Goal: Task Accomplishment & Management: Manage account settings

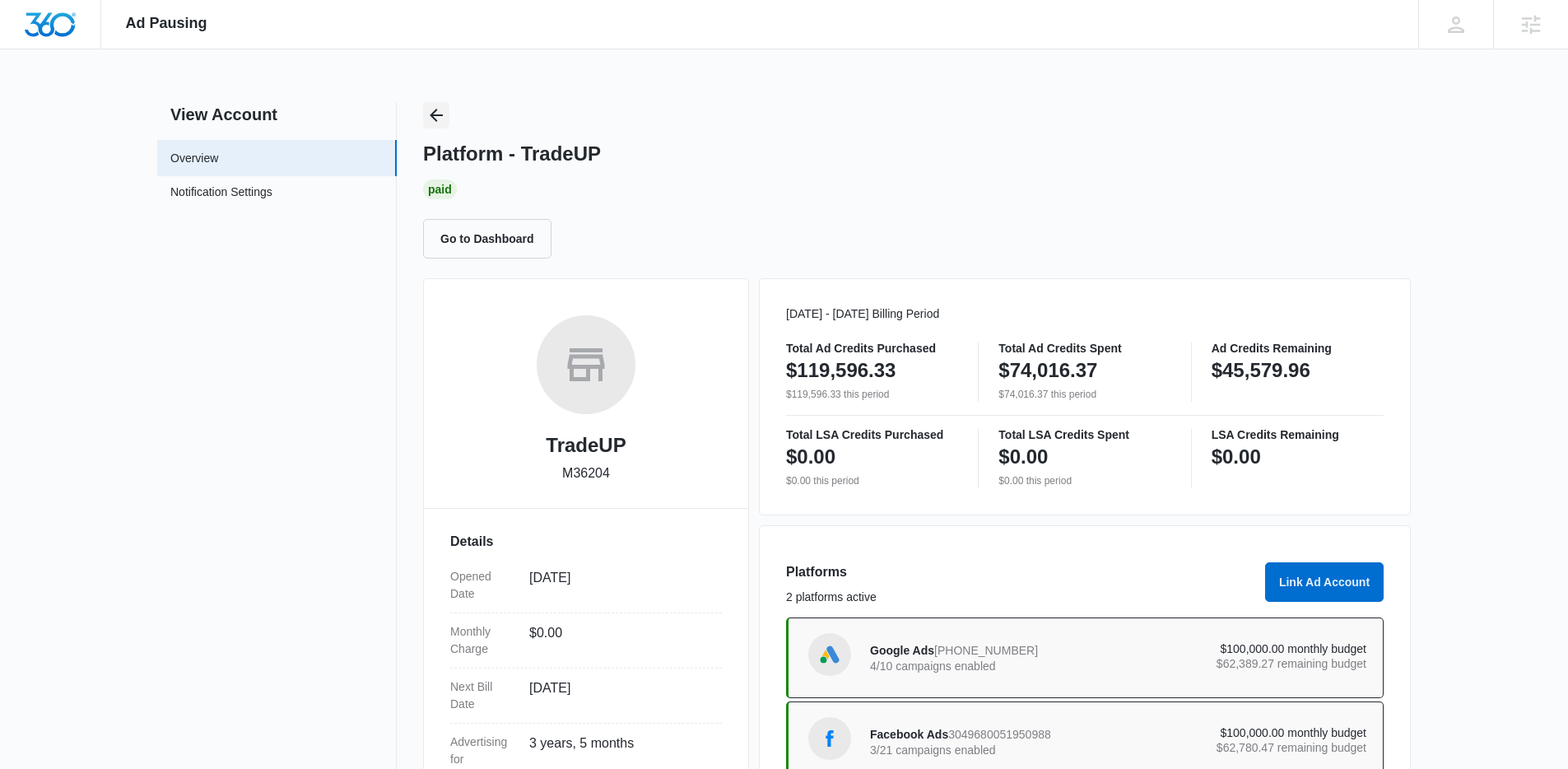
click at [426, 120] on icon "Back" at bounding box center [436, 115] width 19 height 19
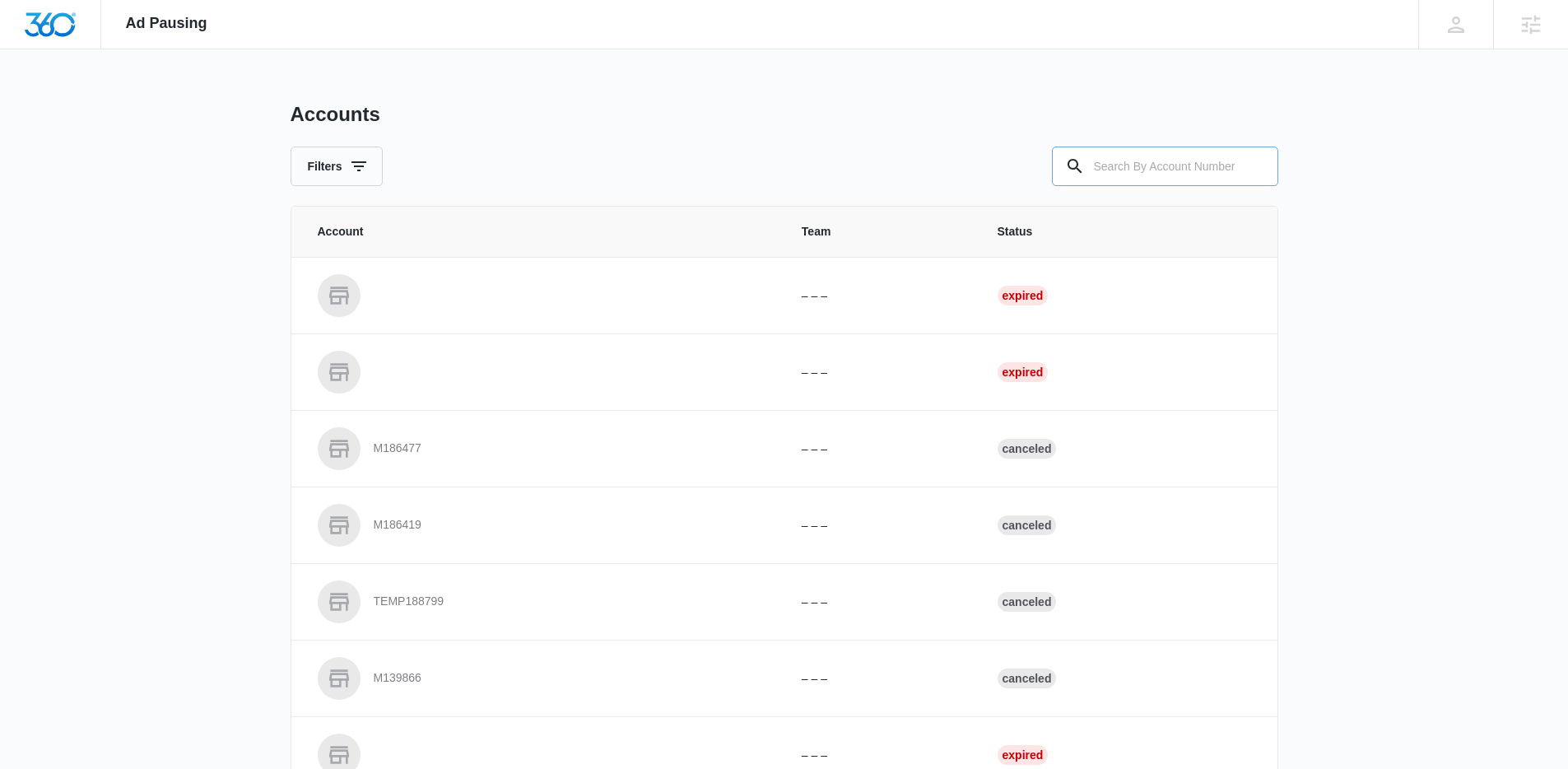
drag, startPoint x: 1172, startPoint y: 183, endPoint x: 1072, endPoint y: 169, distance: 101.0
click at [1160, 179] on input "text" at bounding box center [1165, 166] width 226 height 40
paste input "M307621"
type input "M307621"
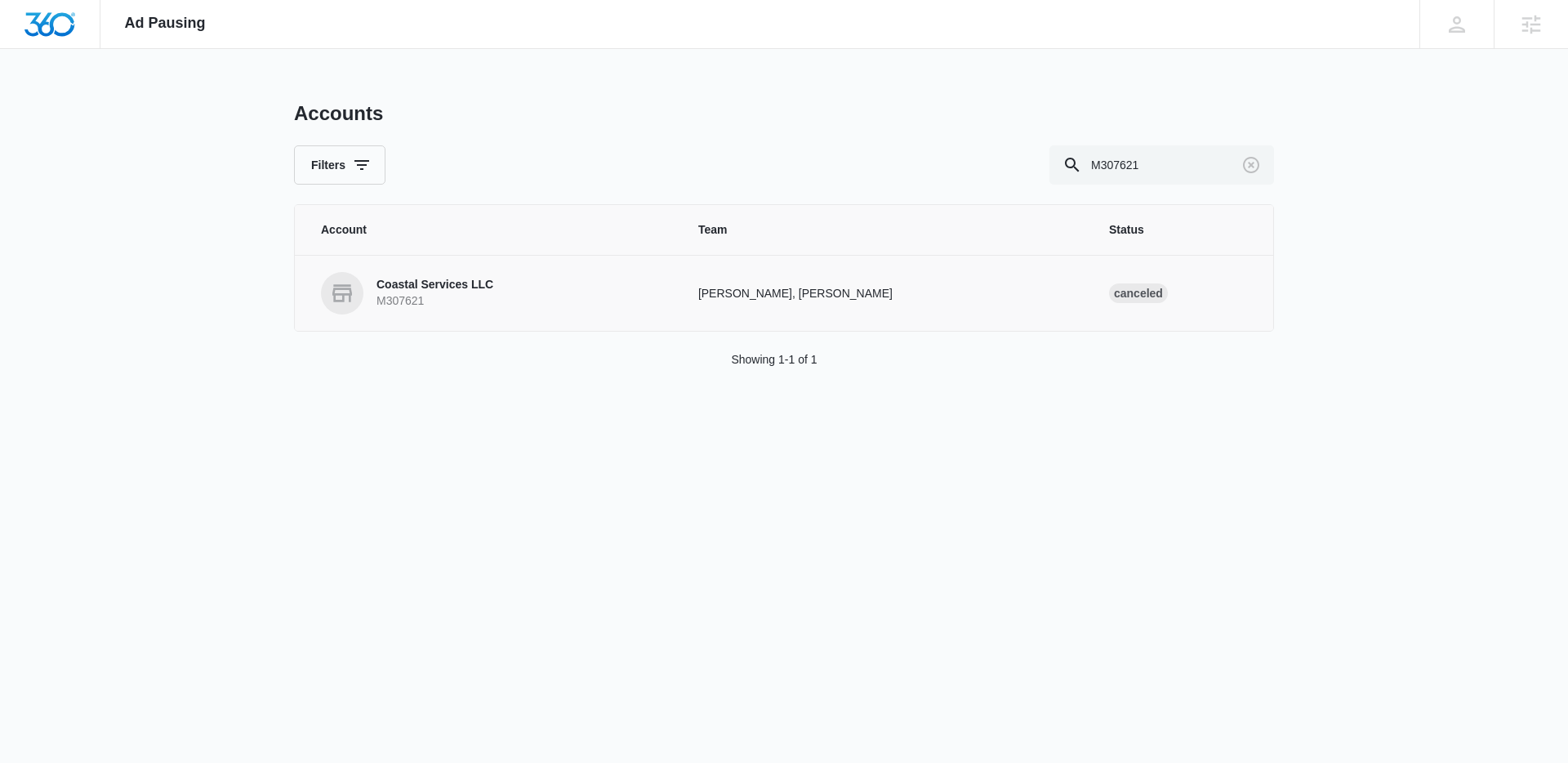
click at [464, 319] on td "Coastal Services LLC M307621" at bounding box center [487, 292] width 384 height 76
click at [445, 292] on div "Coastal Services LLC M307621" at bounding box center [435, 292] width 117 height 32
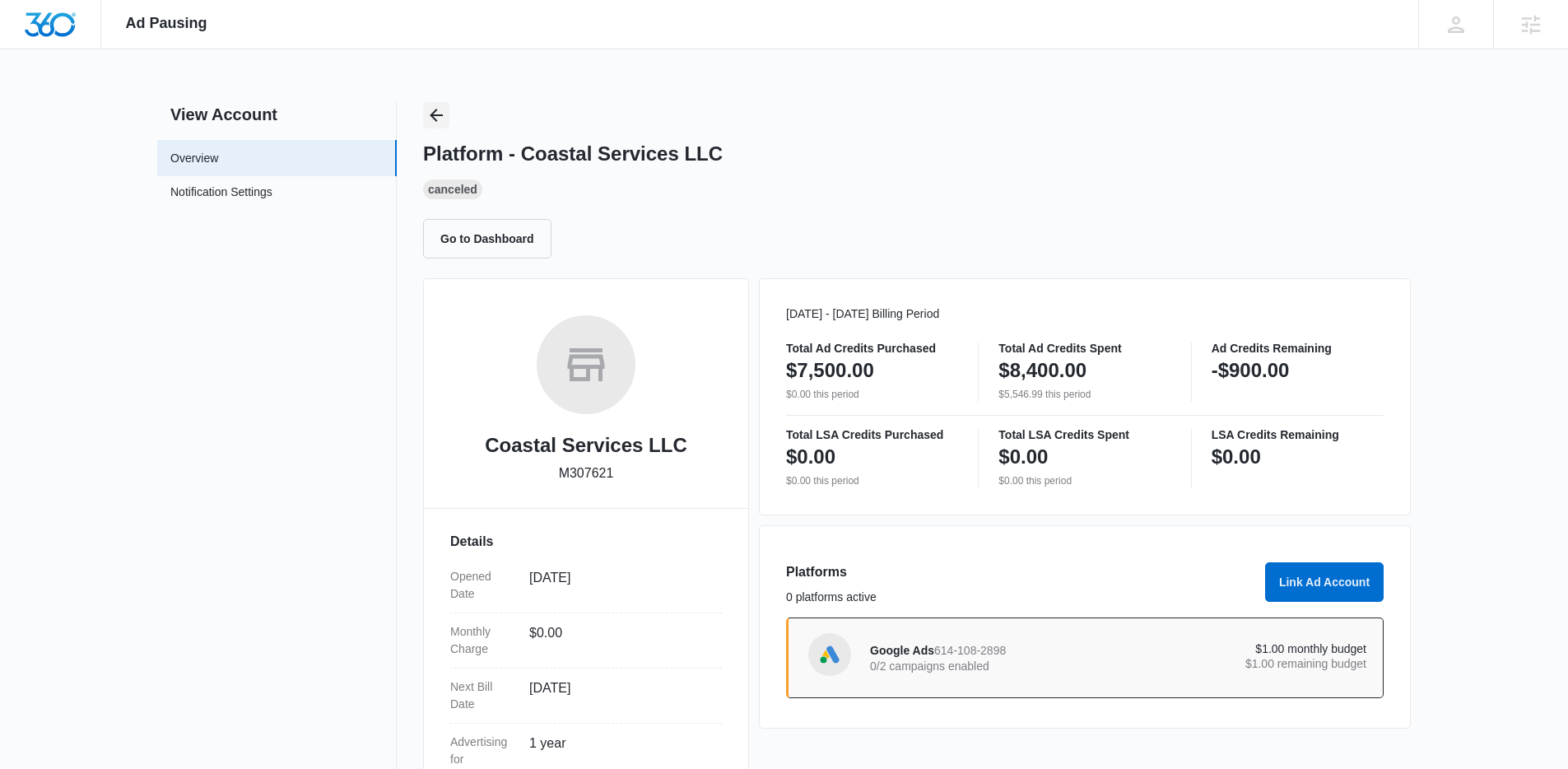
click at [442, 115] on icon "Back" at bounding box center [436, 115] width 19 height 19
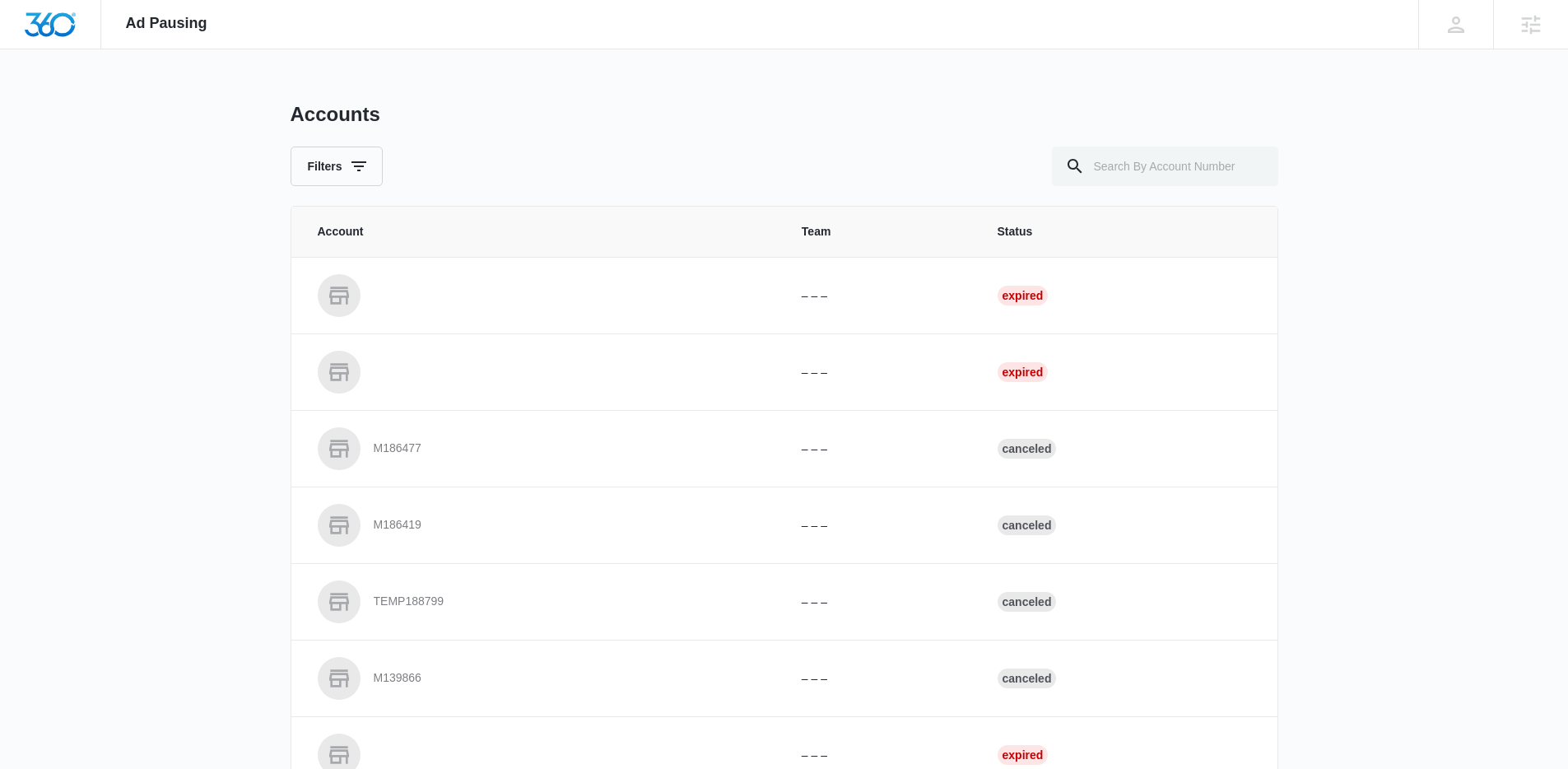
click at [1220, 204] on div "Accounts Filters Account Team Status – – – Expired – – – Expired M186477 – – – …" at bounding box center [785, 608] width 988 height 1012
click at [1195, 173] on input "text" at bounding box center [1165, 166] width 226 height 40
paste input "M312768"
type input "M312768"
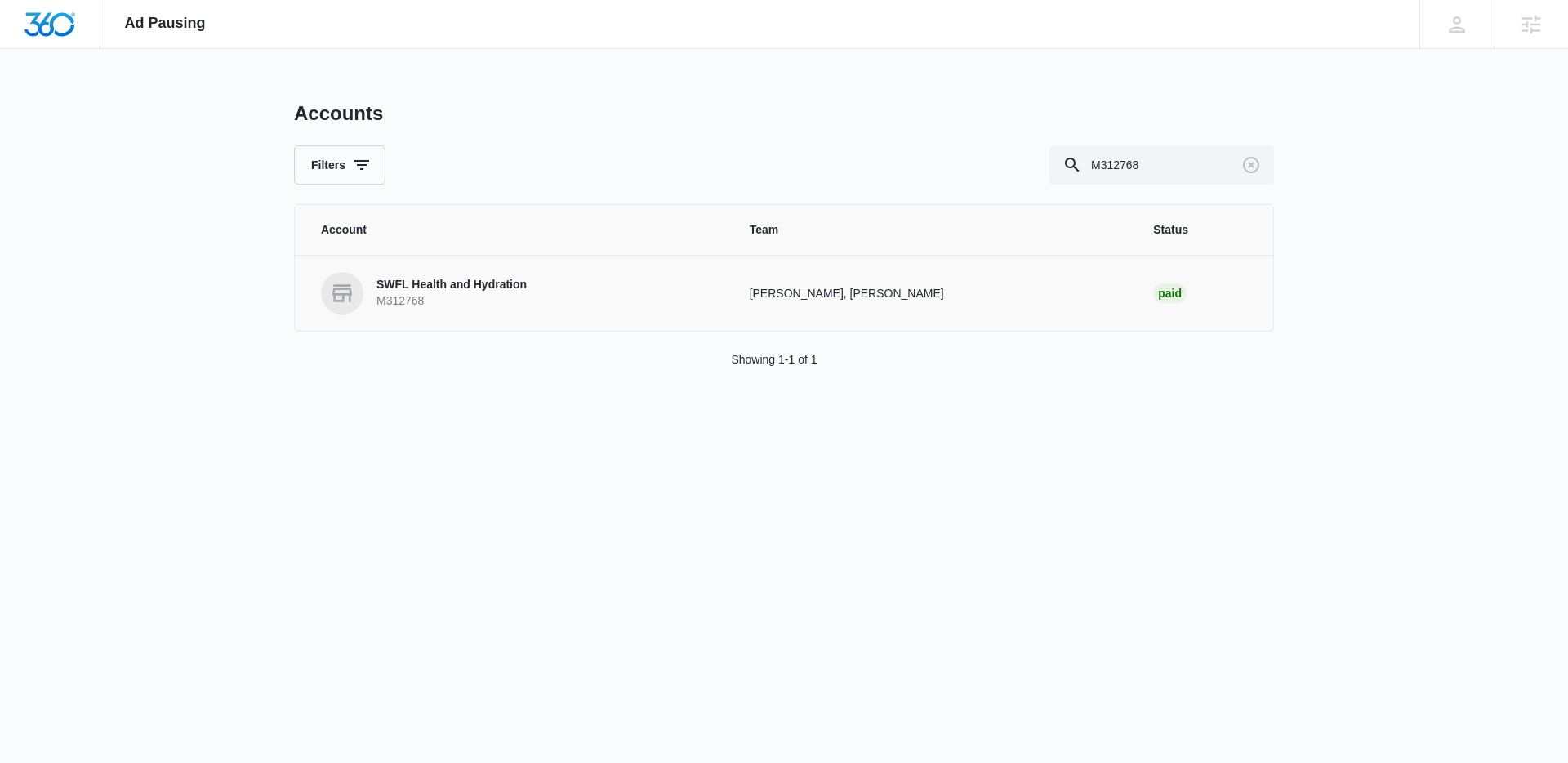
click at [442, 286] on p "SWFL Health and Hydration" at bounding box center [451, 285] width 150 height 17
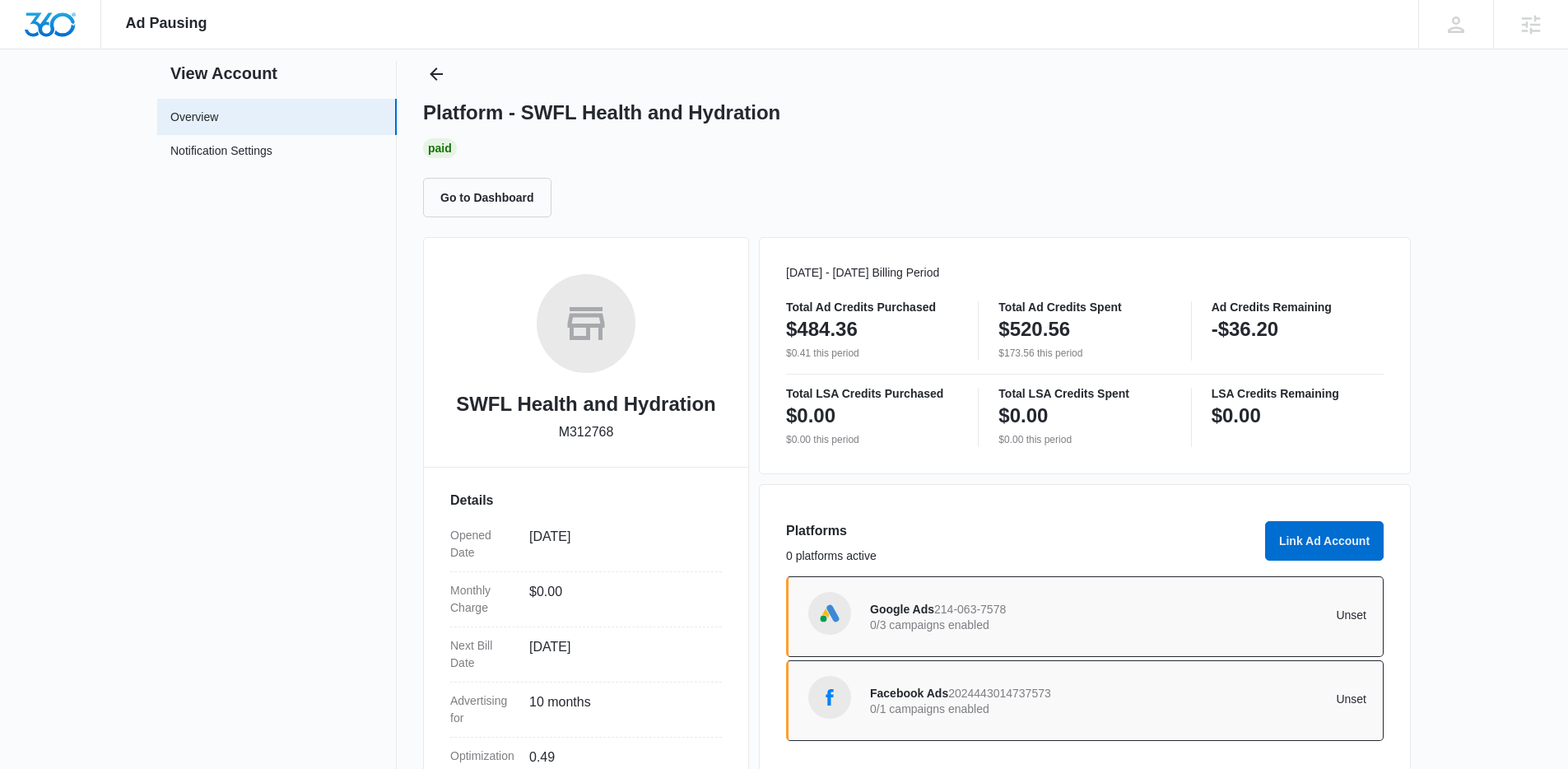
scroll to position [154, 0]
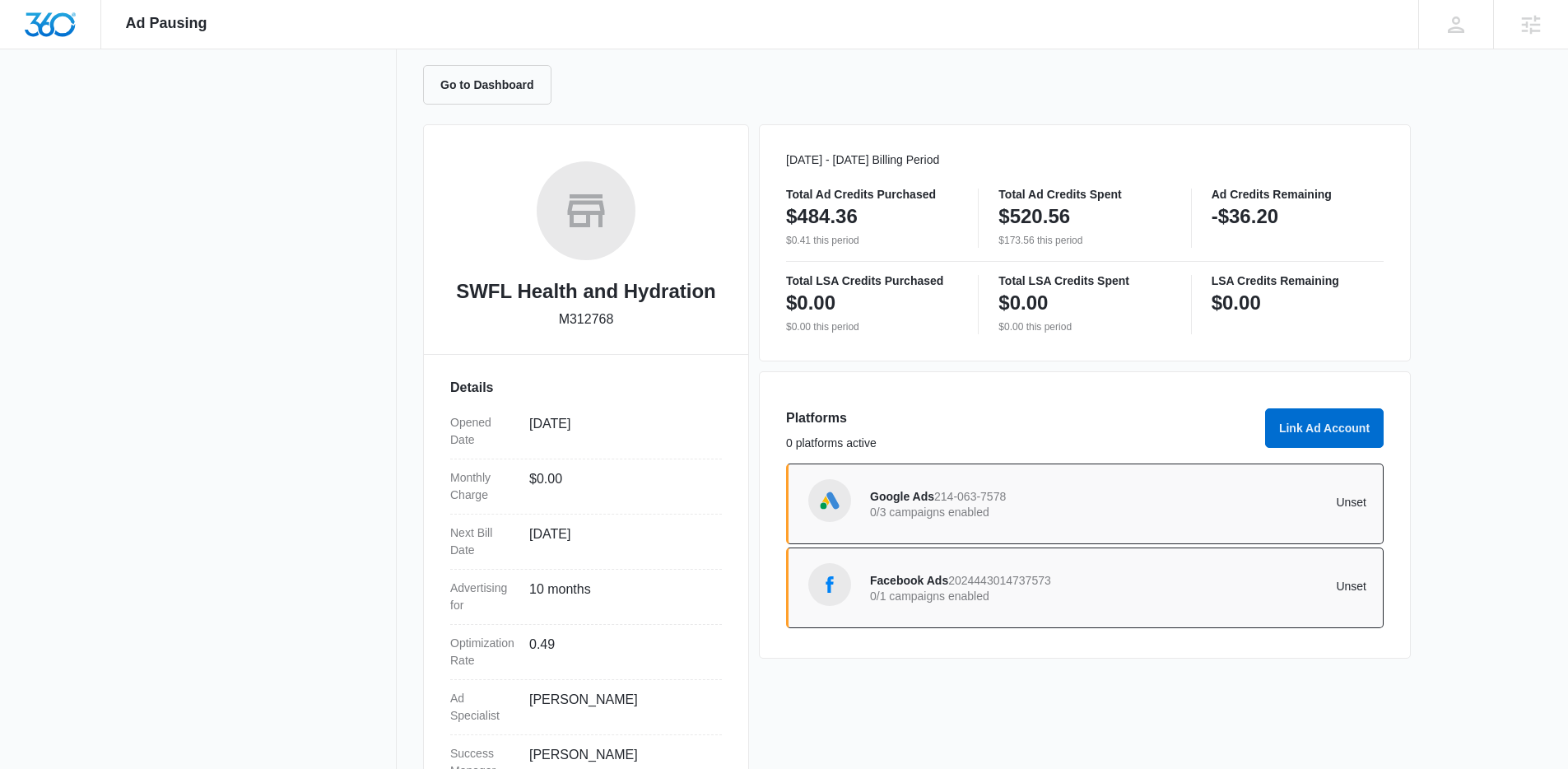
click at [1204, 492] on div "Google Ads 214-063-7578 0/3 campaigns enabled Unset" at bounding box center [1119, 504] width 497 height 46
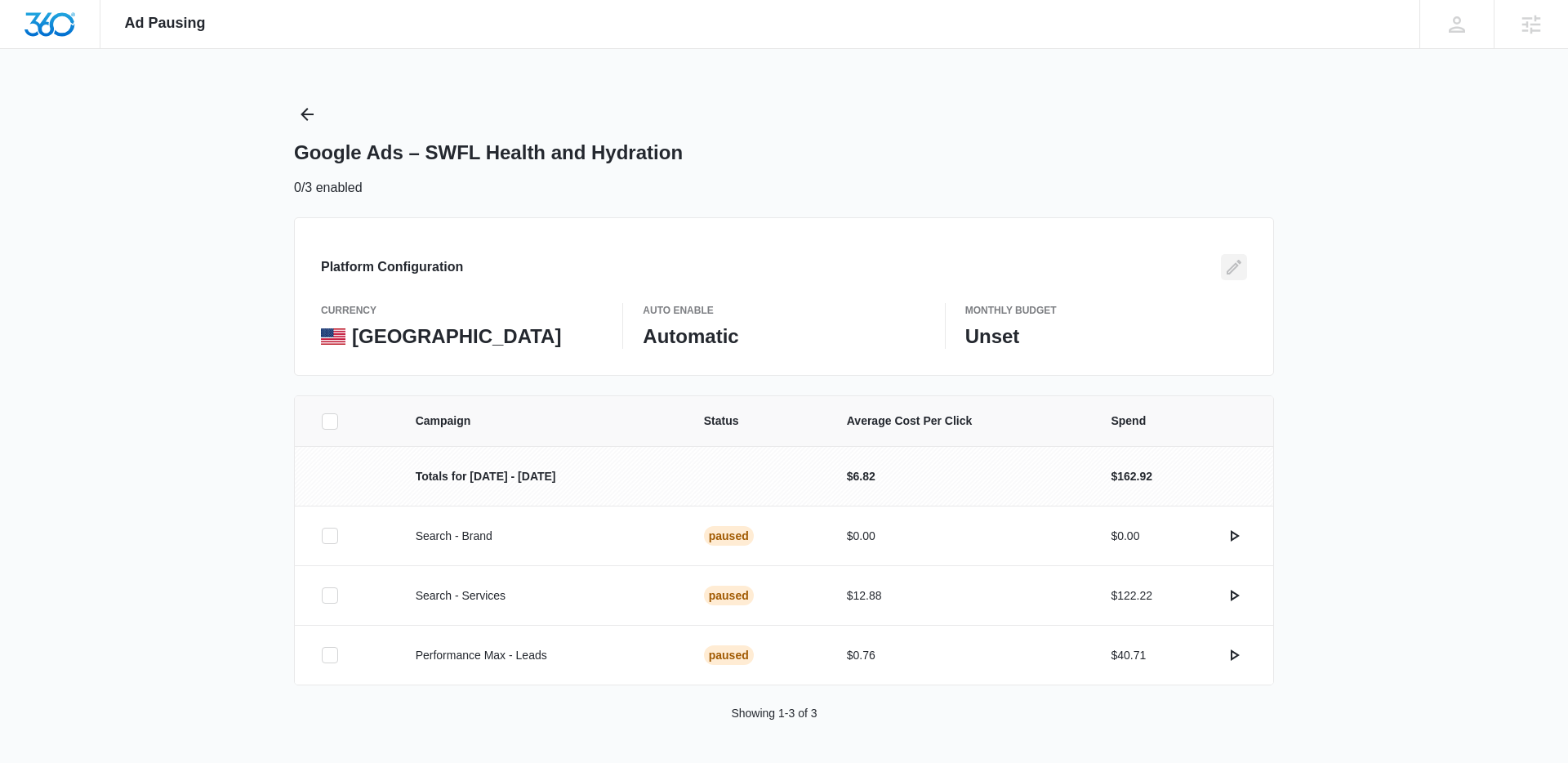
drag, startPoint x: 1236, startPoint y: 268, endPoint x: 920, endPoint y: 318, distance: 319.9
click at [1234, 268] on icon "Edit" at bounding box center [1233, 267] width 19 height 19
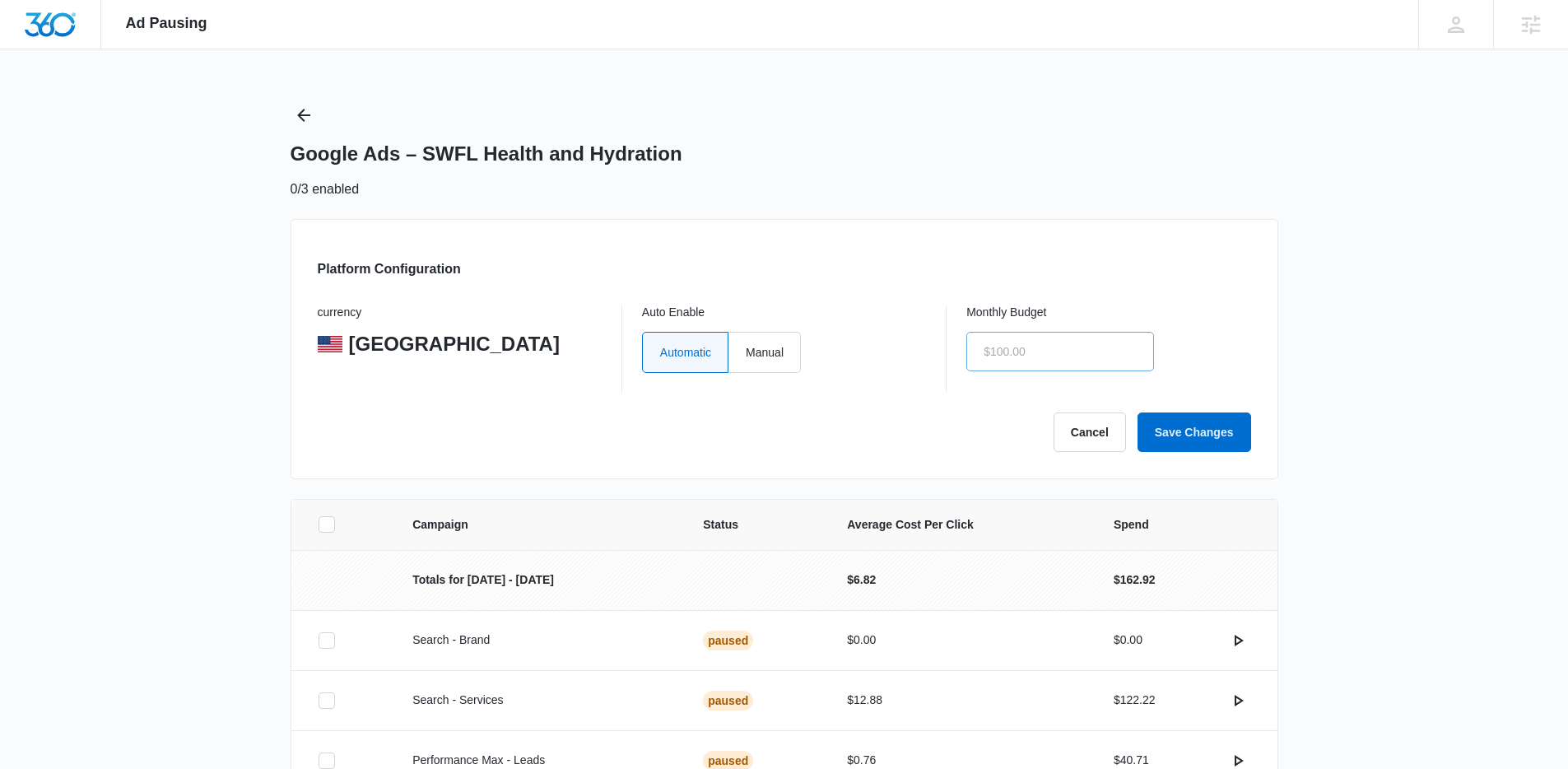
drag, startPoint x: 774, startPoint y: 353, endPoint x: 1094, endPoint y: 364, distance: 320.2
click at [775, 352] on label "Manual" at bounding box center [765, 352] width 72 height 41
click at [746, 352] on input "Manual" at bounding box center [745, 351] width 1 height 1
radio input "true"
click at [1131, 360] on input "text" at bounding box center [1060, 351] width 188 height 40
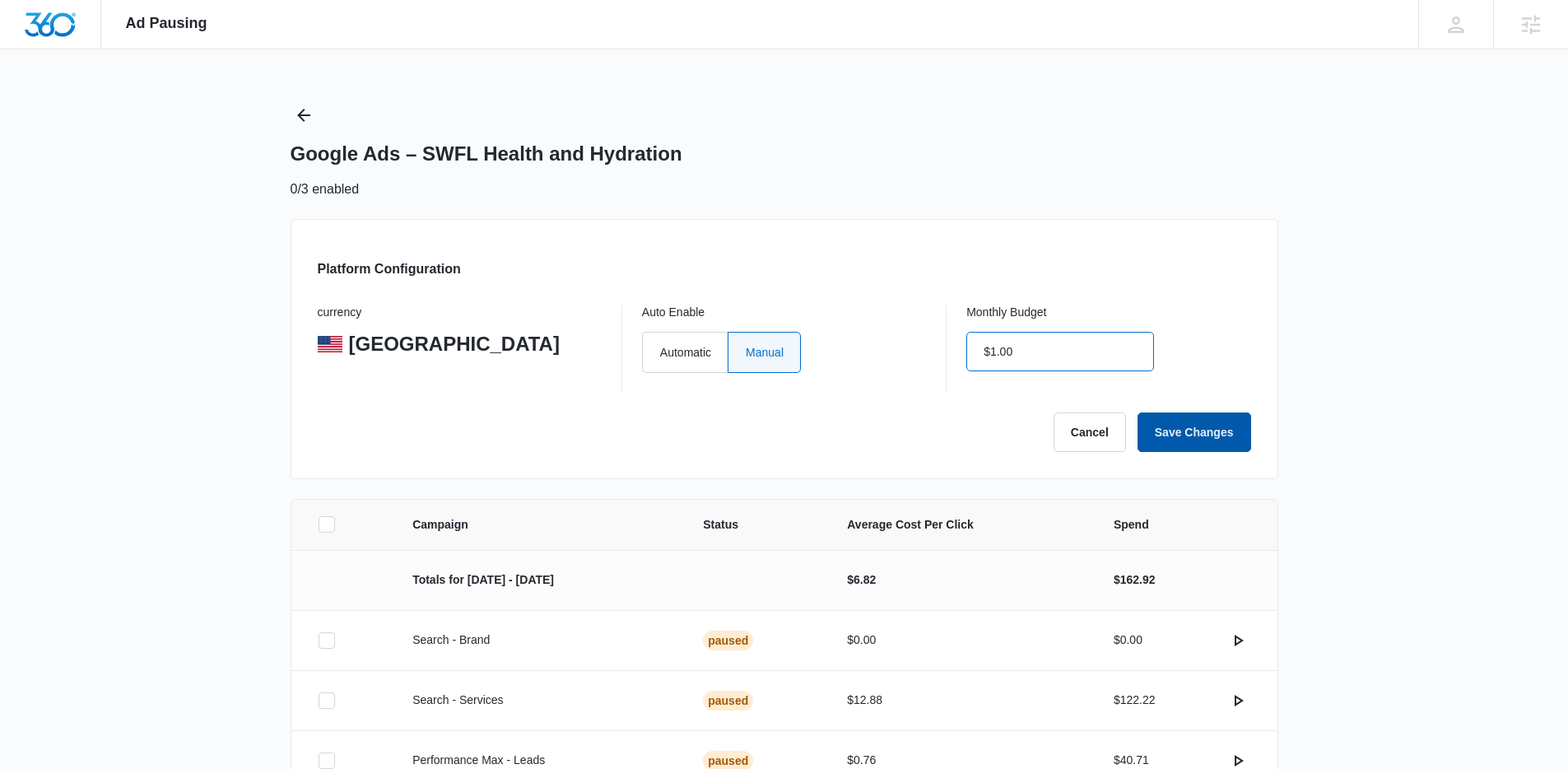
type input "$1.00"
click at [1171, 424] on button "Save Changes" at bounding box center [1195, 432] width 114 height 40
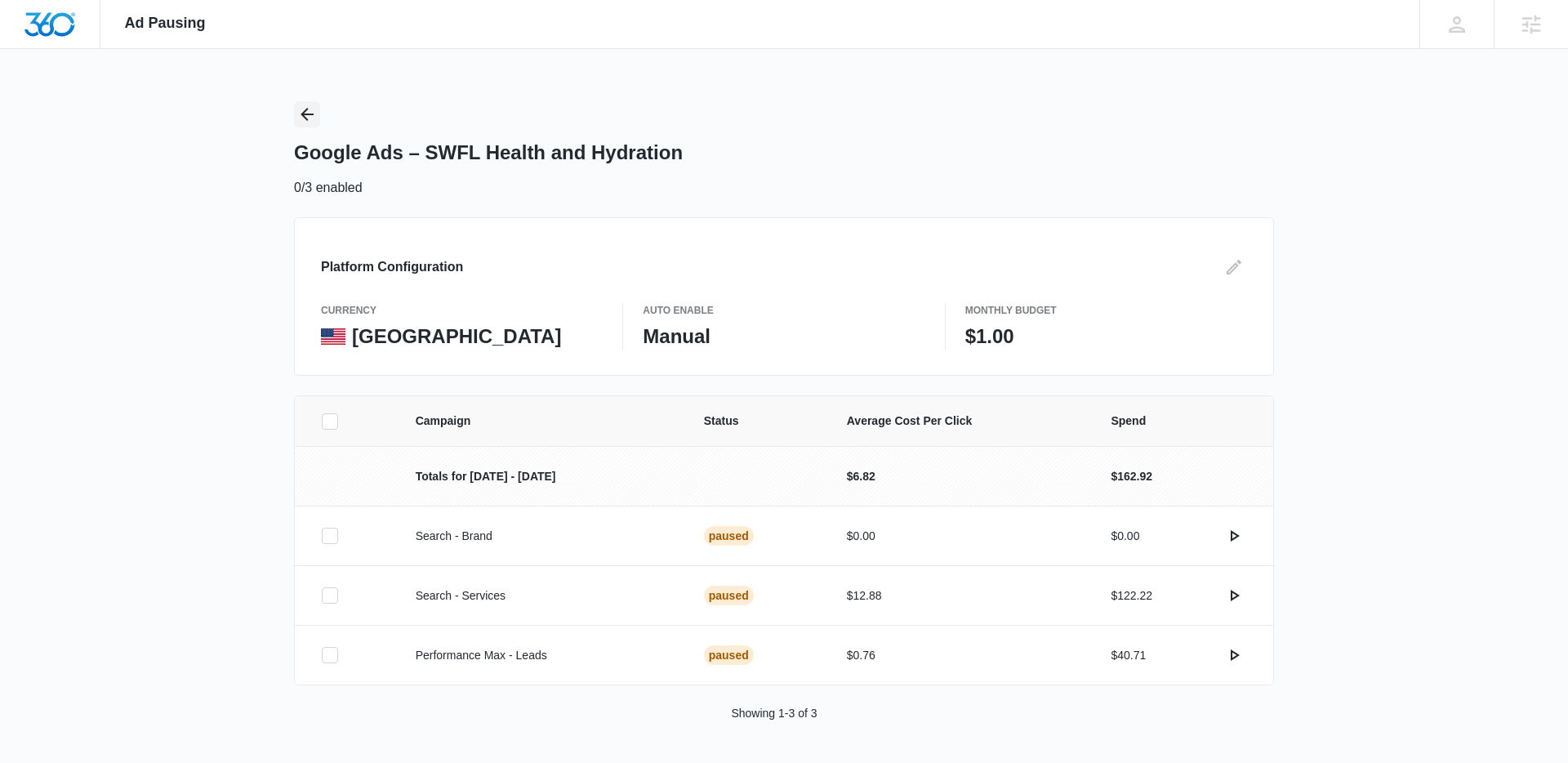
click at [301, 111] on icon "Back" at bounding box center [306, 114] width 19 height 19
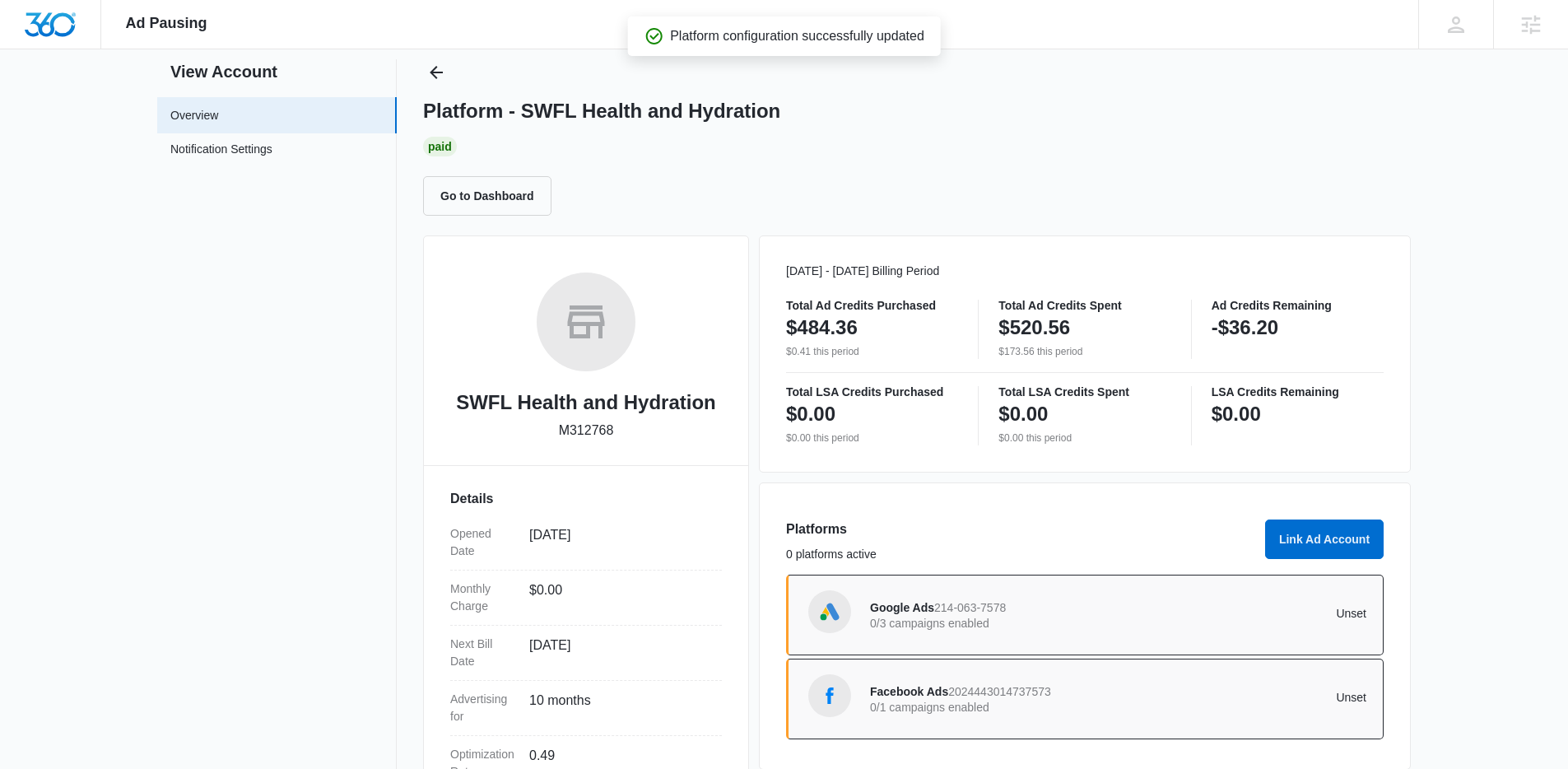
scroll to position [222, 0]
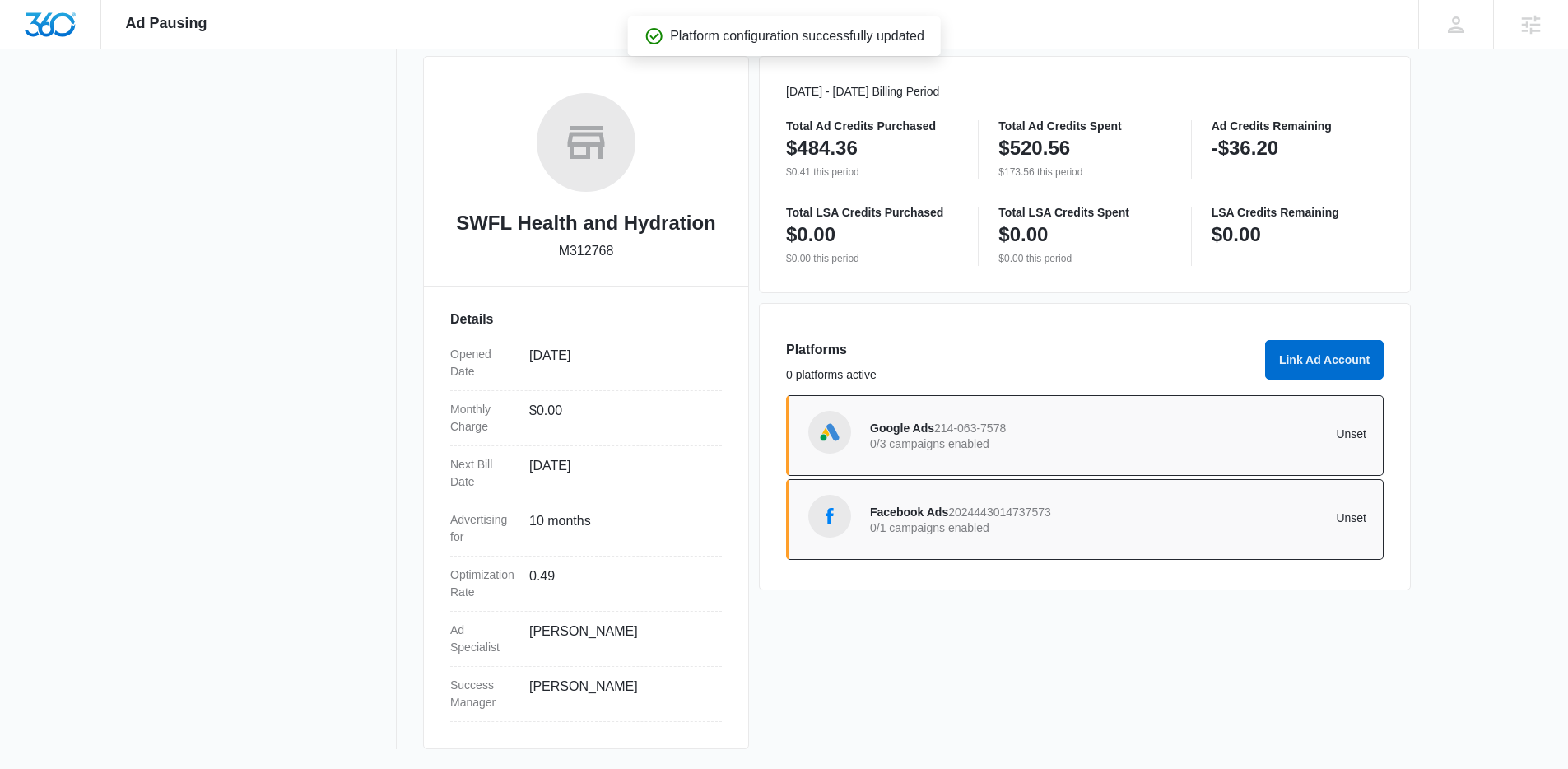
click at [1021, 510] on span "2024443014737573" at bounding box center [999, 511] width 103 height 13
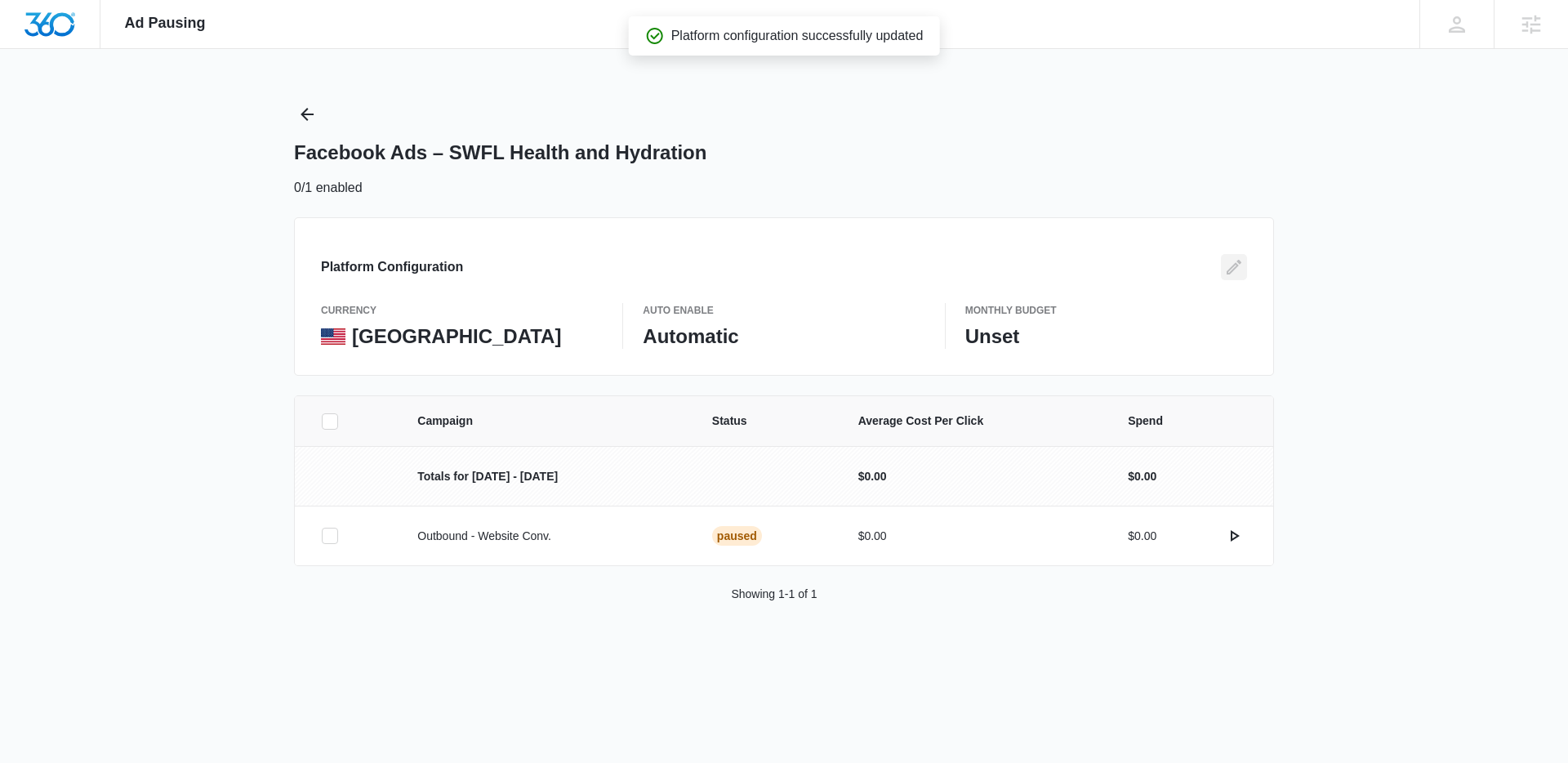
click at [1228, 267] on icon "Edit" at bounding box center [1233, 267] width 19 height 19
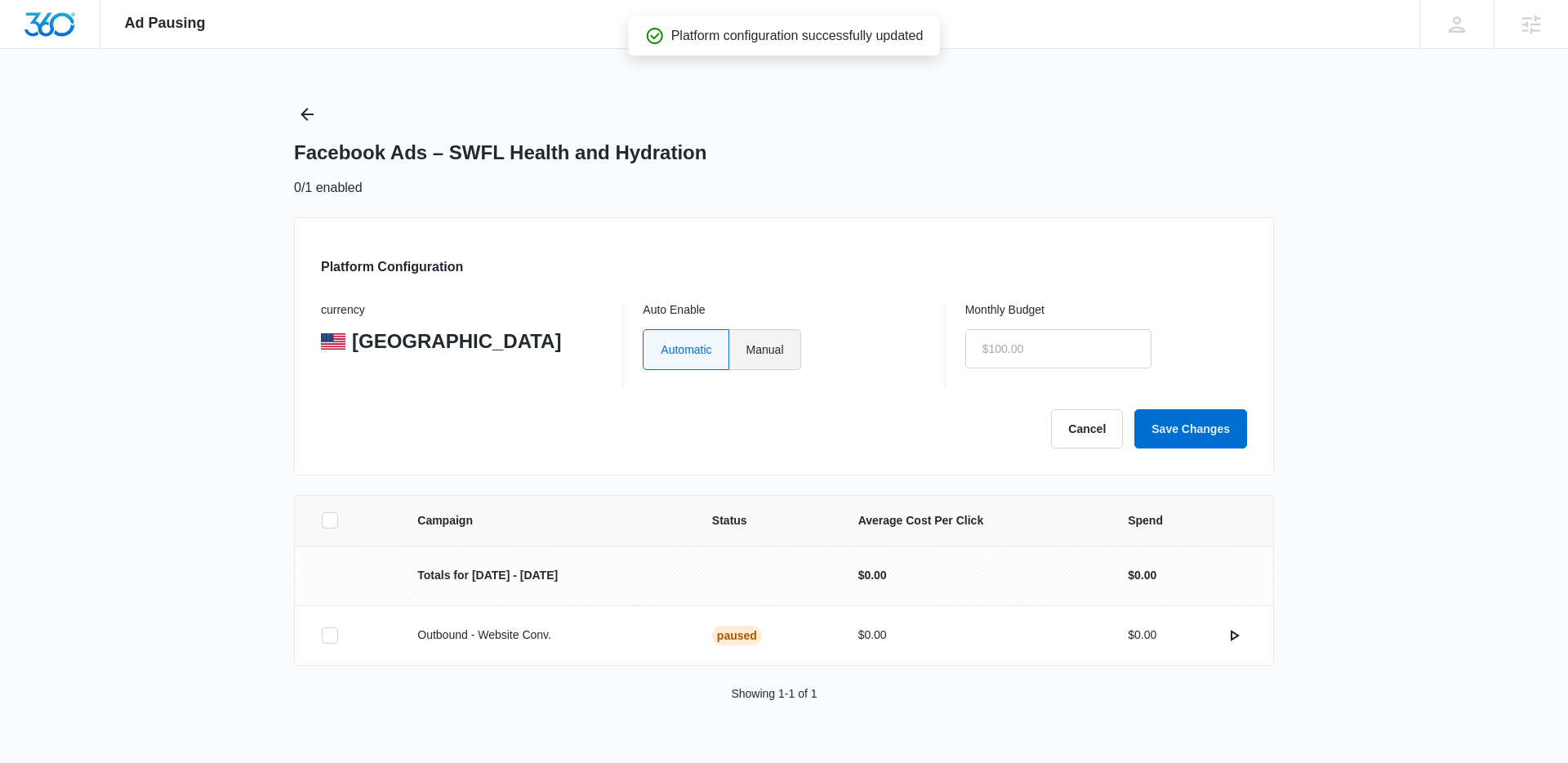
click at [797, 353] on label "Manual" at bounding box center [765, 349] width 72 height 40
click at [746, 349] on input "Manual" at bounding box center [745, 348] width 1 height 1
radio input "true"
drag, startPoint x: 1057, startPoint y: 347, endPoint x: 1072, endPoint y: 353, distance: 16.2
click at [1059, 347] on input "text" at bounding box center [1058, 348] width 187 height 40
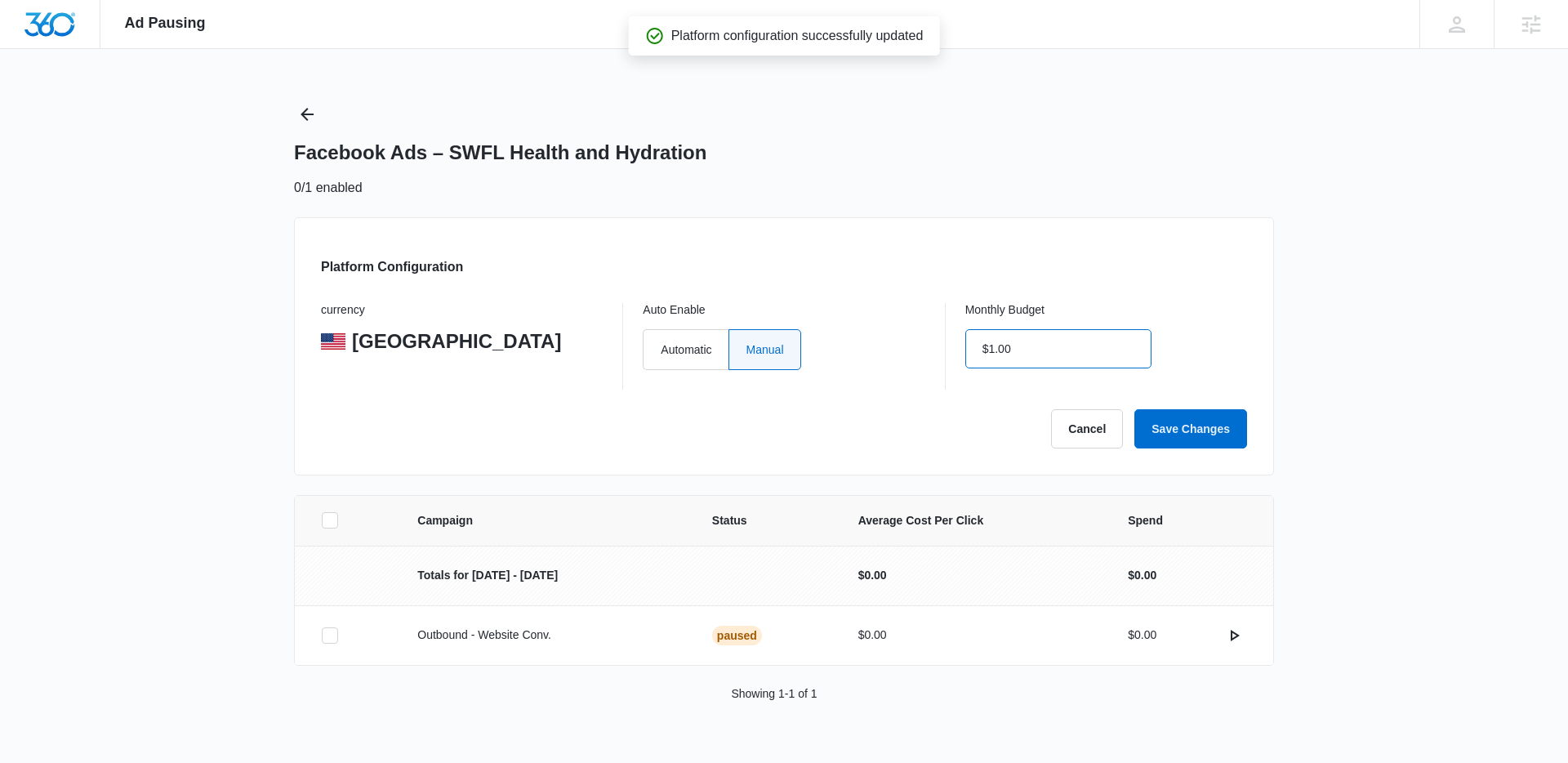
type input "$1.00"
click at [1190, 427] on button "Save Changes" at bounding box center [1190, 428] width 113 height 40
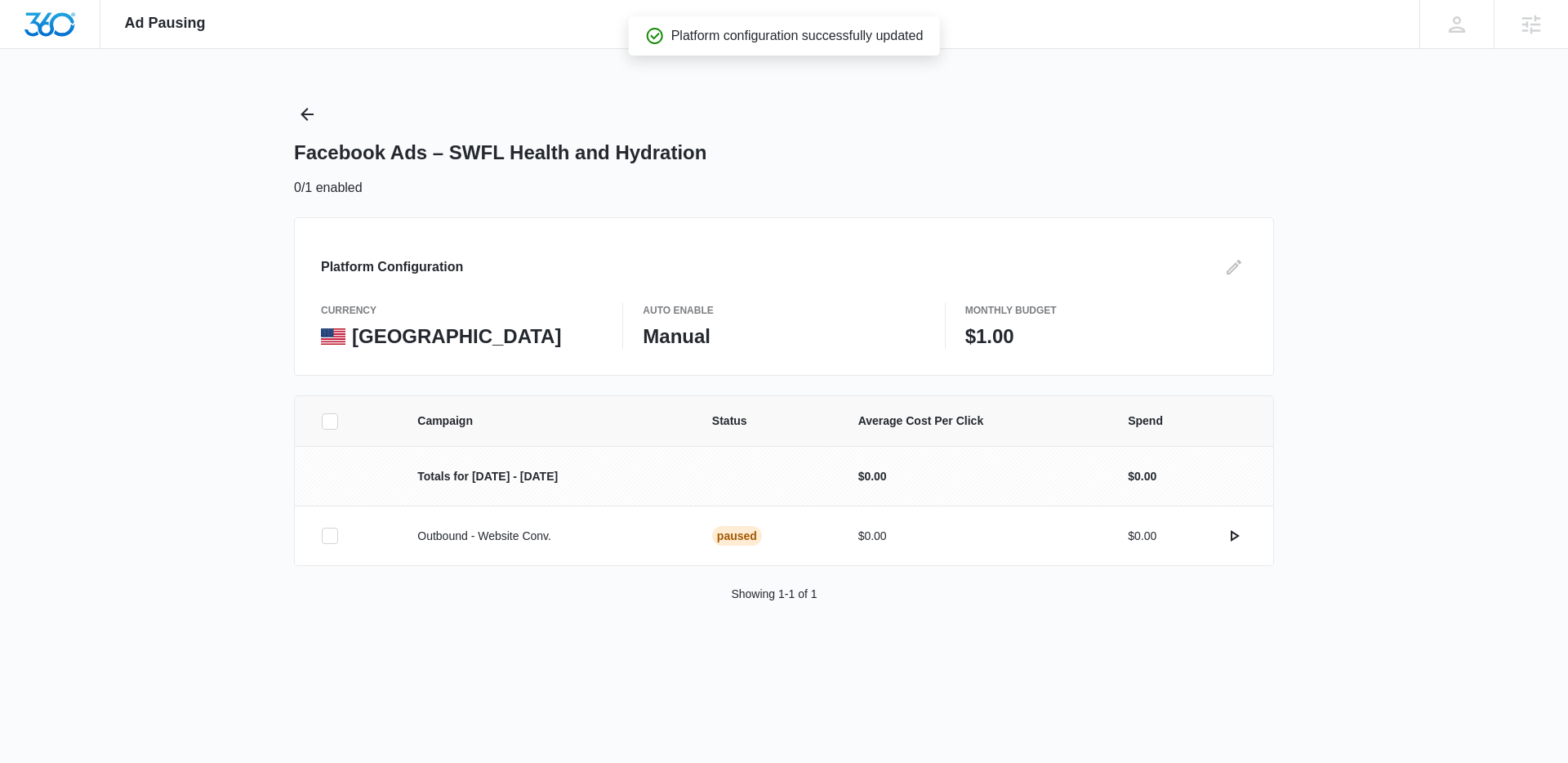
click at [287, 115] on div "Ad Pausing Apps Reputation Websites Forms CRM Email Social Shop Content Ads Int…" at bounding box center [784, 382] width 1568 height 763
click at [301, 115] on icon "Back" at bounding box center [306, 114] width 19 height 19
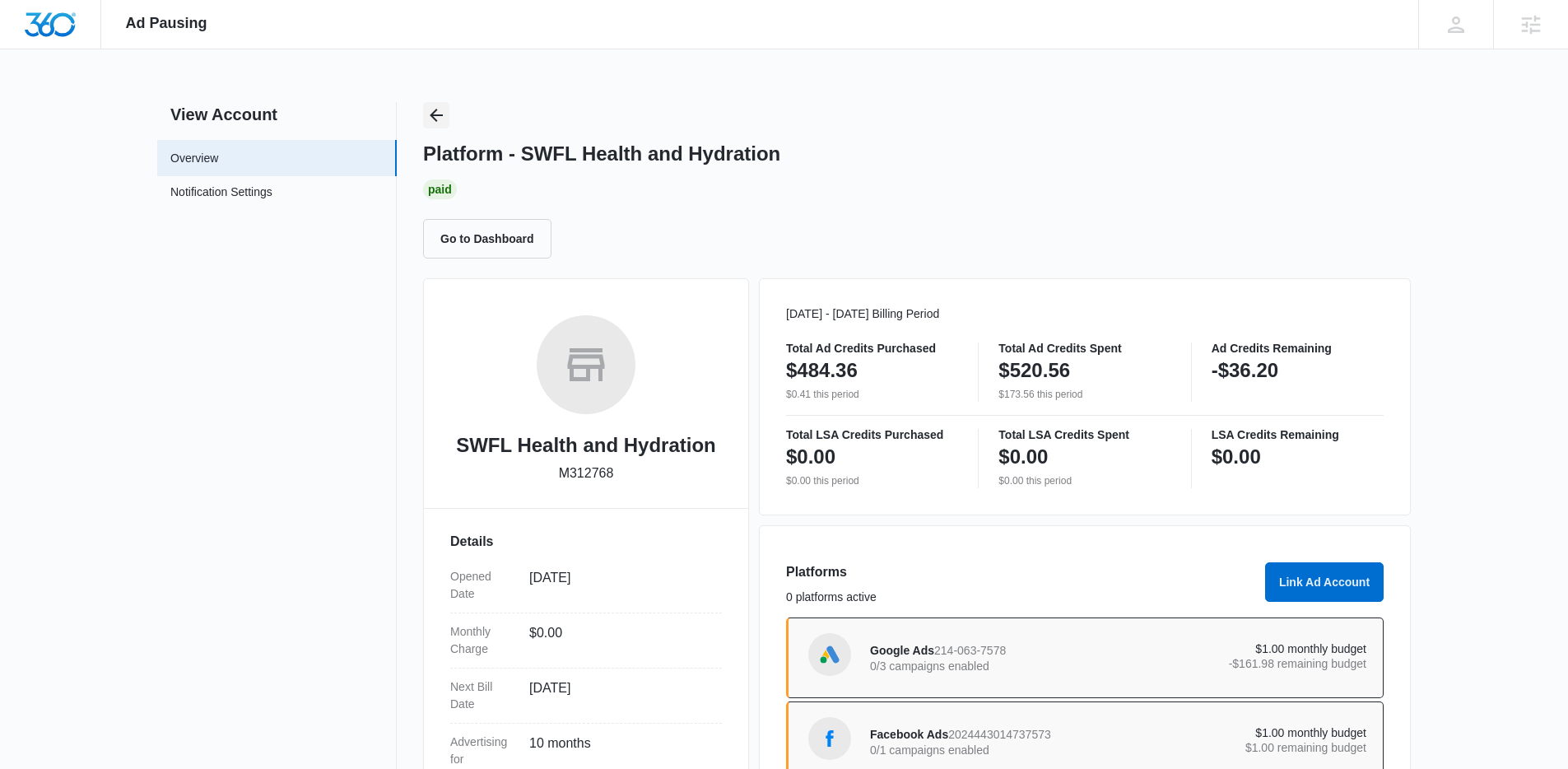
click at [440, 107] on div "Ad Pausing Apps Reputation Websites Forms CRM Email Social Shop Content Ads Int…" at bounding box center [784, 384] width 1568 height 769
click at [439, 114] on icon "Back" at bounding box center [436, 115] width 19 height 19
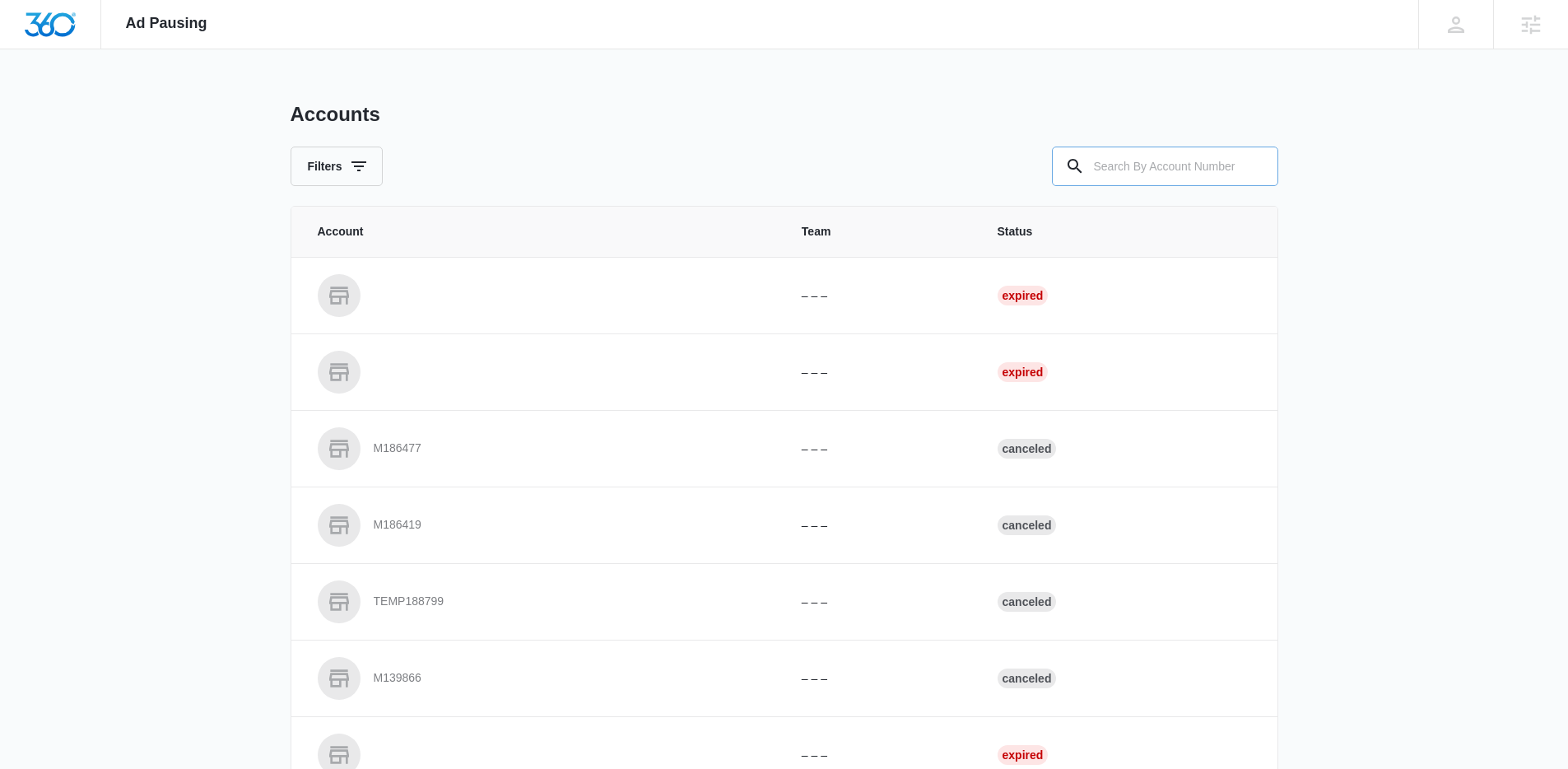
click at [1178, 184] on input "text" at bounding box center [1165, 166] width 226 height 40
paste input "M324483"
type input "M324483"
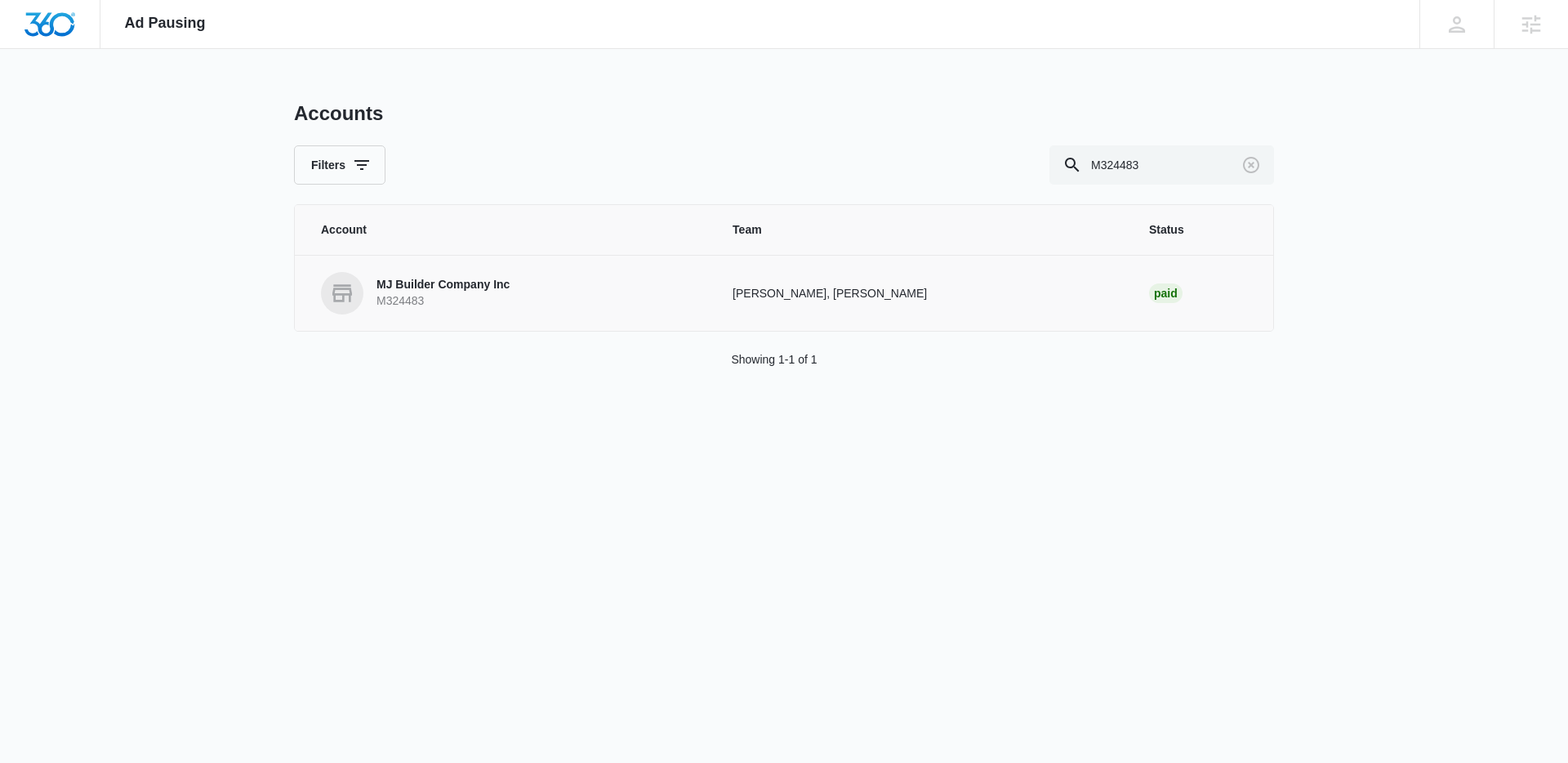
click at [403, 283] on p "MJ Builder Company Inc" at bounding box center [443, 285] width 133 height 17
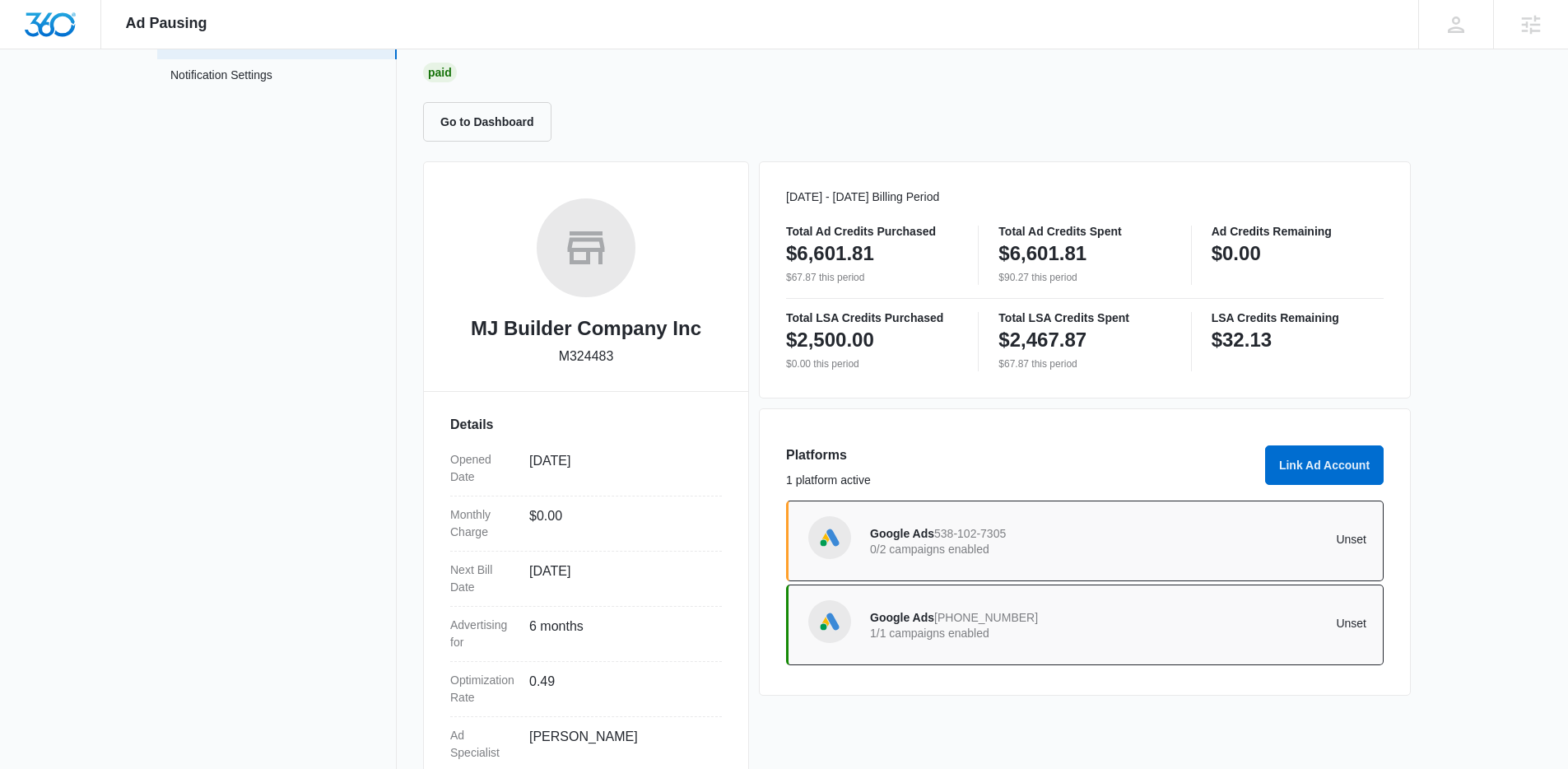
scroll to position [145, 0]
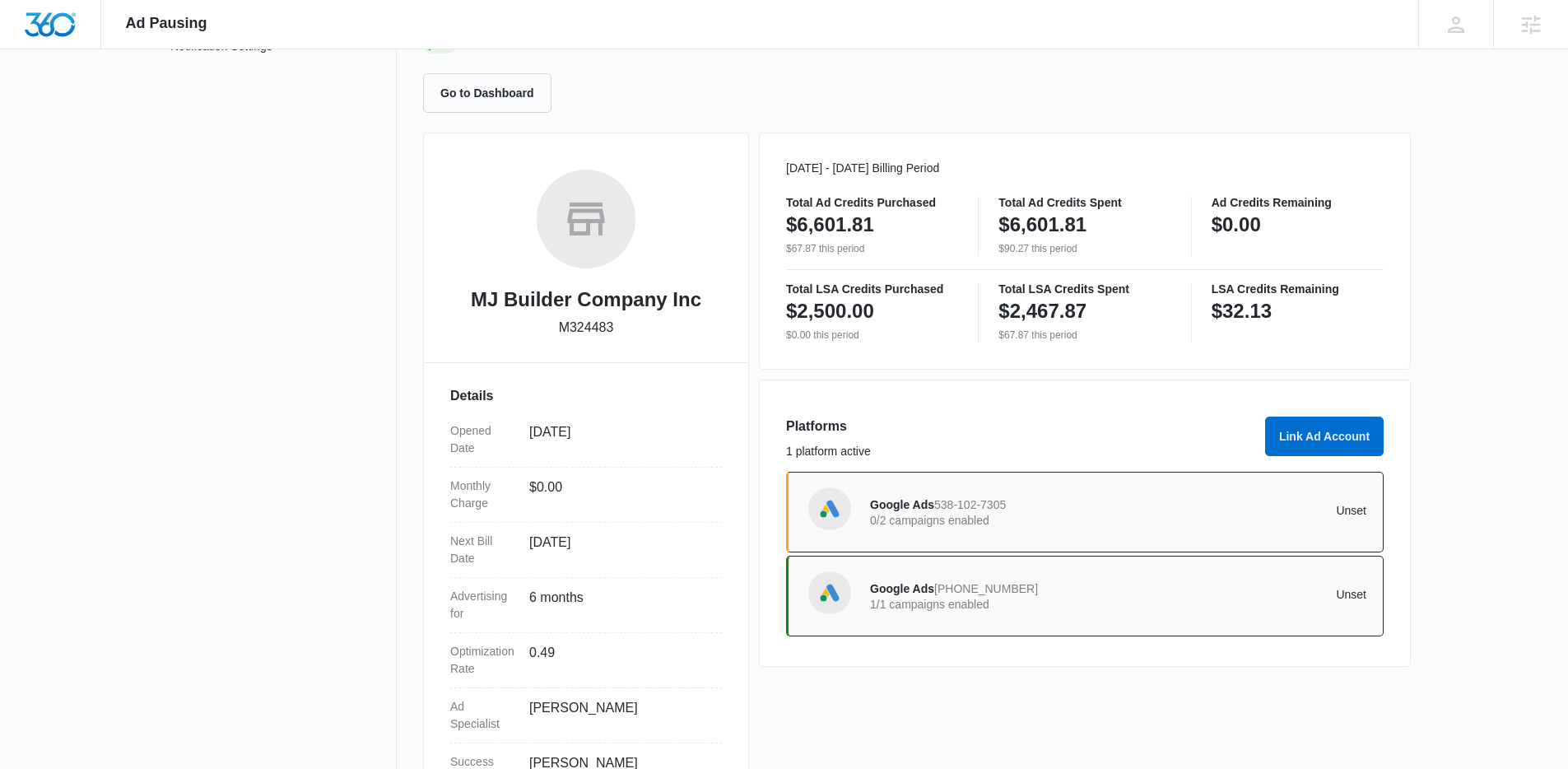
click at [1067, 512] on div "Google Ads 538-102-7305 0/2 campaigns enabled" at bounding box center [994, 511] width 248 height 34
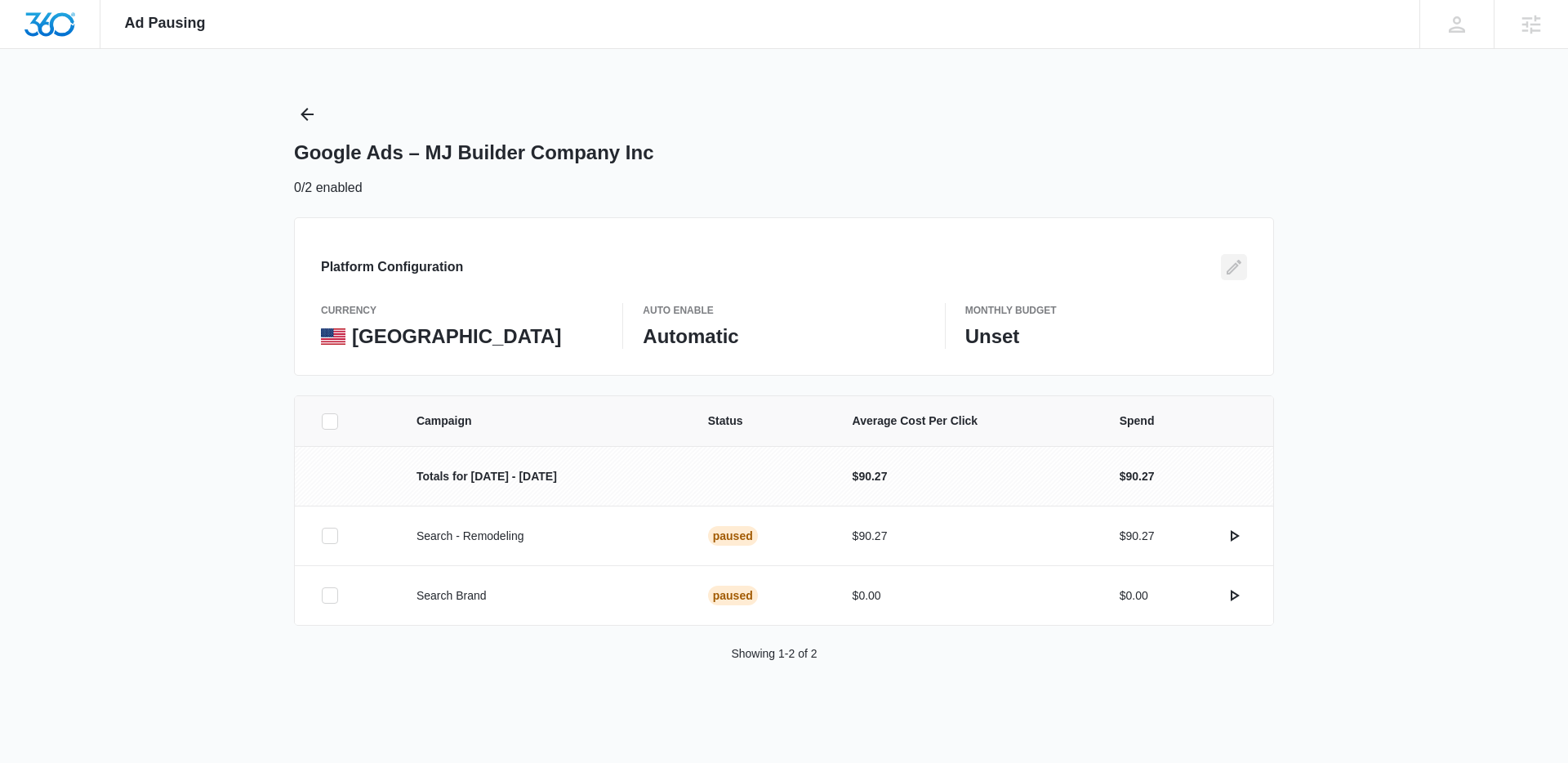
click at [1244, 270] on div "Platform Configuration currency United States Auto Enable Automatic Monthly Bud…" at bounding box center [784, 296] width 980 height 158
click at [1256, 266] on div "Platform Configuration currency United States Auto Enable Automatic Monthly Bud…" at bounding box center [784, 296] width 980 height 158
drag, startPoint x: 1227, startPoint y: 266, endPoint x: 1210, endPoint y: 272, distance: 18.0
click at [1226, 266] on icon "Edit" at bounding box center [1233, 267] width 19 height 19
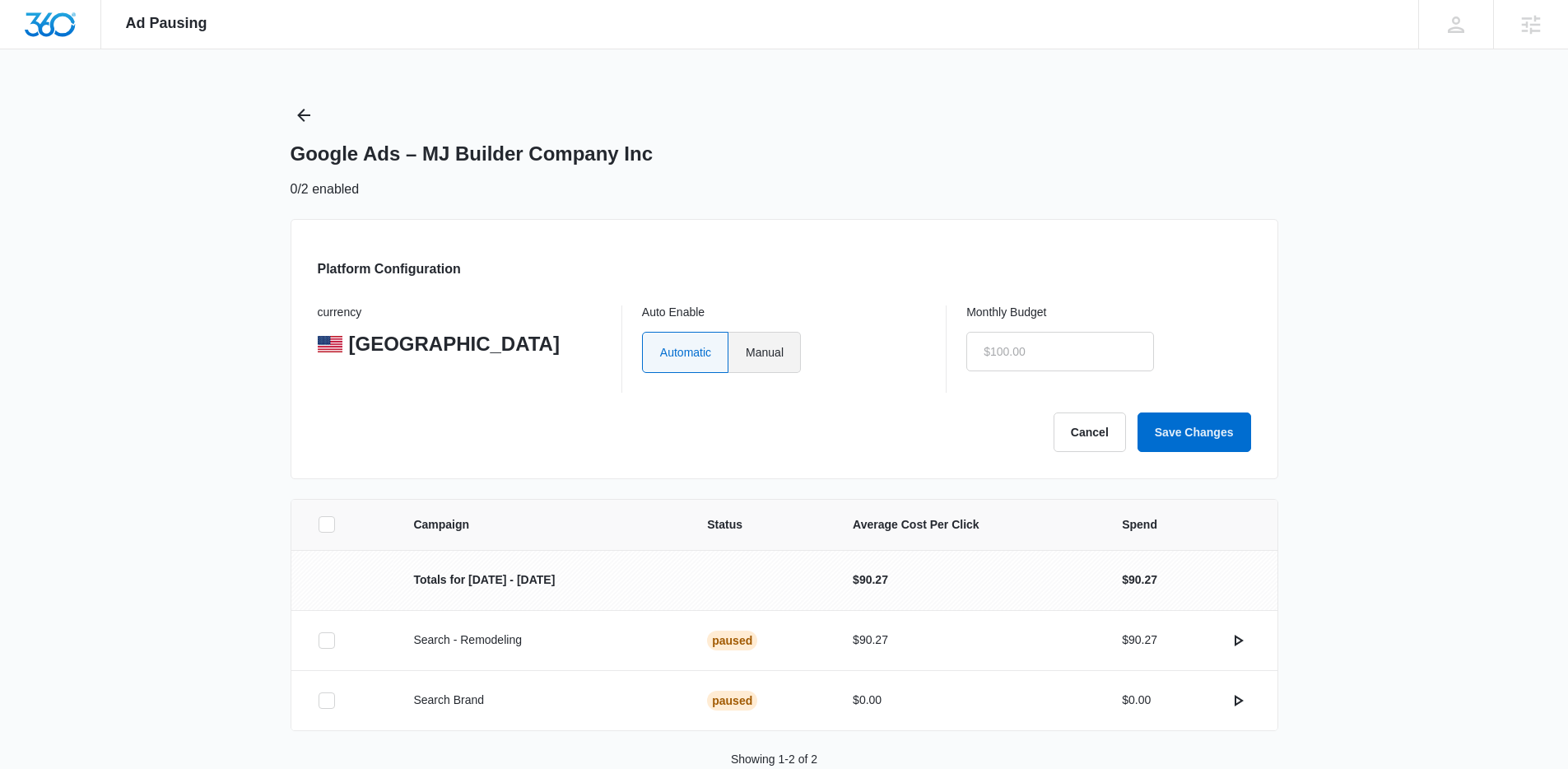
click at [758, 355] on label "Manual" at bounding box center [765, 352] width 72 height 41
click at [746, 352] on input "Manual" at bounding box center [745, 351] width 1 height 1
radio input "true"
click at [1058, 343] on input "text" at bounding box center [1060, 351] width 188 height 40
type input "$1.00"
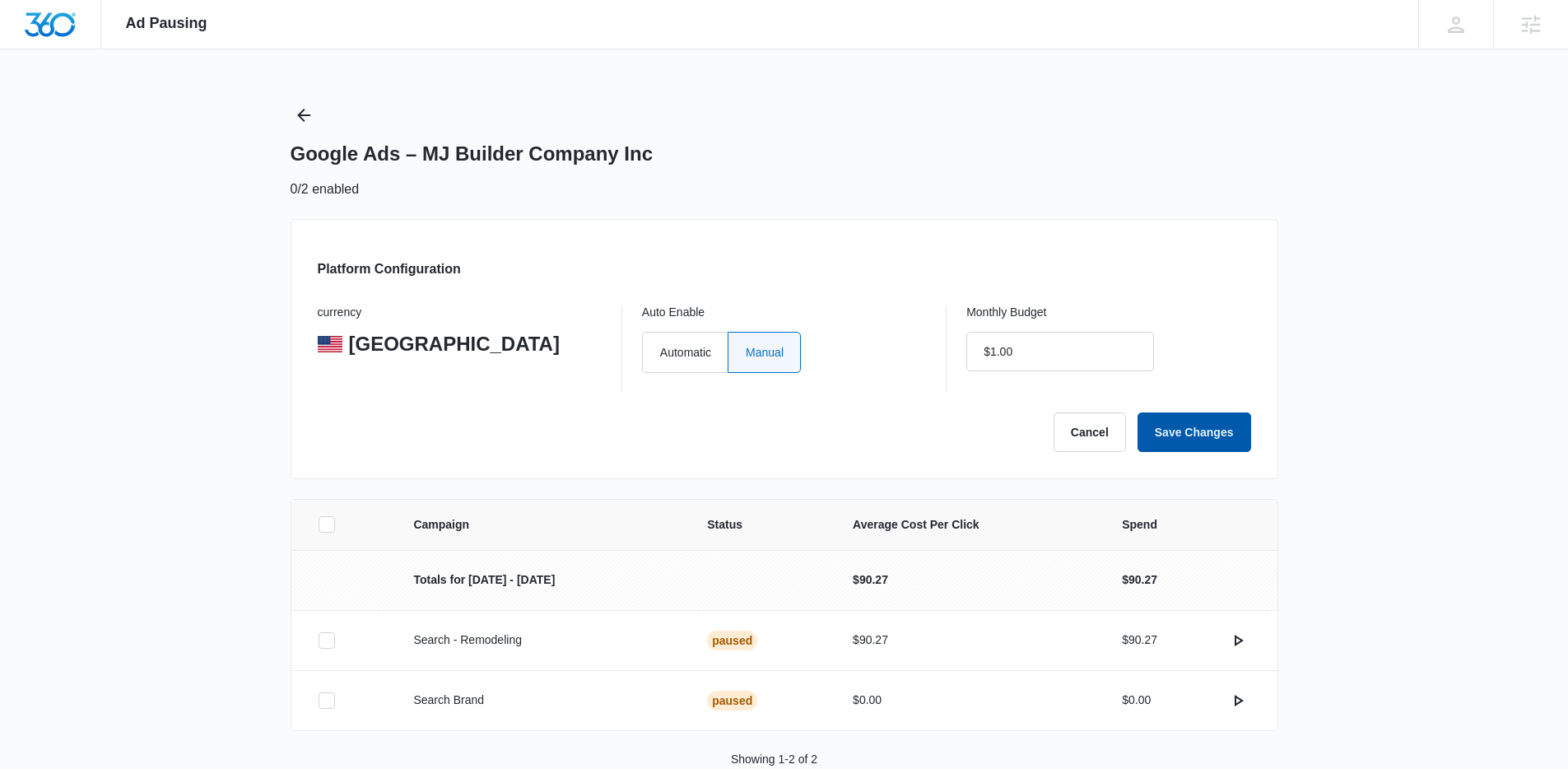
click at [1228, 428] on button "Save Changes" at bounding box center [1195, 432] width 114 height 40
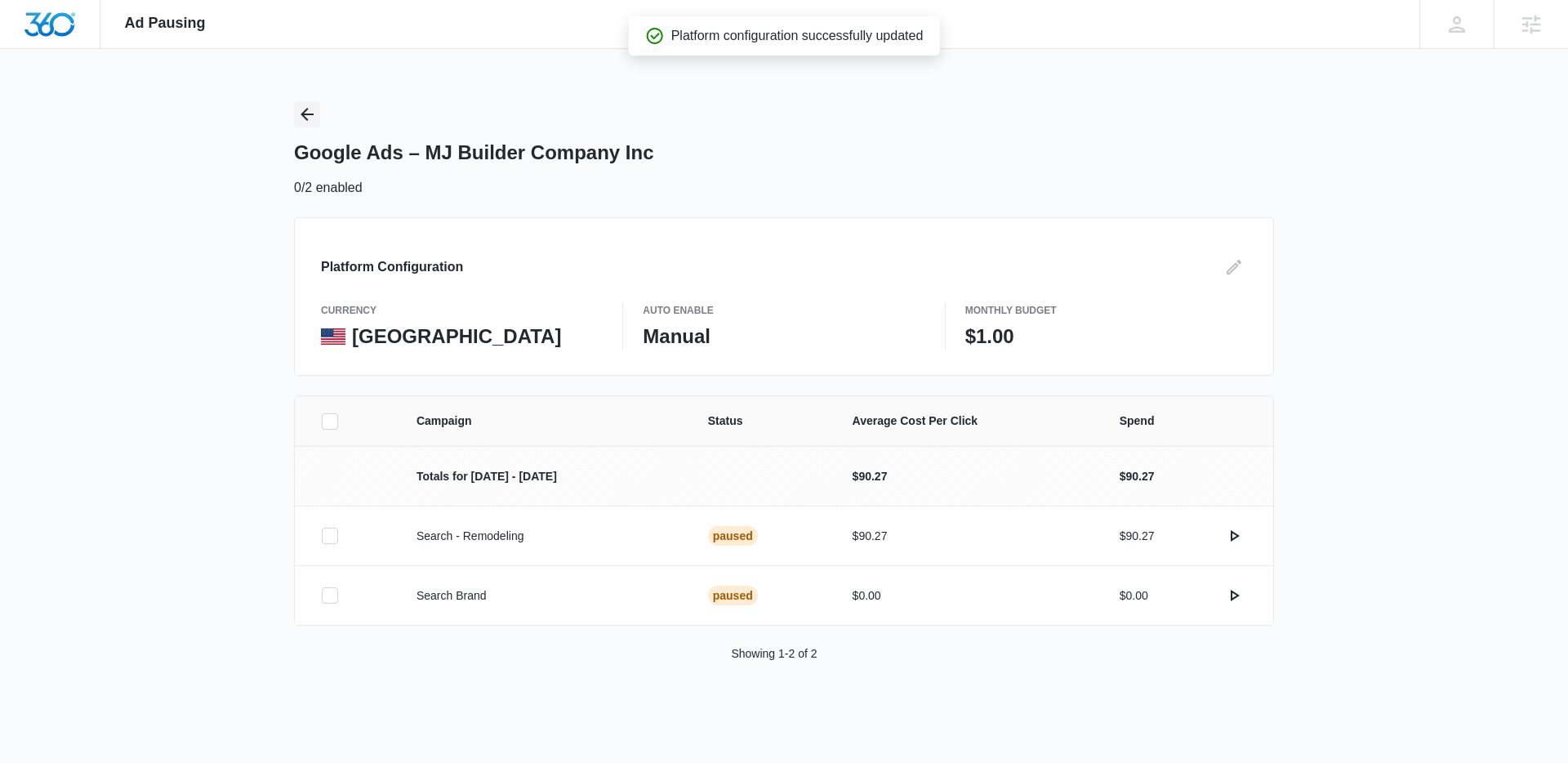
click at [310, 120] on icon "Back" at bounding box center [306, 114] width 19 height 19
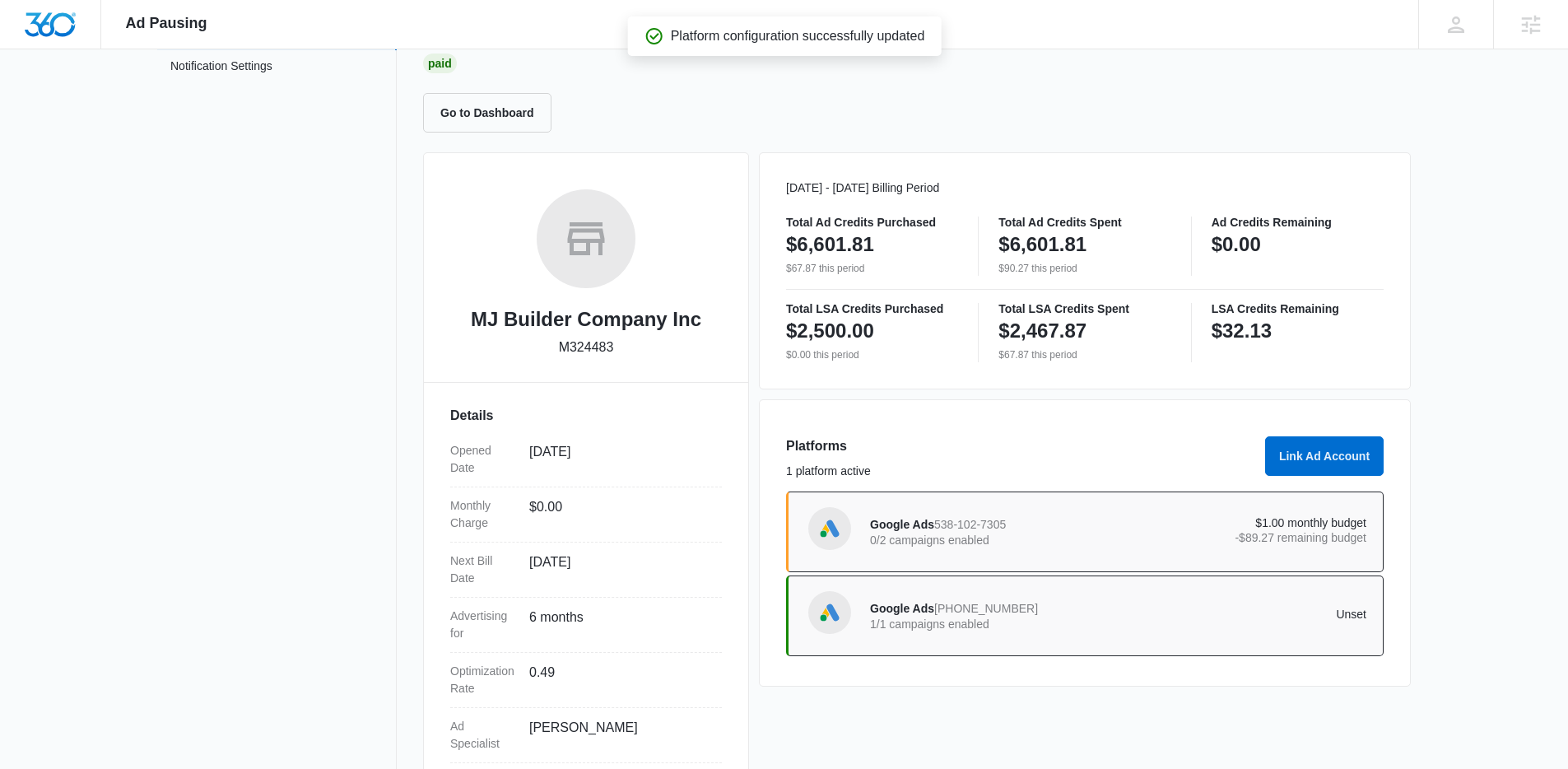
scroll to position [146, 0]
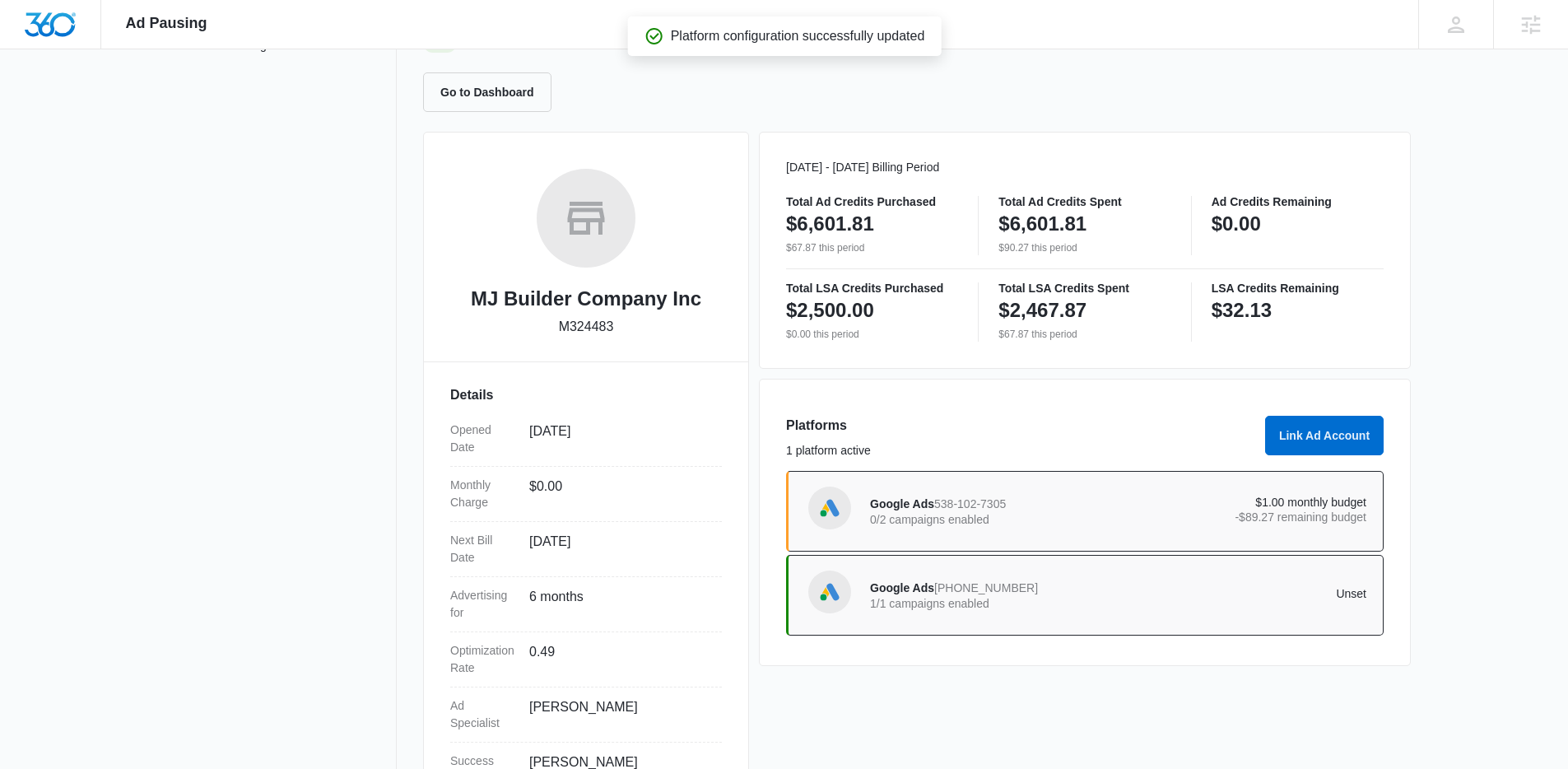
click at [1005, 595] on div "Google Ads 278-801-5805 1/1 campaigns enabled" at bounding box center [994, 595] width 248 height 34
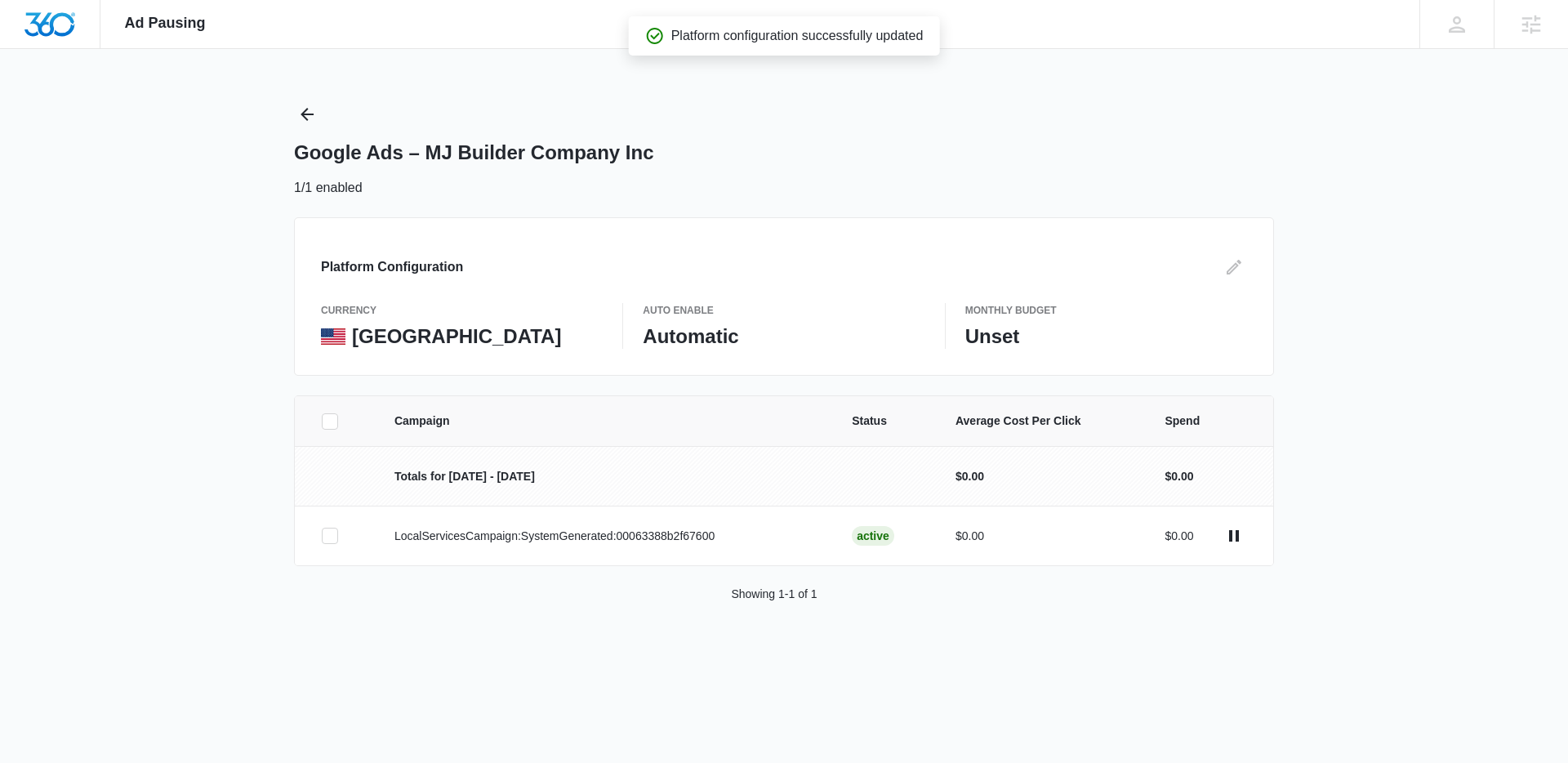
click at [303, 135] on div "Google Ads – MJ Builder Company Inc 1/1 enabled" at bounding box center [784, 149] width 980 height 97
click at [308, 114] on icon "Back" at bounding box center [307, 114] width 13 height 13
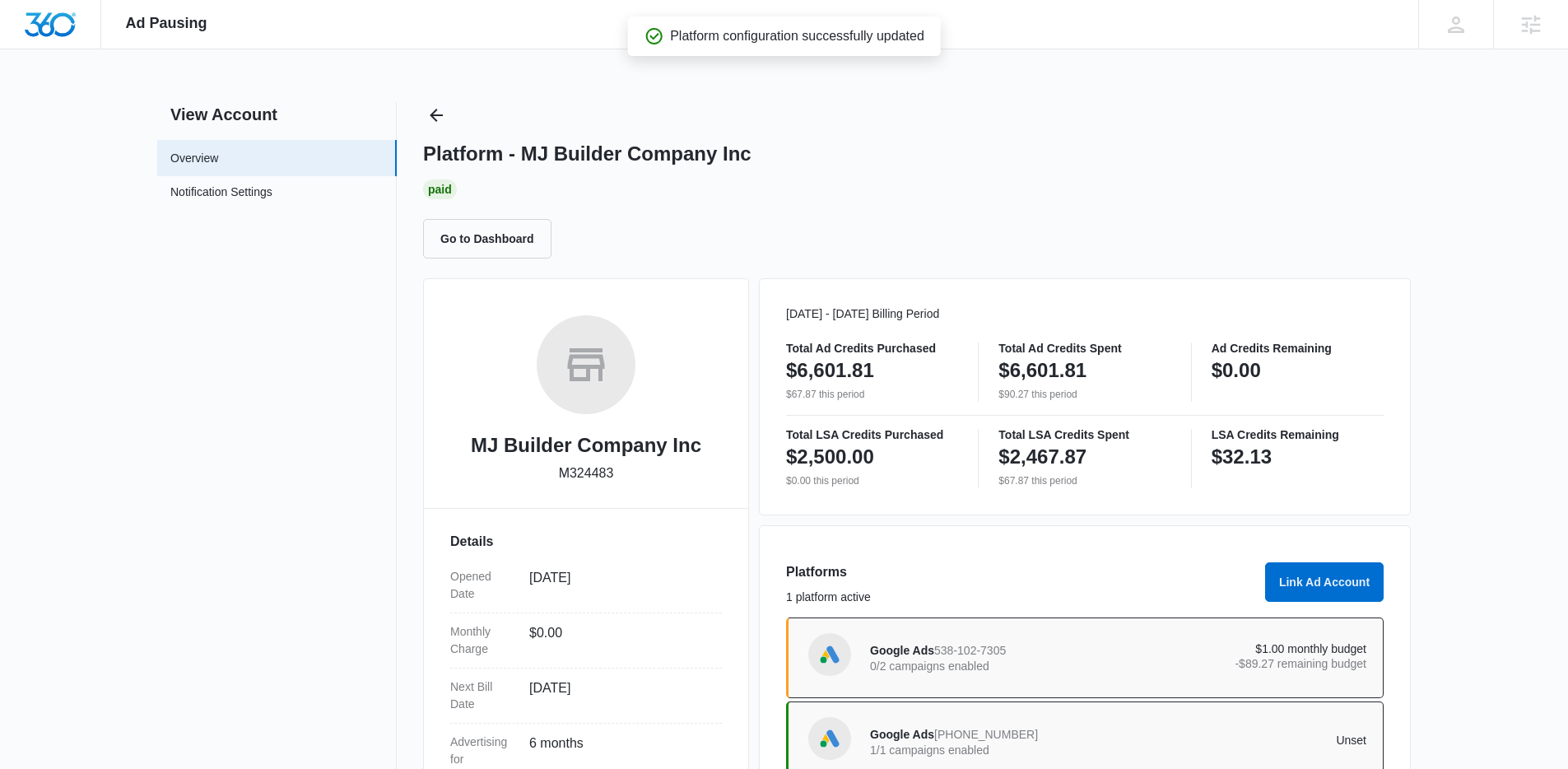
click at [1088, 742] on div "Google Ads 278-801-5805 1/1 campaigns enabled" at bounding box center [994, 741] width 248 height 34
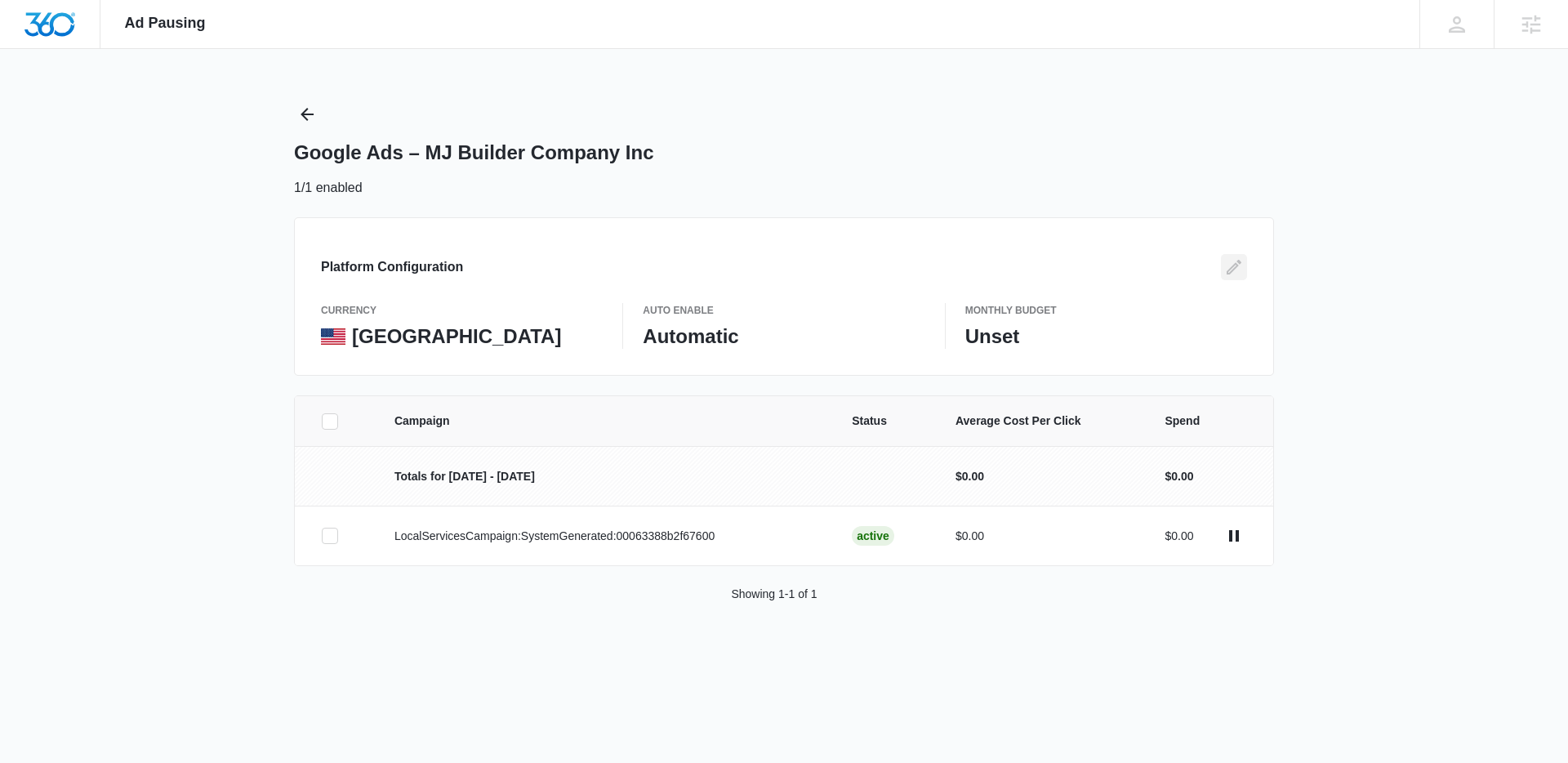
drag, startPoint x: 1233, startPoint y: 265, endPoint x: 1122, endPoint y: 300, distance: 116.4
click at [1232, 265] on icon "Edit" at bounding box center [1233, 267] width 19 height 19
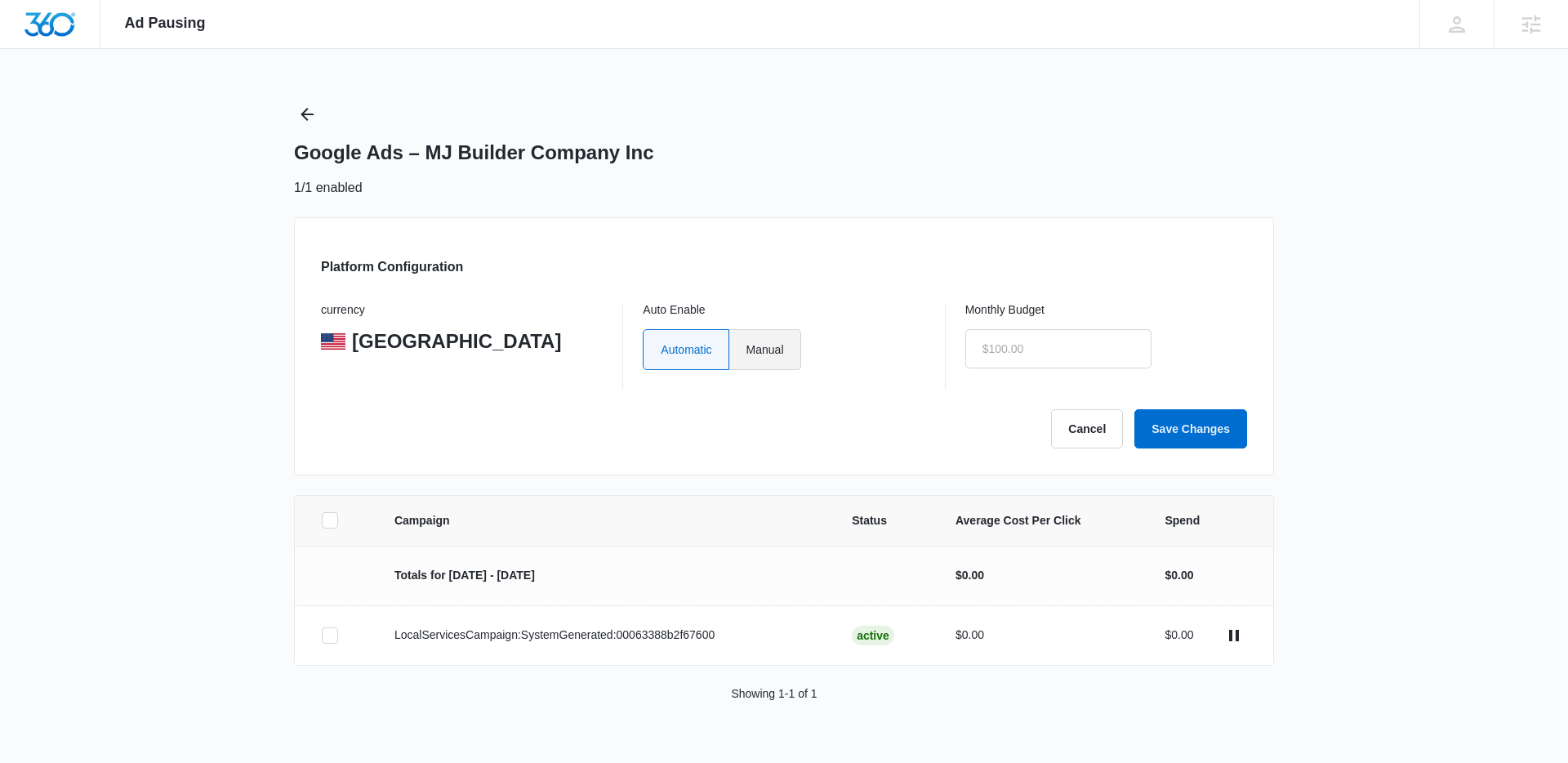
click at [760, 359] on label "Manual" at bounding box center [765, 349] width 72 height 40
click at [746, 349] on input "Manual" at bounding box center [745, 348] width 1 height 1
radio input "true"
drag, startPoint x: 1070, startPoint y: 347, endPoint x: 1169, endPoint y: 419, distance: 122.4
click at [1071, 347] on input "text" at bounding box center [1058, 348] width 187 height 40
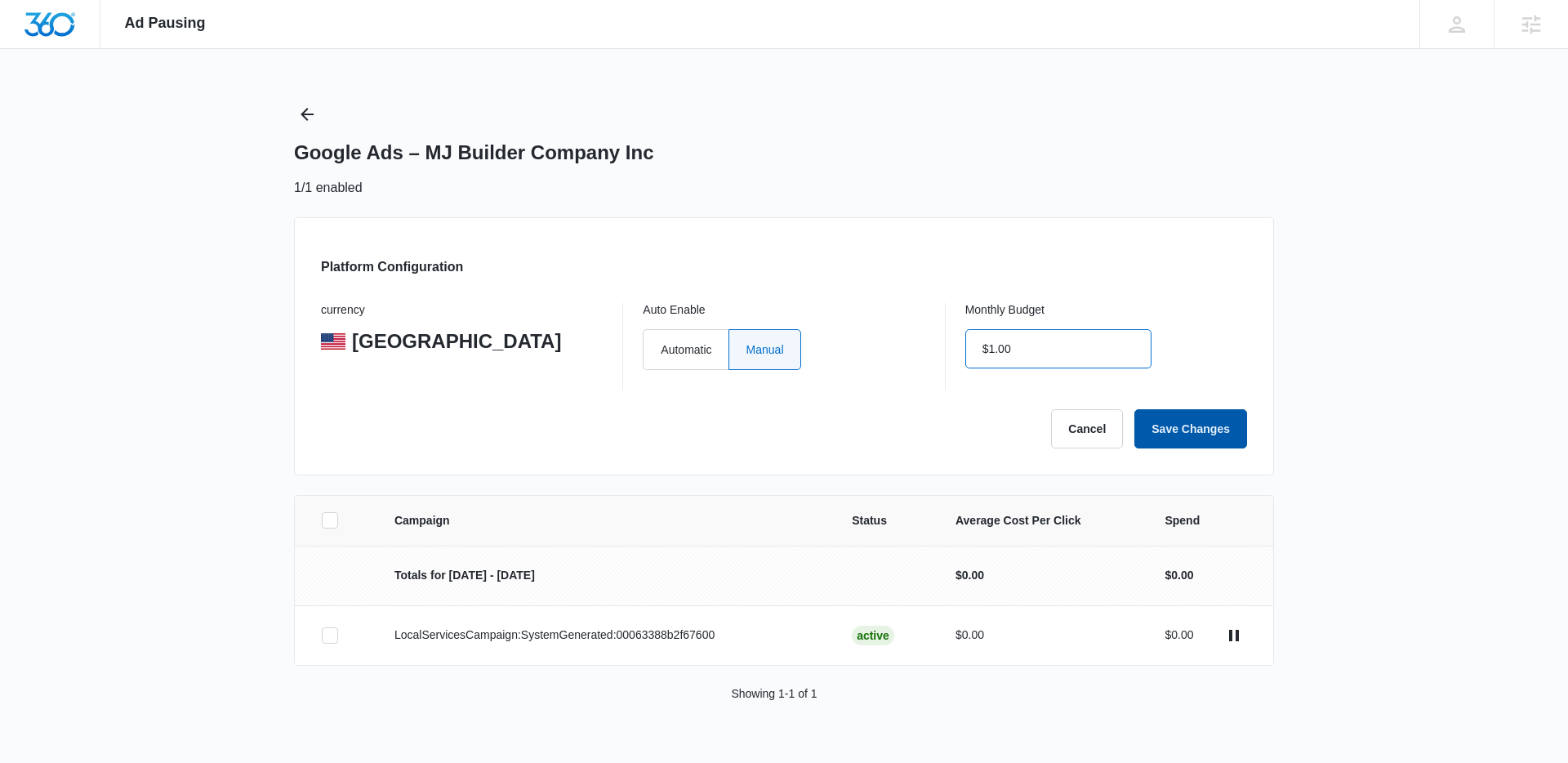
type input "$1.00"
click at [1202, 435] on button "Save Changes" at bounding box center [1190, 428] width 113 height 40
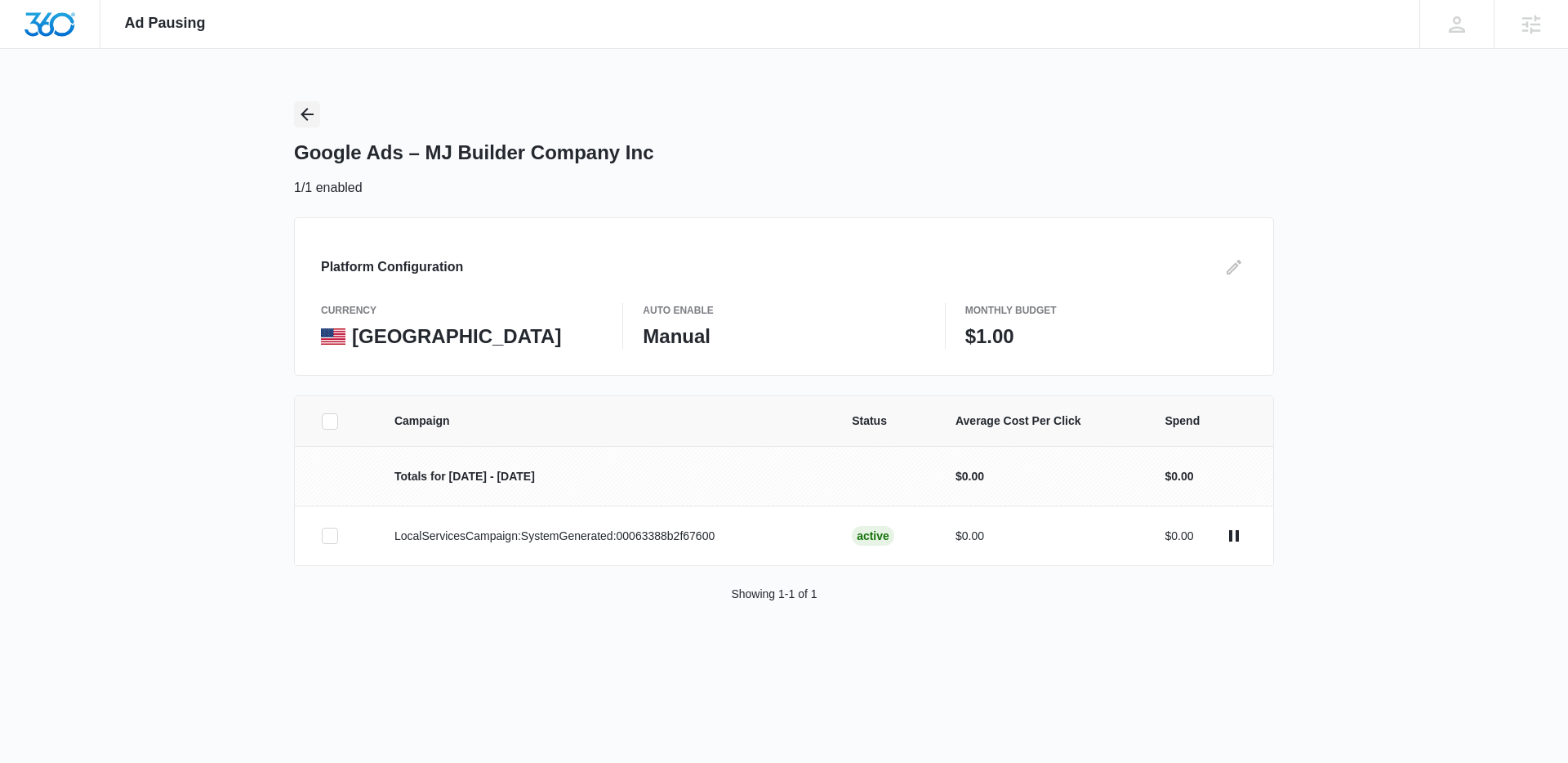
click at [310, 115] on icon "Back" at bounding box center [306, 114] width 19 height 19
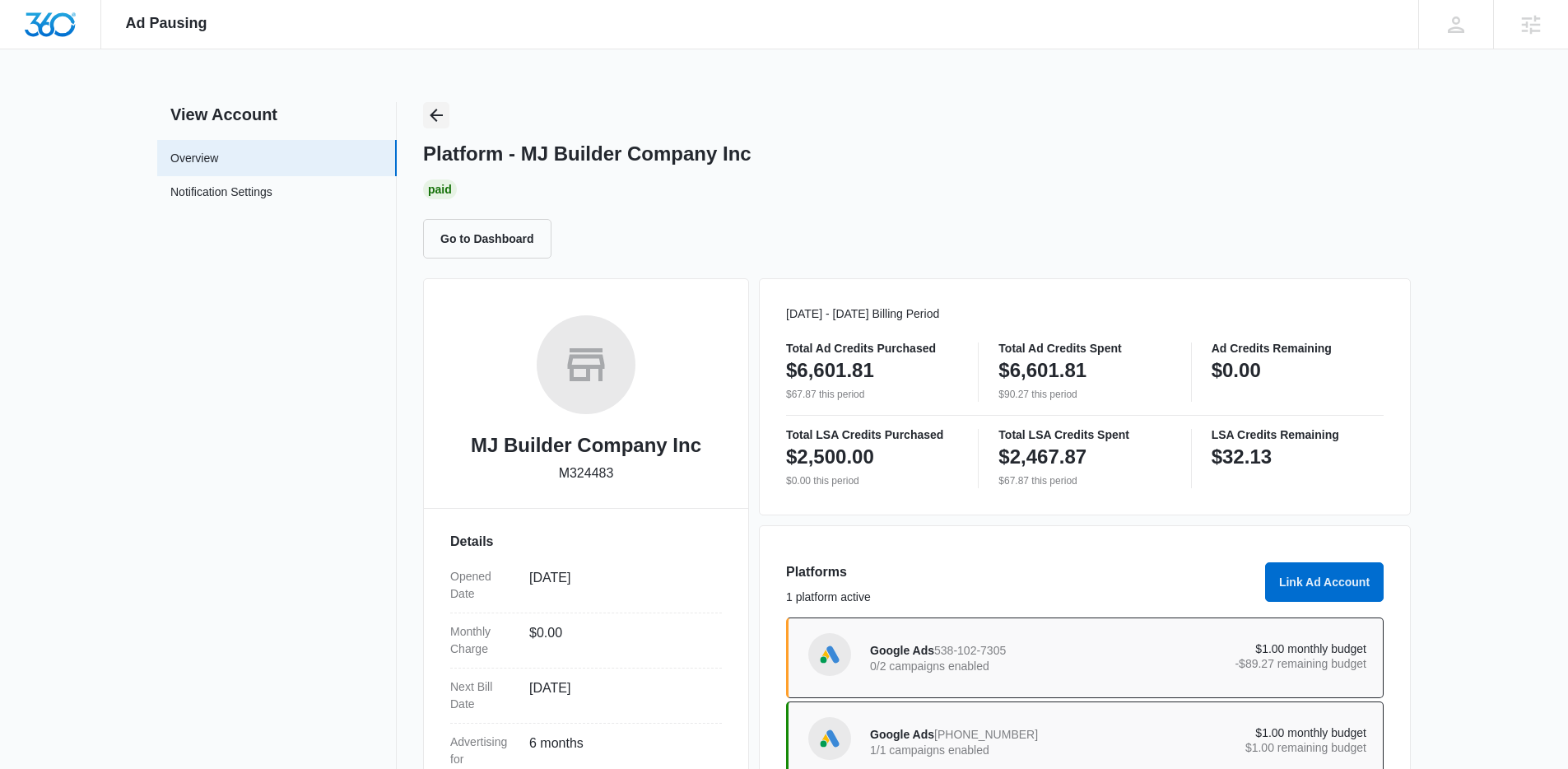
click at [424, 108] on button "Back" at bounding box center [436, 115] width 26 height 26
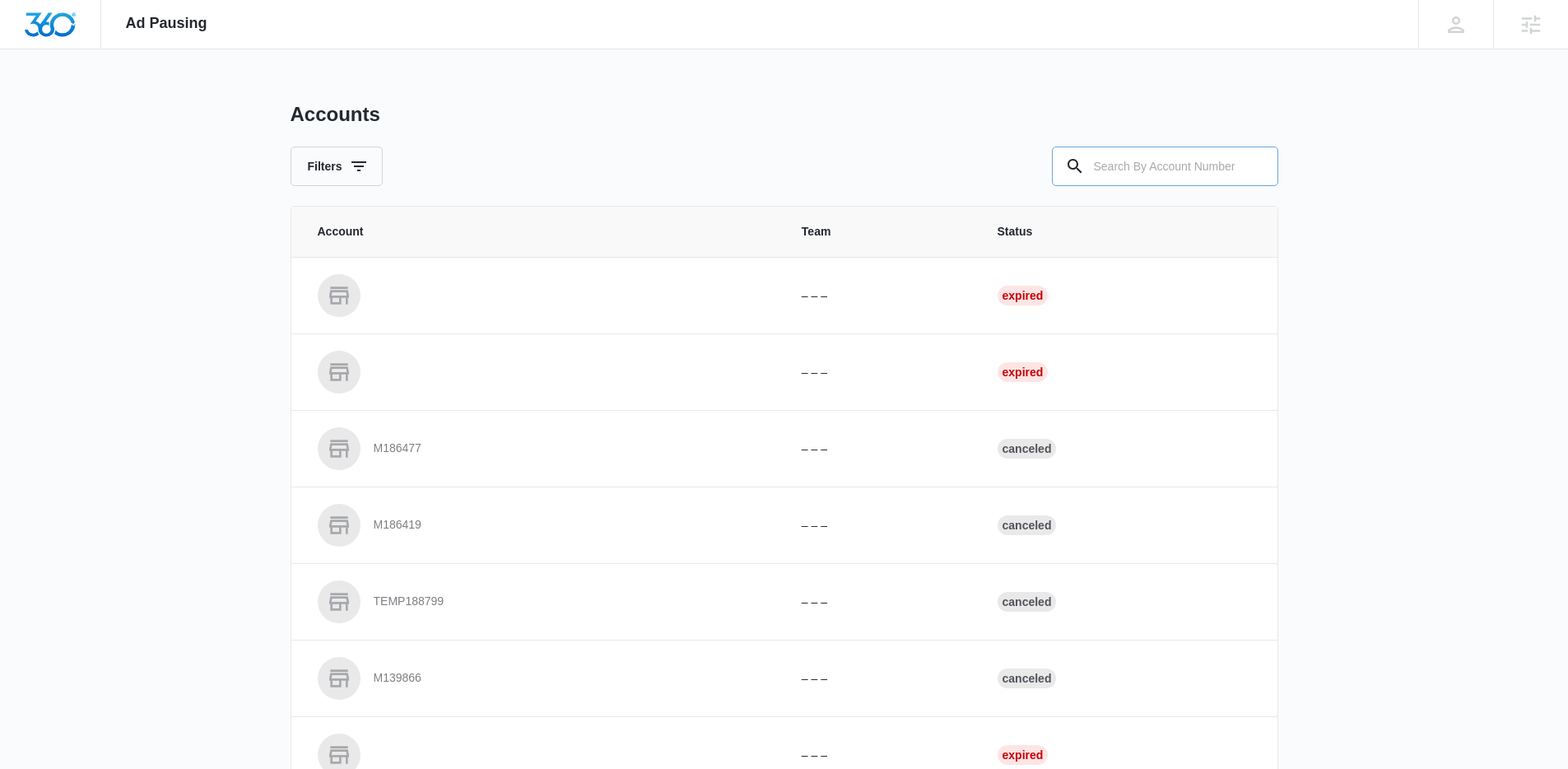
click at [1201, 178] on input "text" at bounding box center [1165, 166] width 226 height 40
paste input "M325367"
type input "M325367"
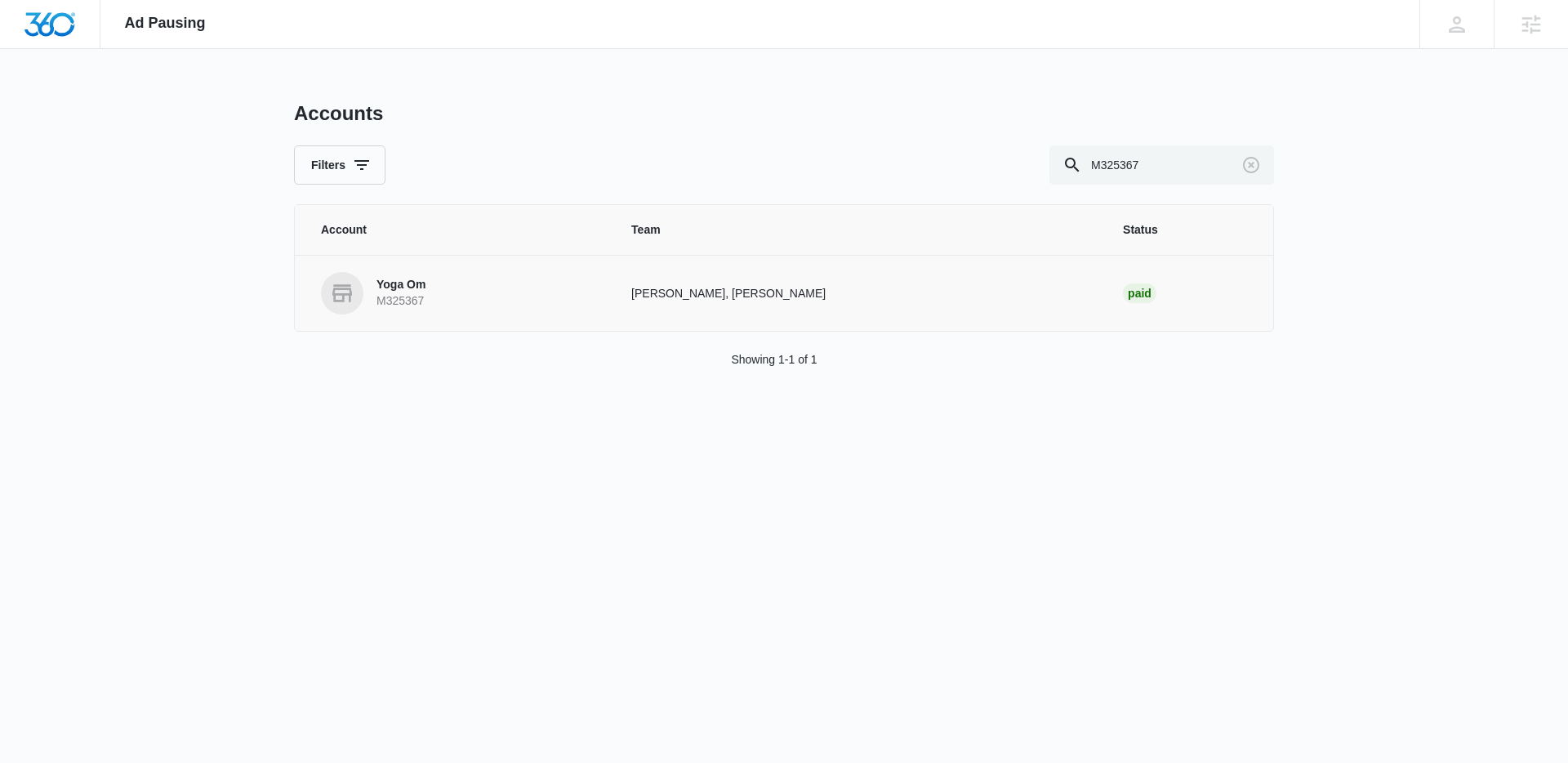
click at [437, 283] on link "Yoga Om M325367" at bounding box center [456, 293] width 271 height 42
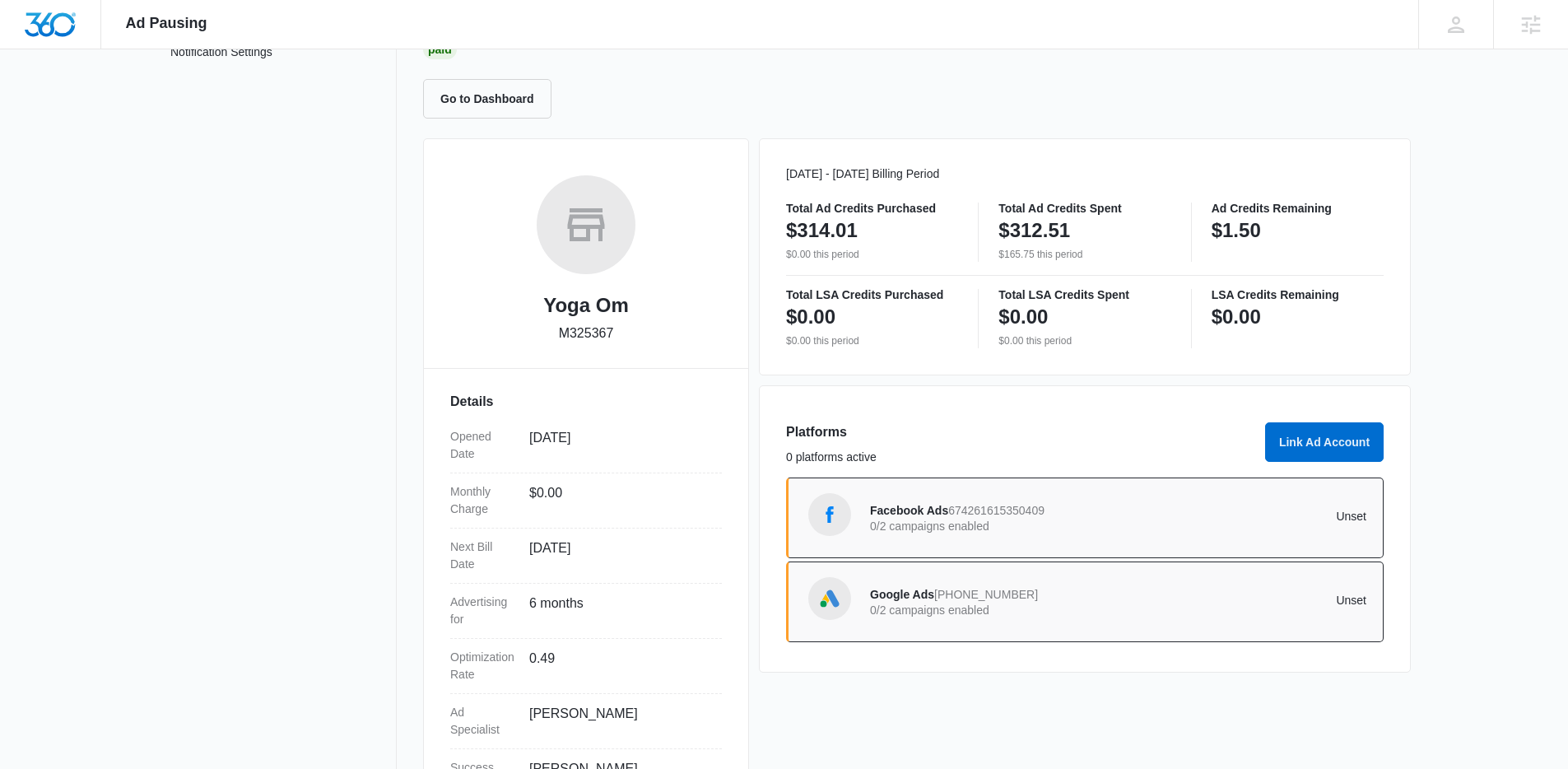
scroll to position [161, 0]
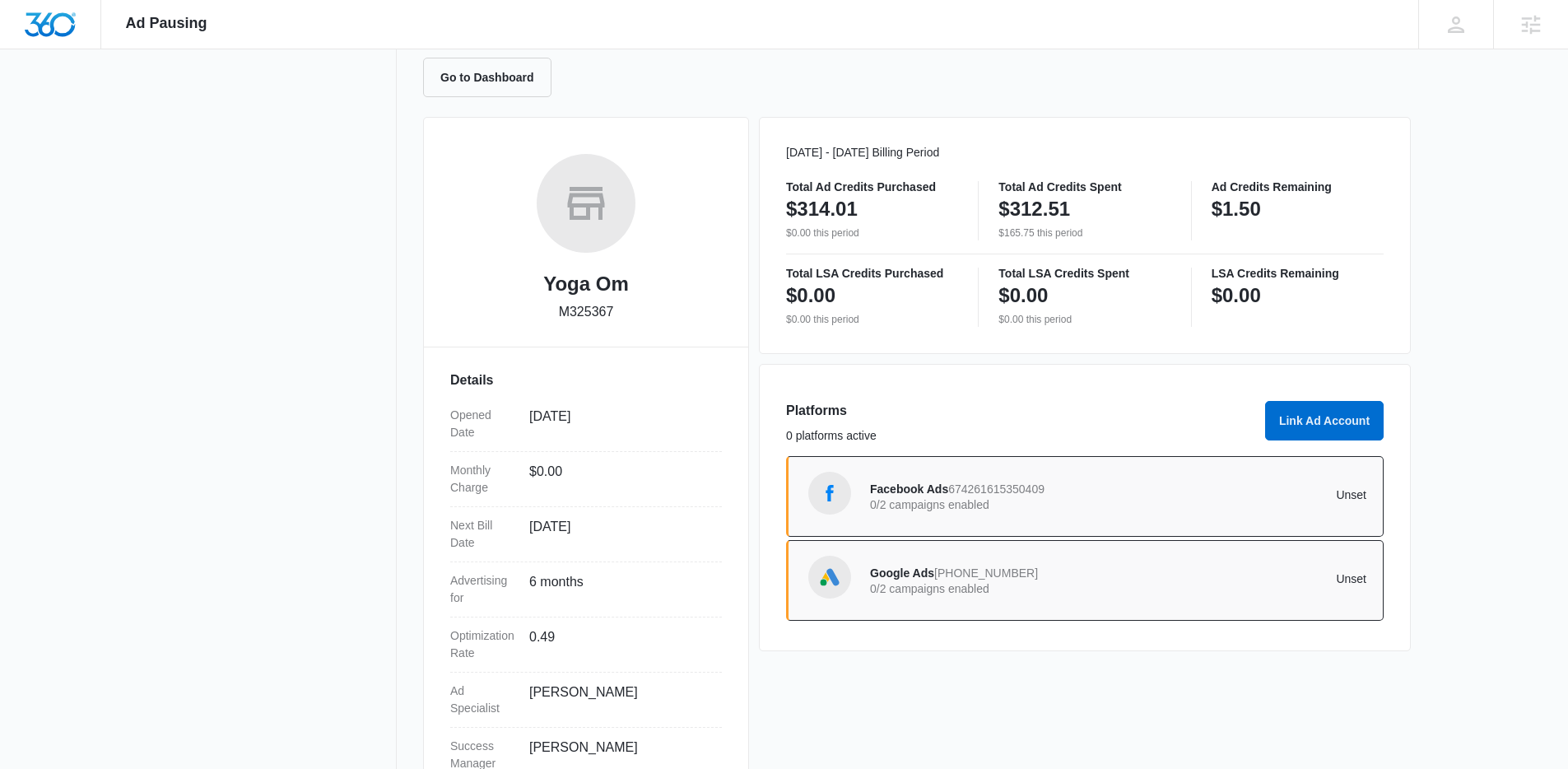
click at [1140, 532] on div "Facebook Ads 674261615350409 0/2 campaigns enabled Unset" at bounding box center [1084, 496] width 598 height 81
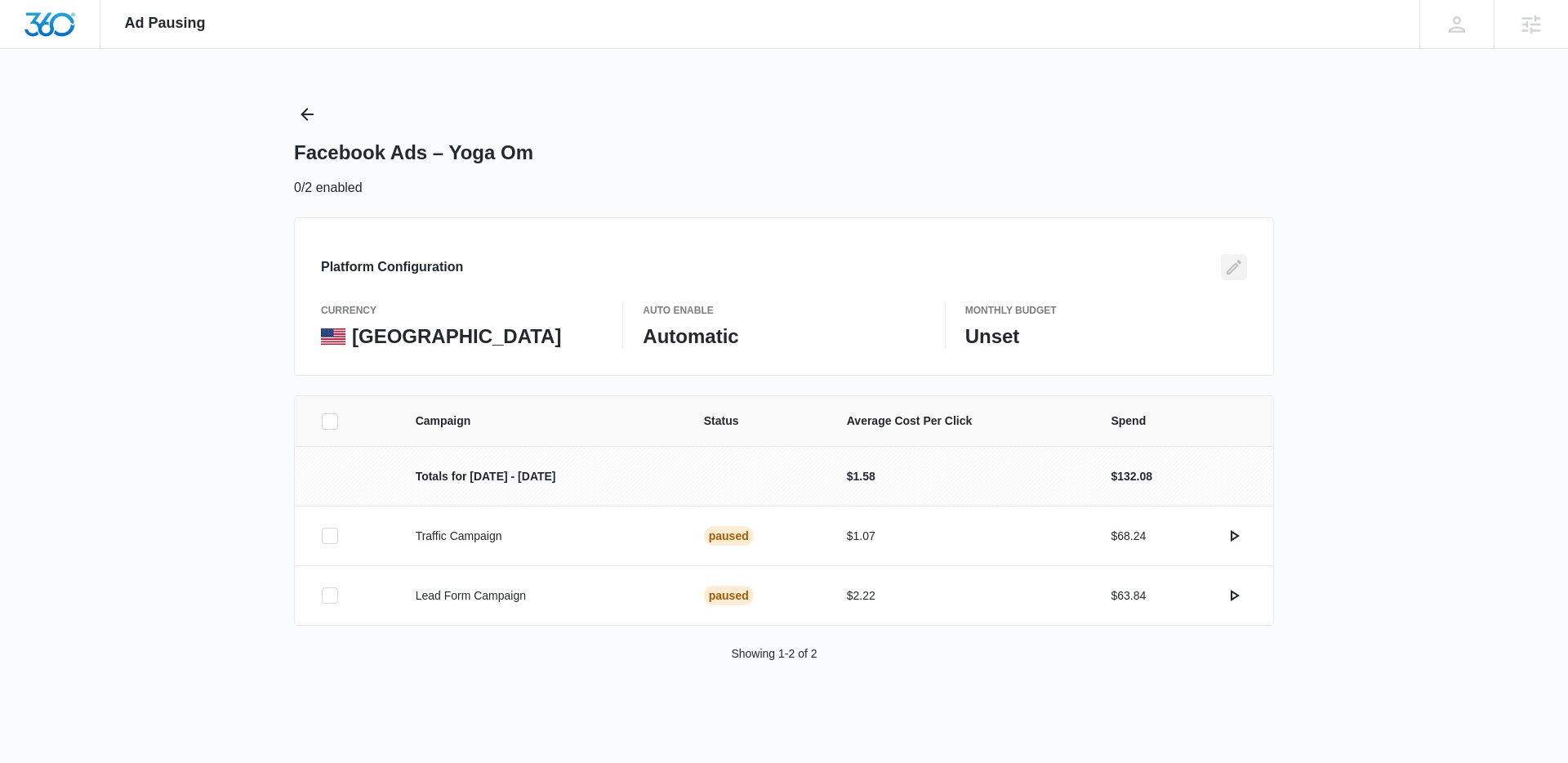
click at [1229, 267] on icon "Edit" at bounding box center [1233, 267] width 19 height 19
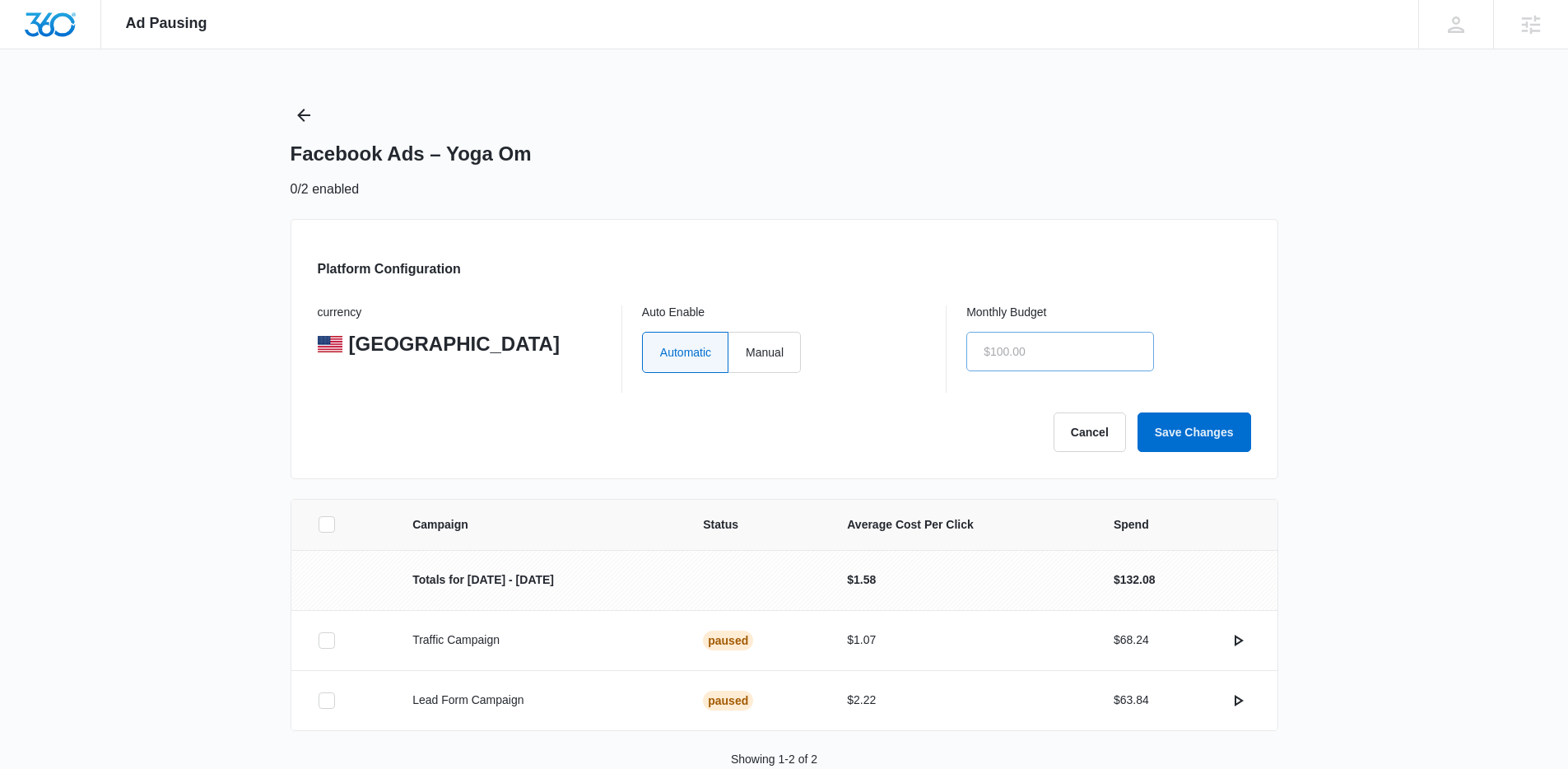
drag, startPoint x: 774, startPoint y: 355, endPoint x: 1036, endPoint y: 357, distance: 262.0
click at [776, 355] on label "Manual" at bounding box center [765, 352] width 72 height 41
click at [746, 352] on input "Manual" at bounding box center [745, 351] width 1 height 1
radio input "true"
click at [1051, 358] on input "text" at bounding box center [1060, 351] width 188 height 40
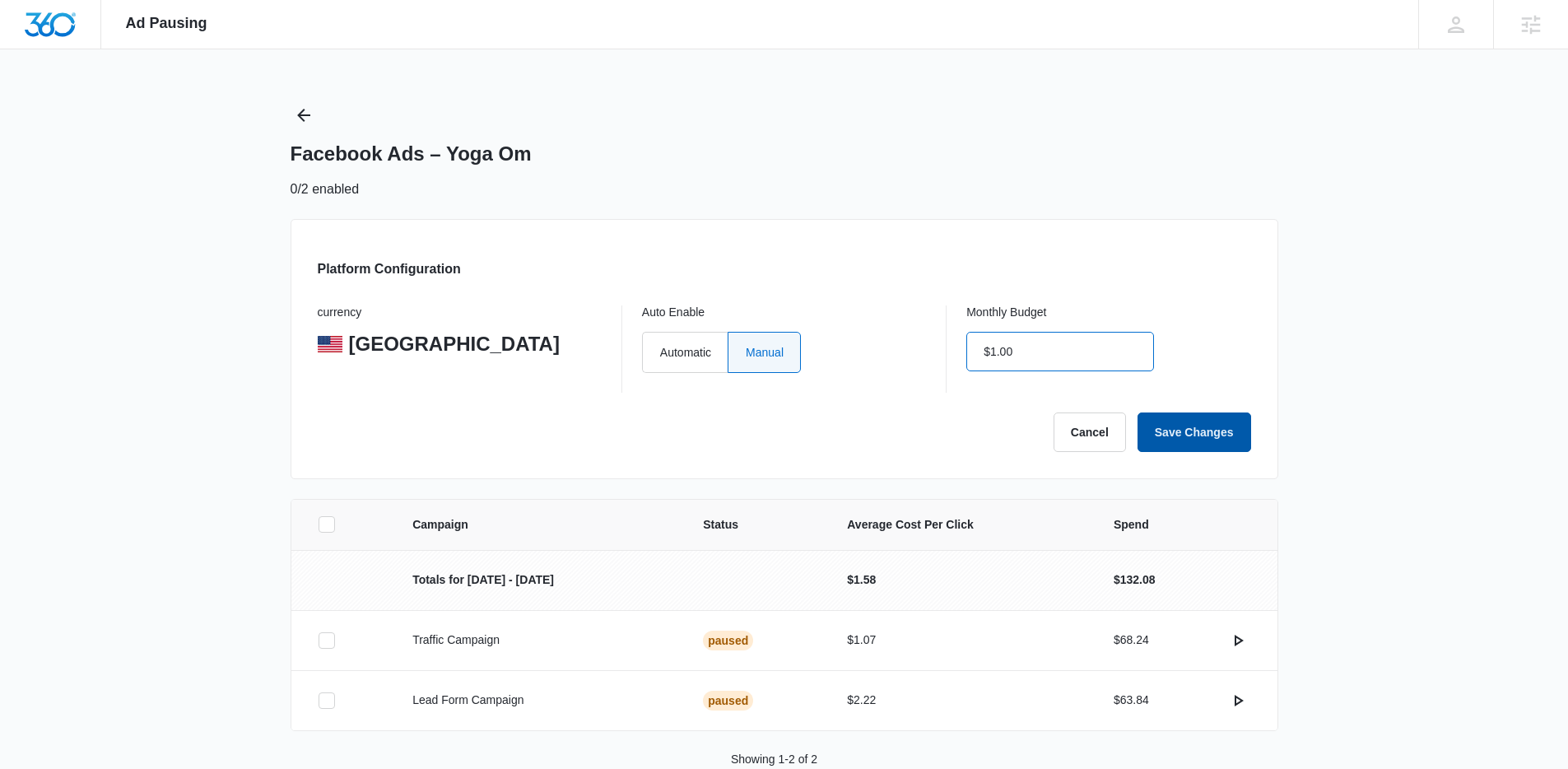
type input "$1.00"
click at [1208, 439] on button "Save Changes" at bounding box center [1195, 432] width 114 height 40
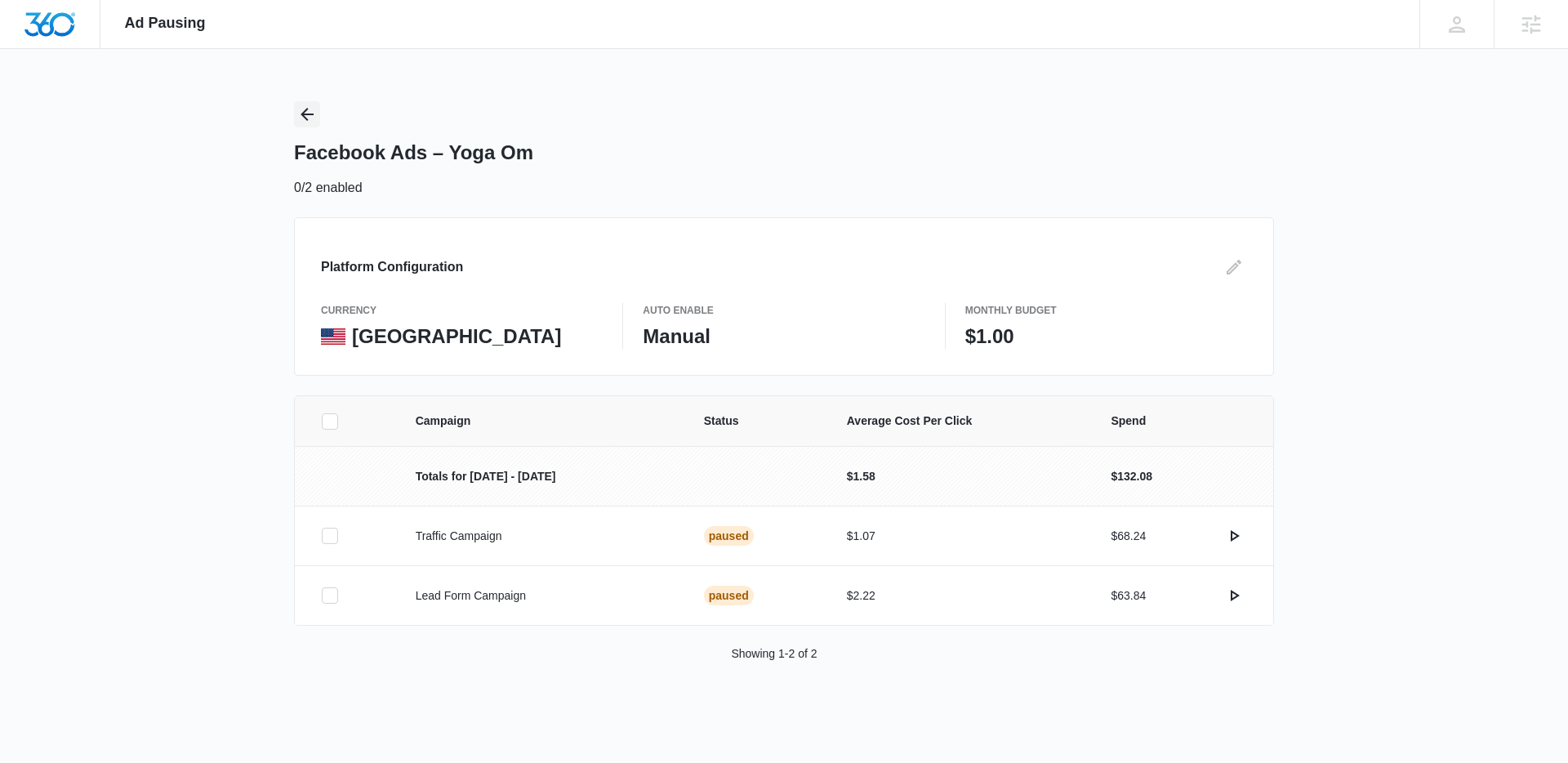
click at [307, 113] on icon "Back" at bounding box center [306, 114] width 19 height 19
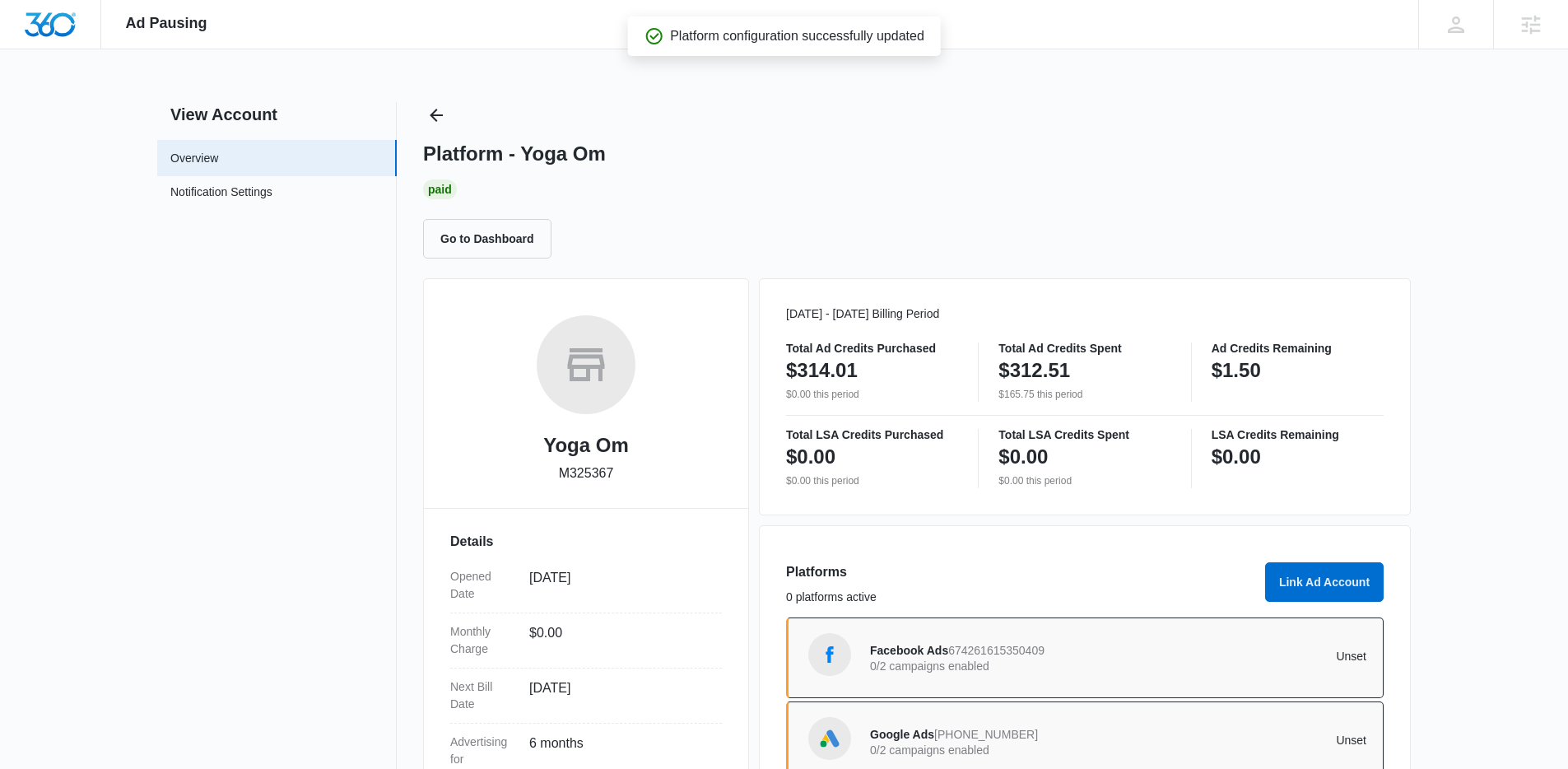
click at [1039, 698] on div "Platforms 0 platforms active Link Ad Account Facebook Ads 674261615350409 0/2 c…" at bounding box center [1085, 669] width 652 height 287
click at [1046, 725] on div "Google Ads 294-556-9525 0/2 campaigns enabled" at bounding box center [994, 741] width 248 height 34
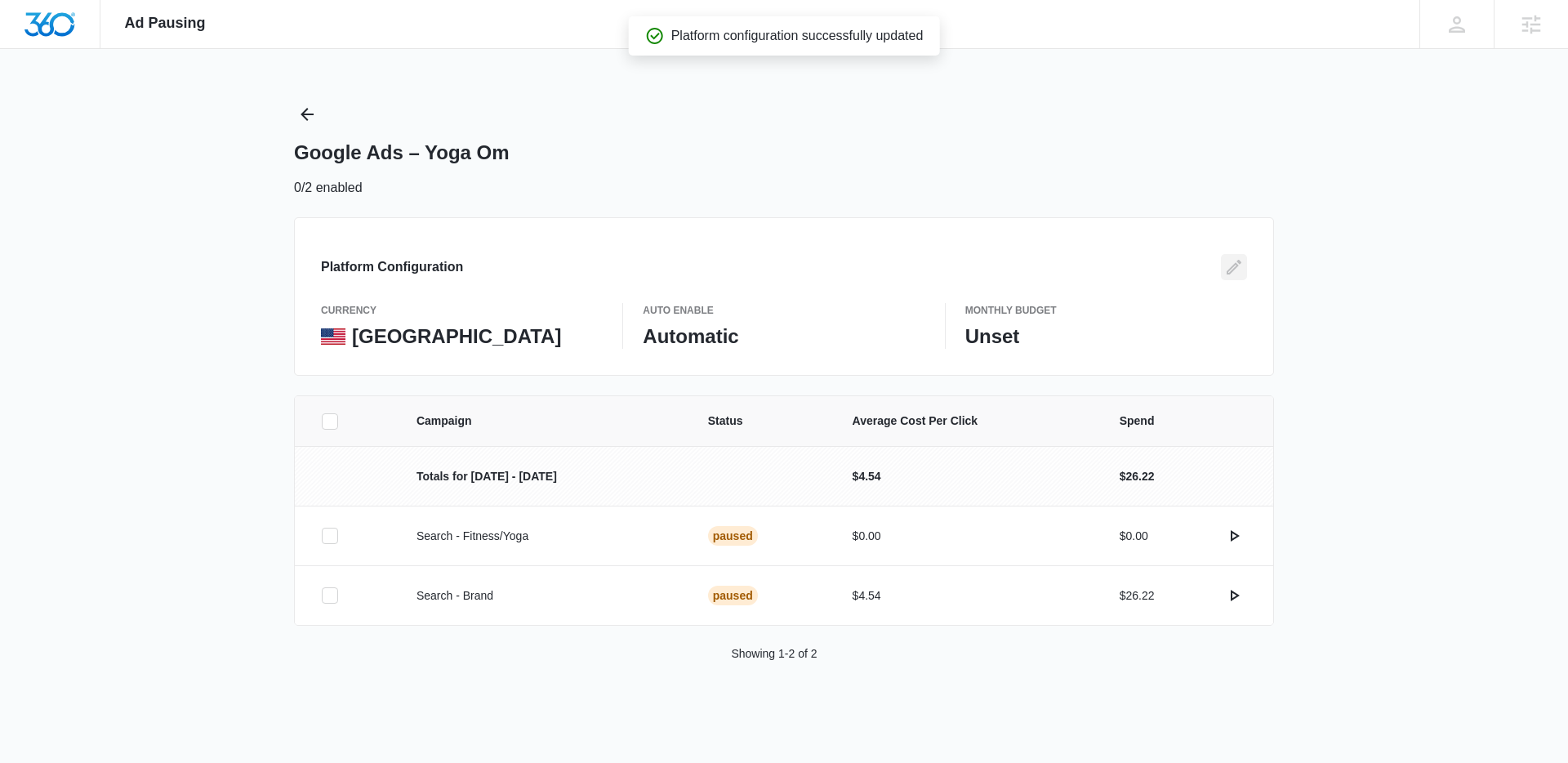
drag, startPoint x: 1236, startPoint y: 260, endPoint x: 1220, endPoint y: 269, distance: 18.4
click at [1234, 261] on icon "Edit" at bounding box center [1233, 267] width 19 height 19
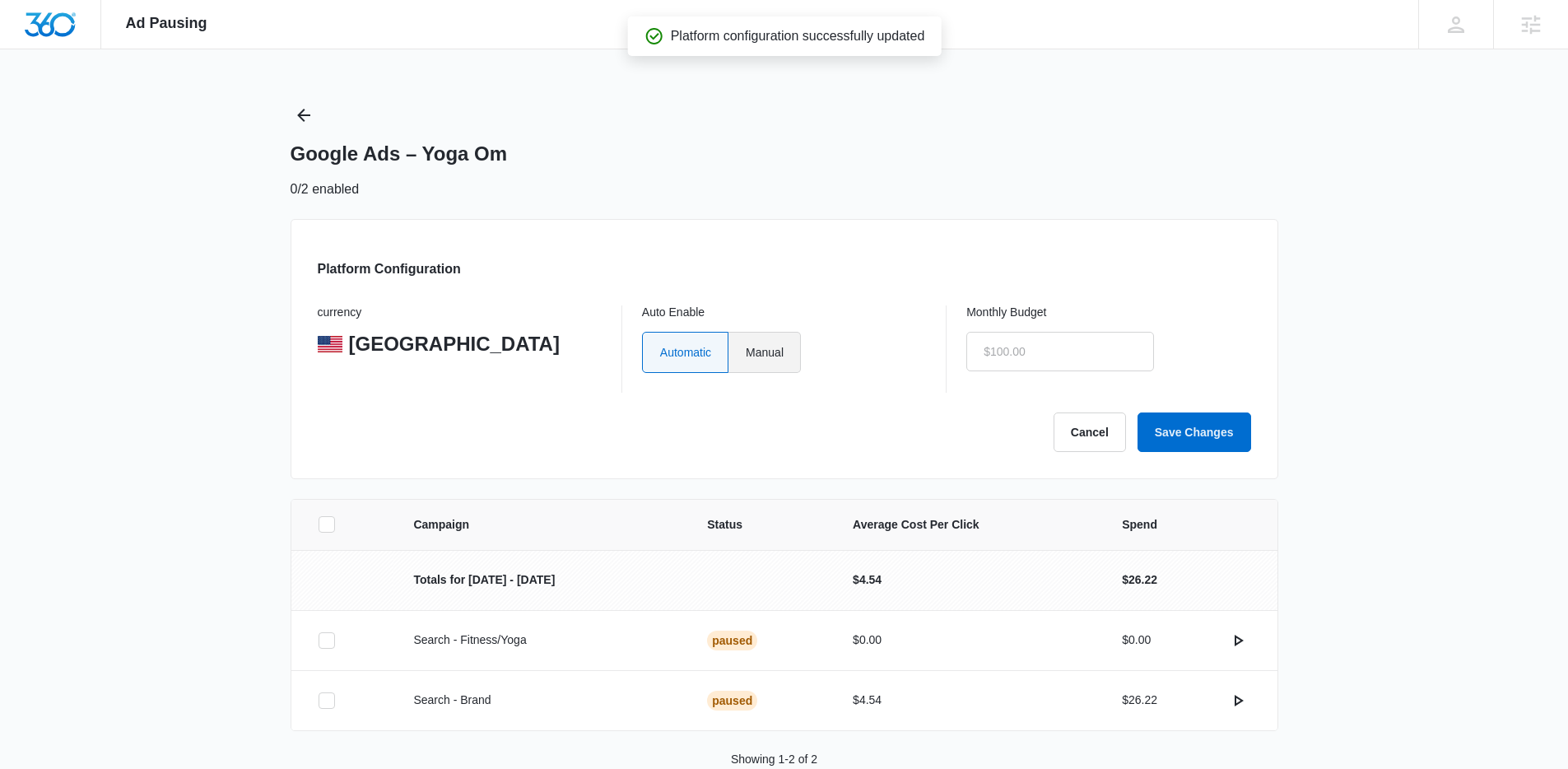
click at [742, 353] on label "Manual" at bounding box center [765, 352] width 72 height 41
click at [745, 352] on input "Manual" at bounding box center [745, 351] width 1 height 1
radio input "true"
click at [1074, 352] on input "text" at bounding box center [1060, 351] width 188 height 40
type input "$1.00"
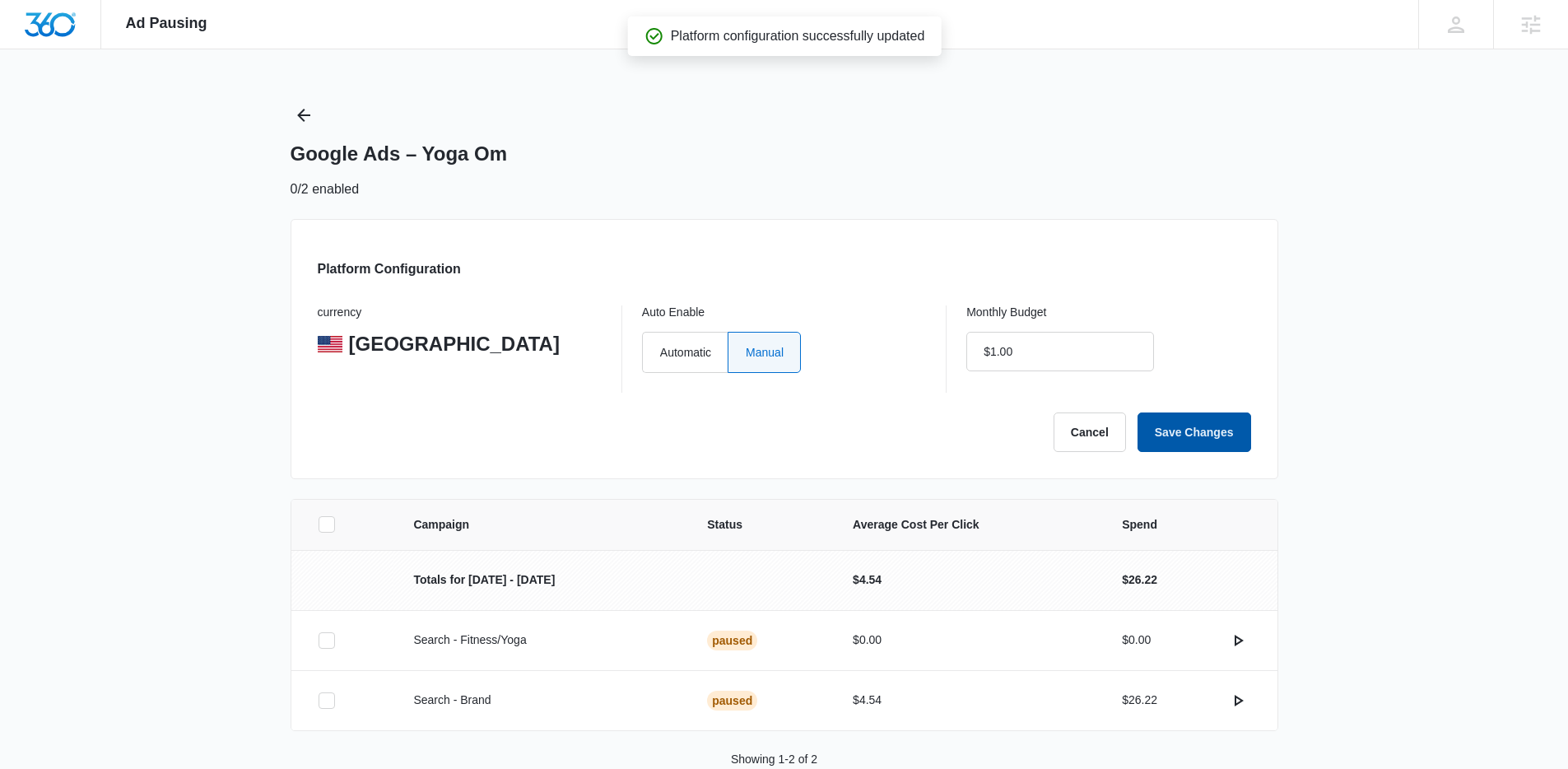
drag, startPoint x: 1195, startPoint y: 438, endPoint x: 937, endPoint y: 358, distance: 270.1
click at [1195, 438] on button "Save Changes" at bounding box center [1195, 432] width 114 height 40
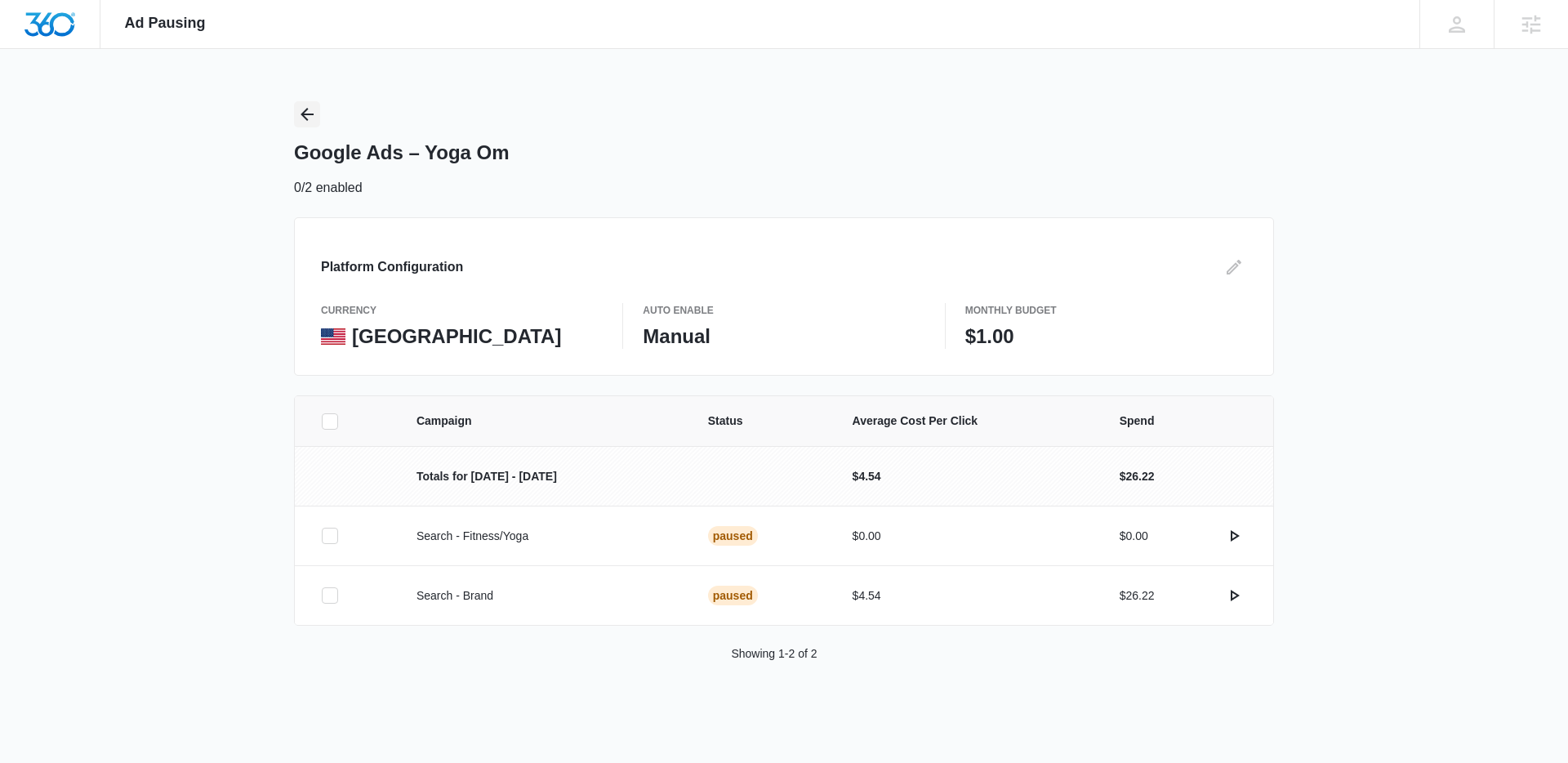
click at [311, 113] on icon "Back" at bounding box center [307, 114] width 13 height 13
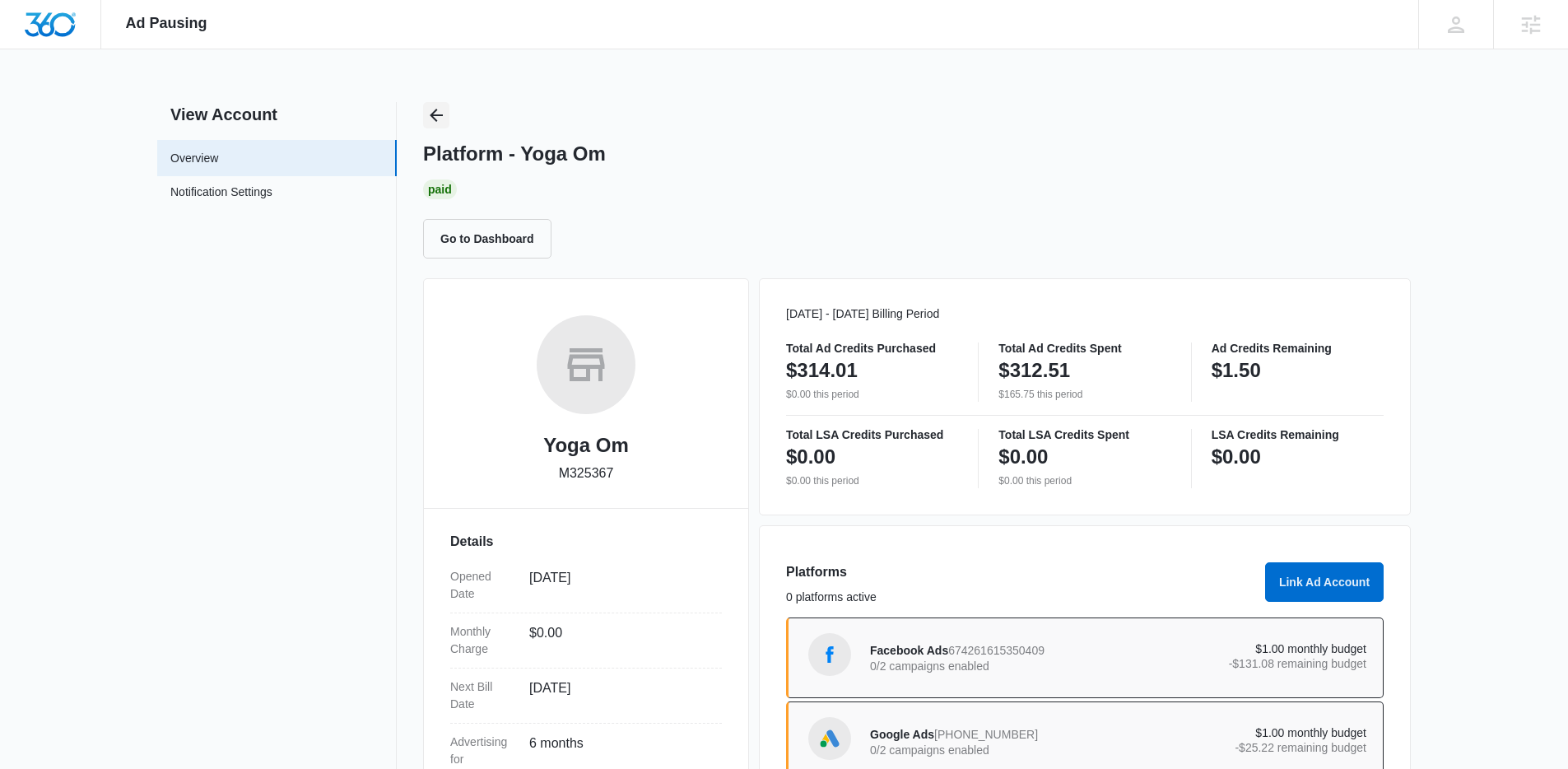
click at [428, 116] on icon "Back" at bounding box center [436, 115] width 19 height 19
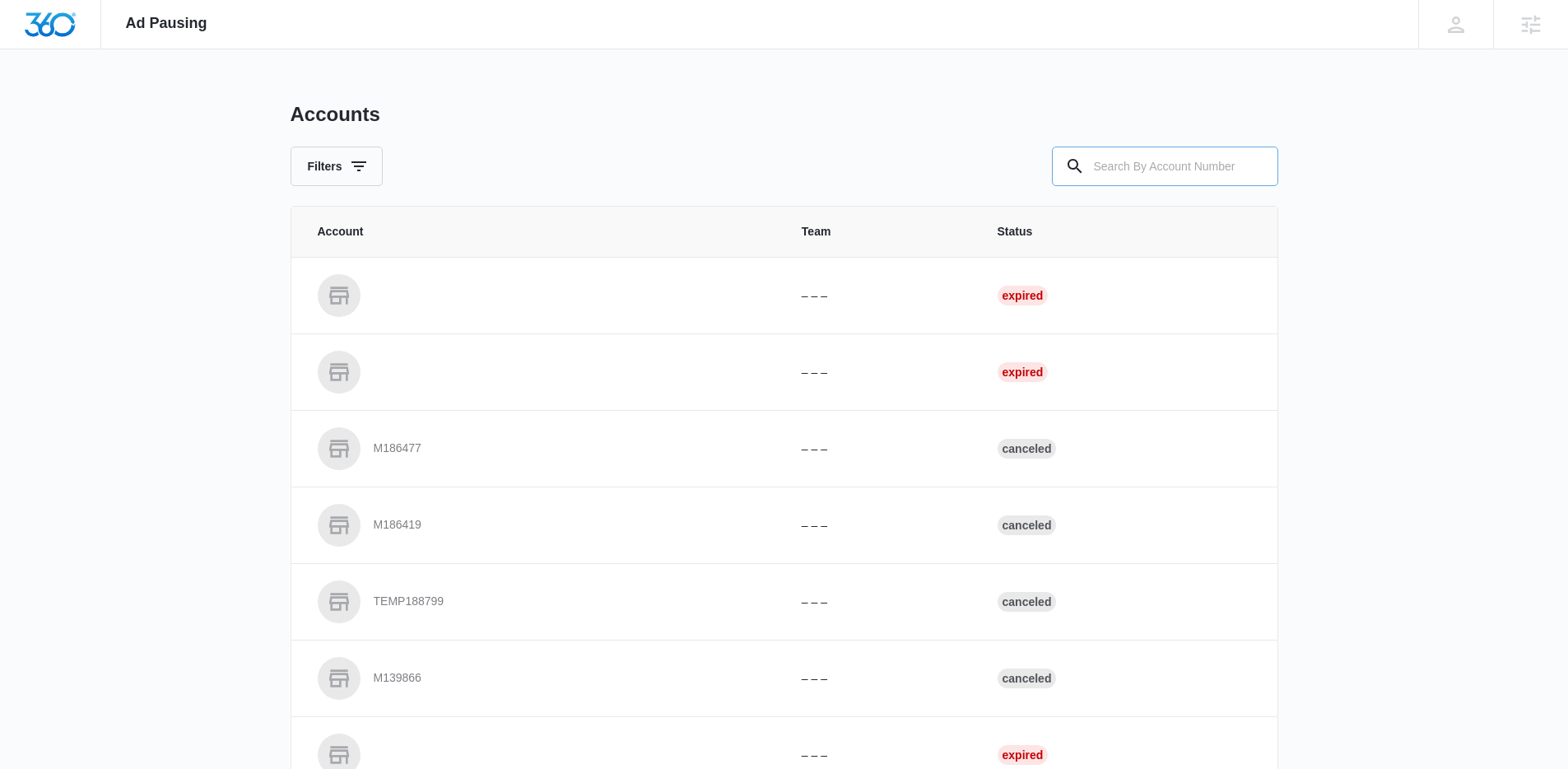
click at [1114, 168] on input "text" at bounding box center [1165, 166] width 226 height 40
paste input "M333328"
type input "M333328"
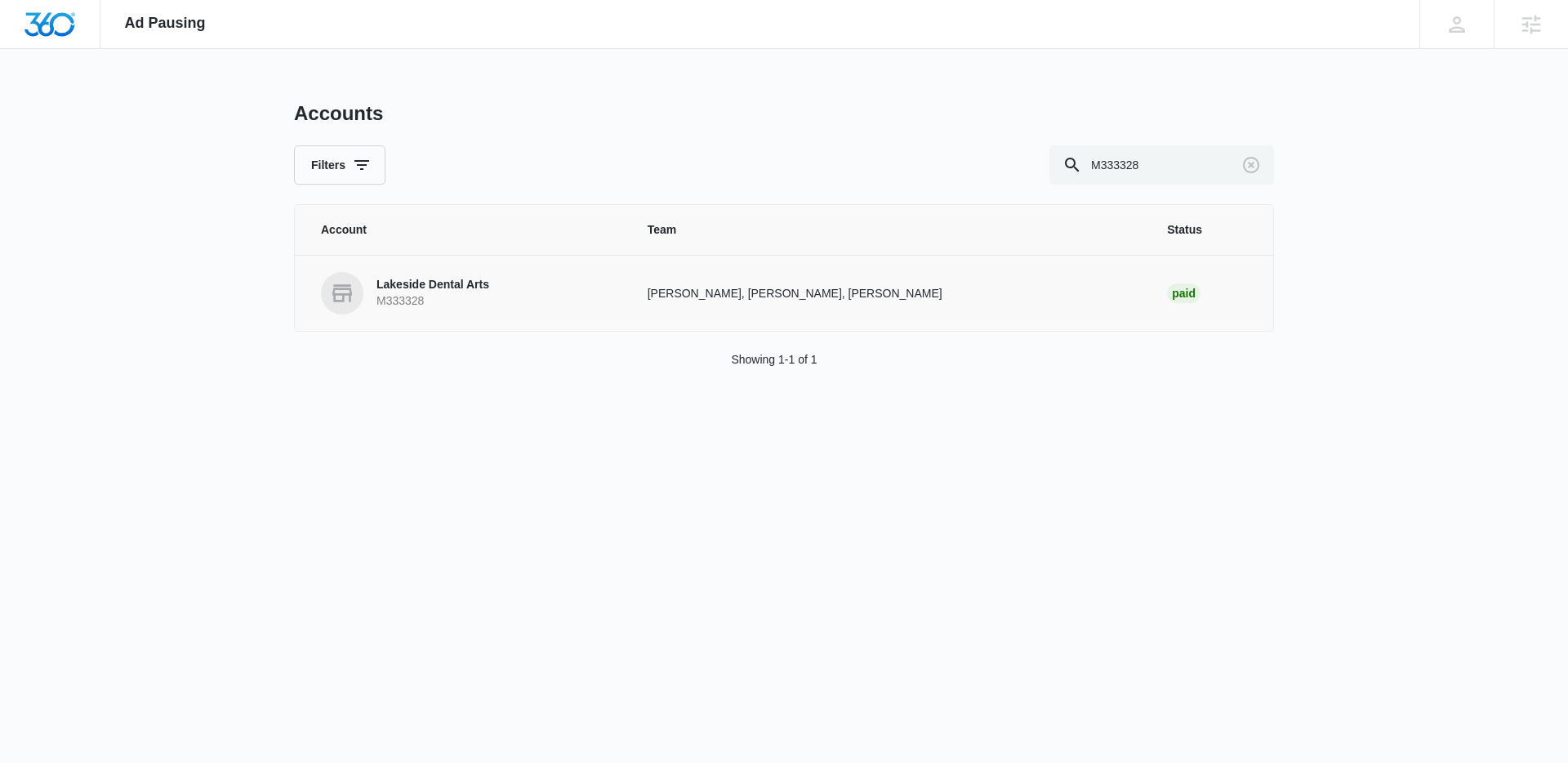
click at [413, 297] on p "M333328" at bounding box center [433, 302] width 113 height 17
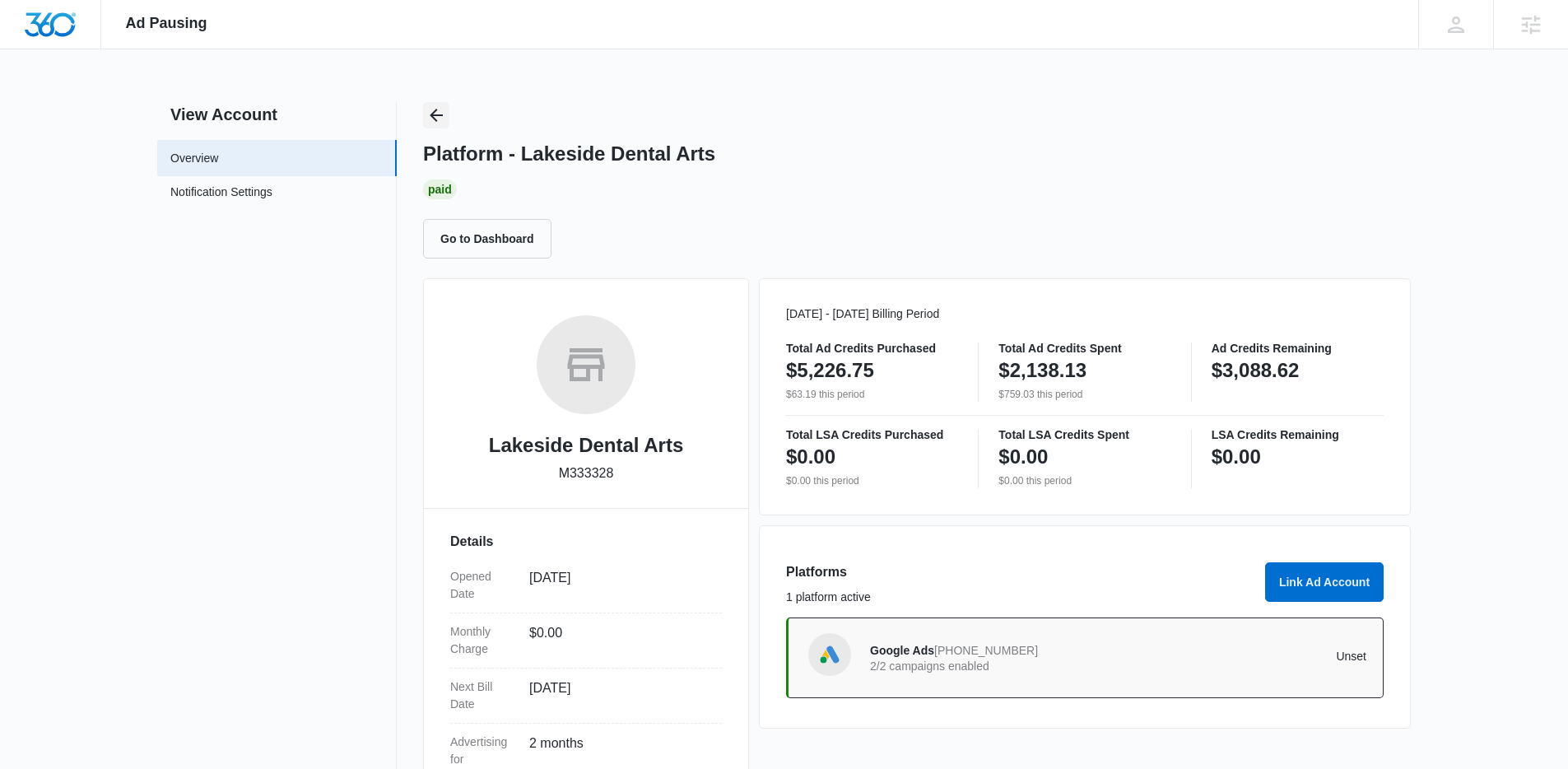
click at [437, 123] on icon "Back" at bounding box center [436, 115] width 19 height 19
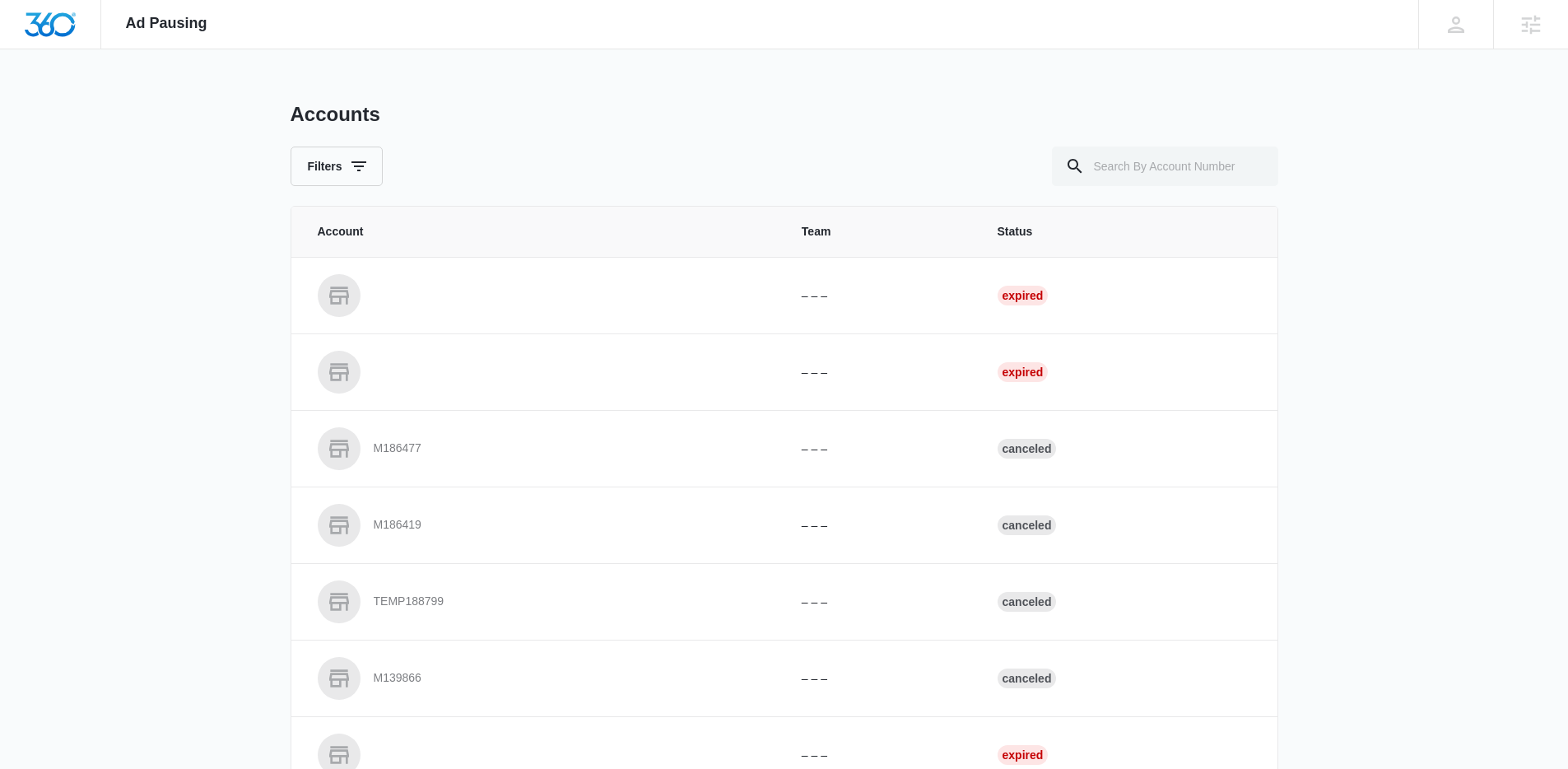
click at [1103, 191] on div "Accounts Filters Account Team Status – – – Expired – – – Expired M186477 – – – …" at bounding box center [785, 608] width 988 height 1012
click at [1128, 170] on input "text" at bounding box center [1165, 166] width 226 height 40
paste input "M33096"
type input "M33096"
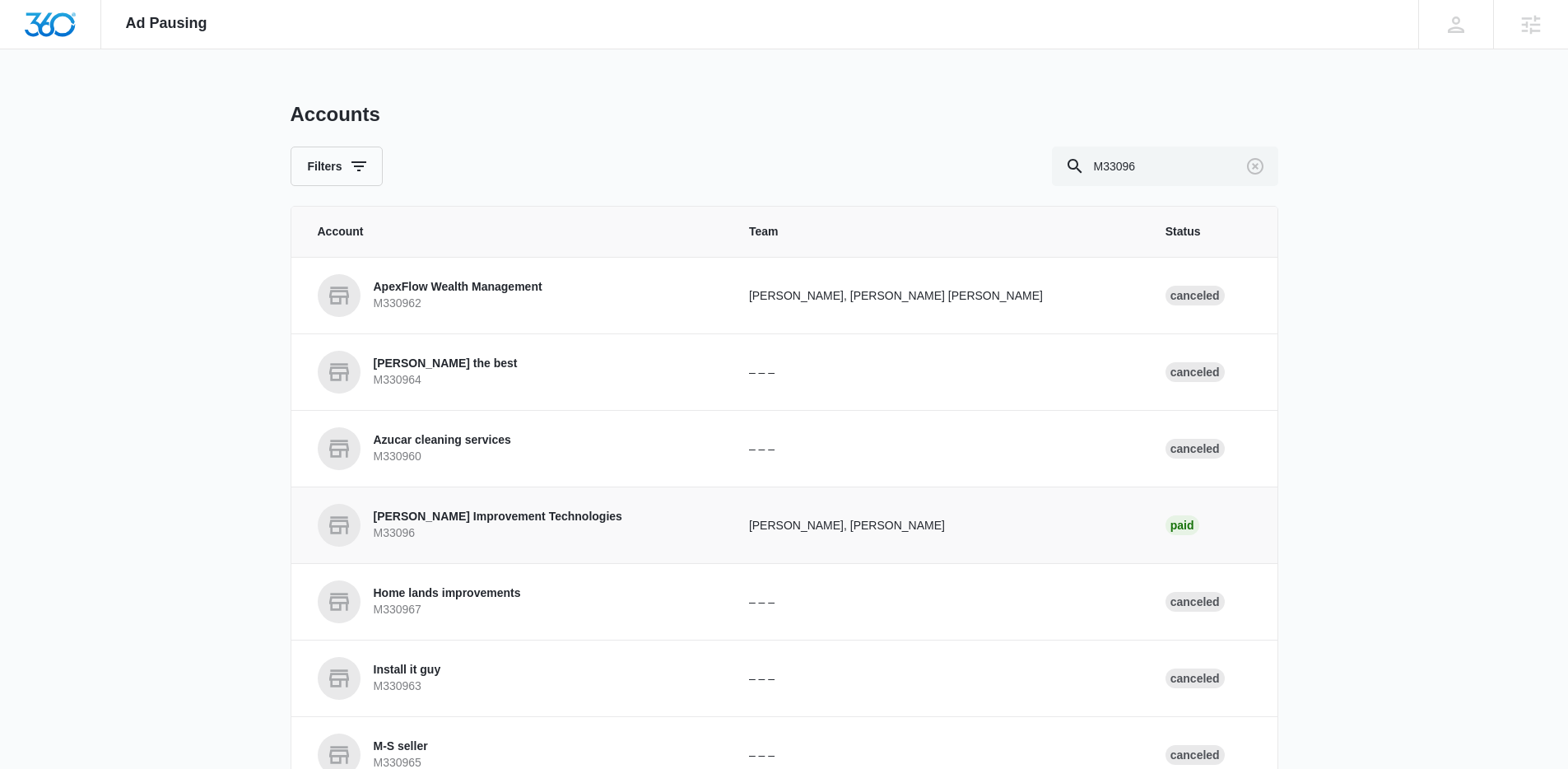
click at [454, 529] on p "M33096" at bounding box center [498, 534] width 248 height 17
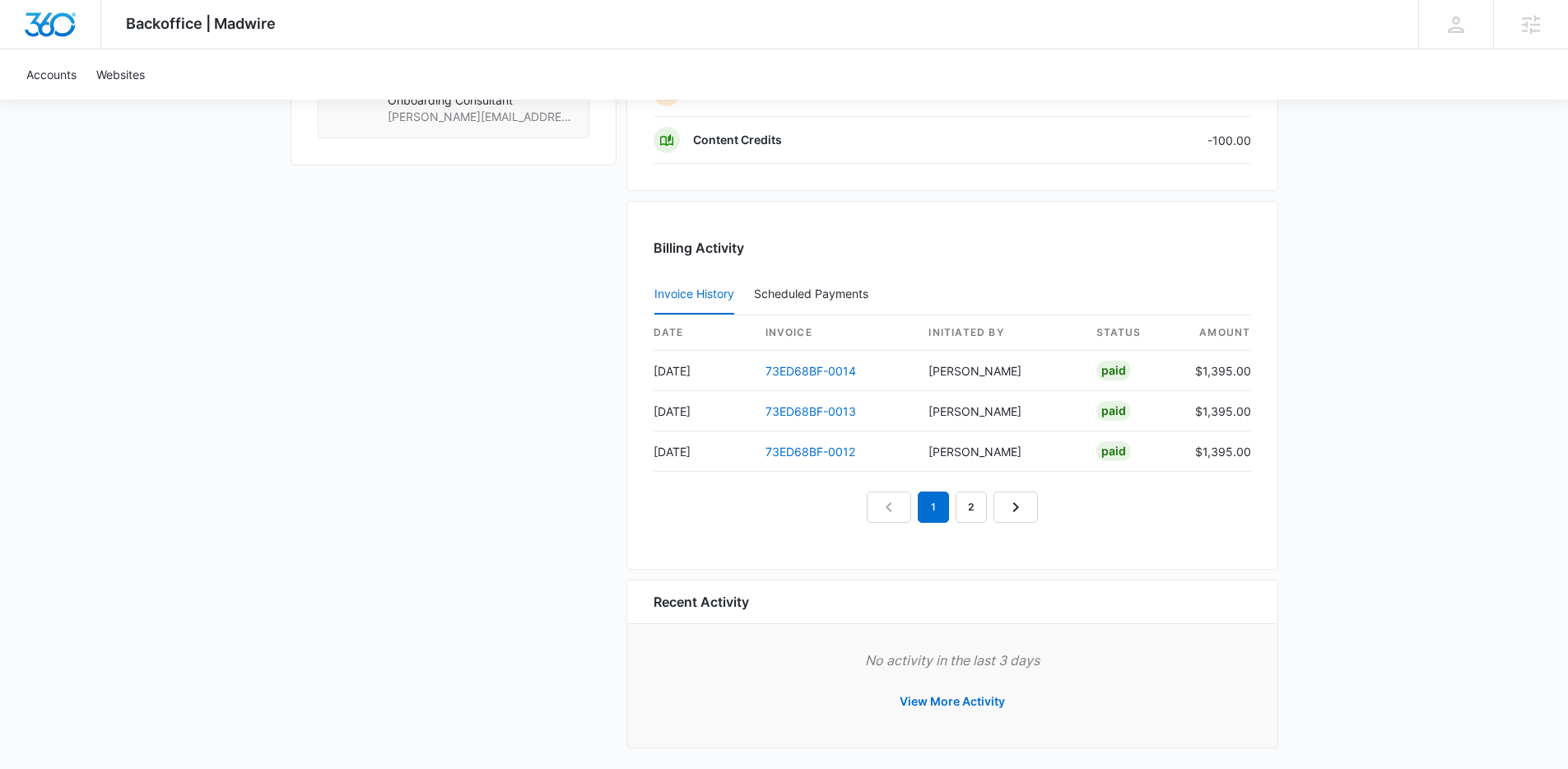
scroll to position [1499, 0]
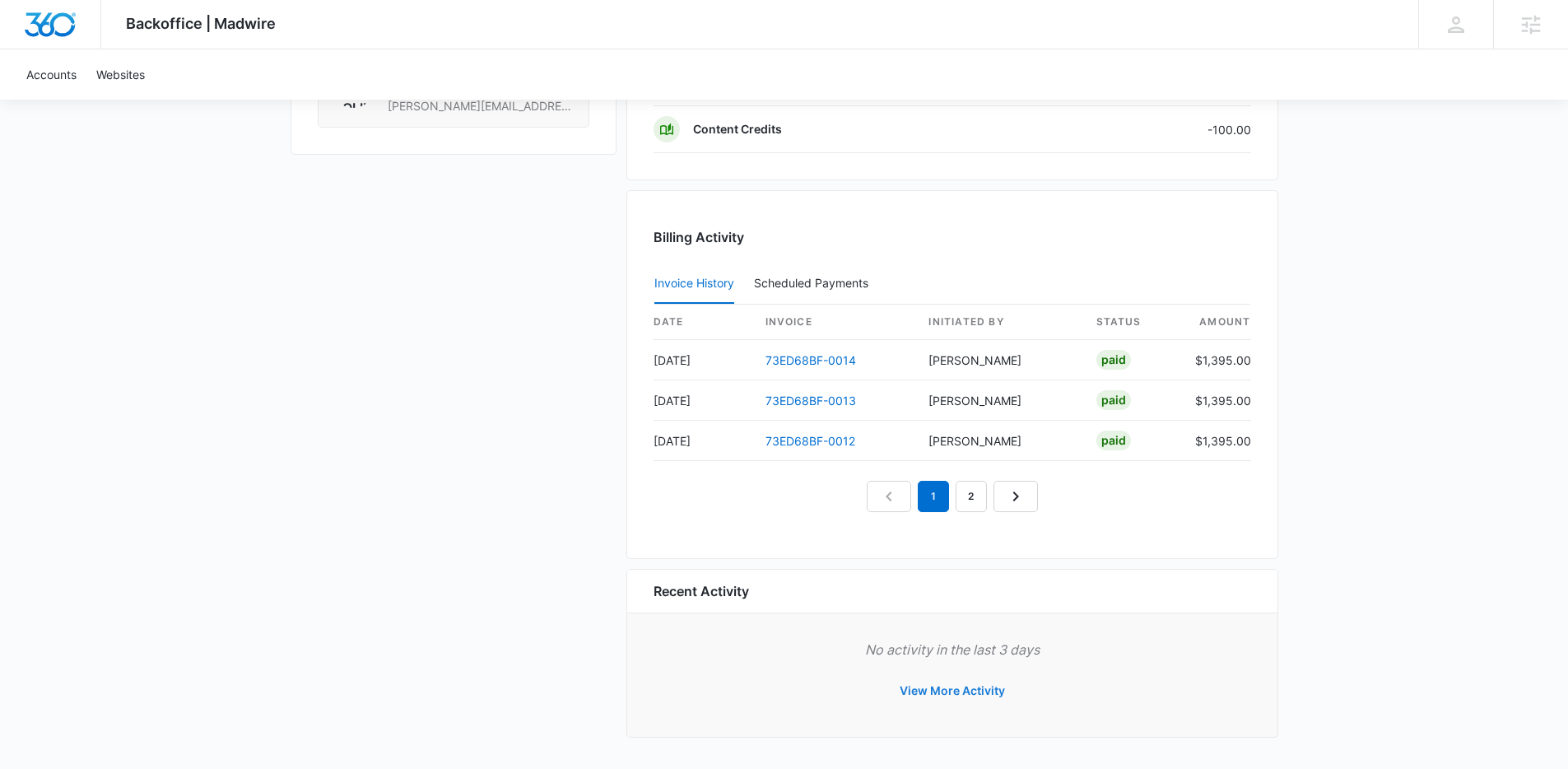
click at [932, 689] on button "View More Activity" at bounding box center [952, 690] width 138 height 40
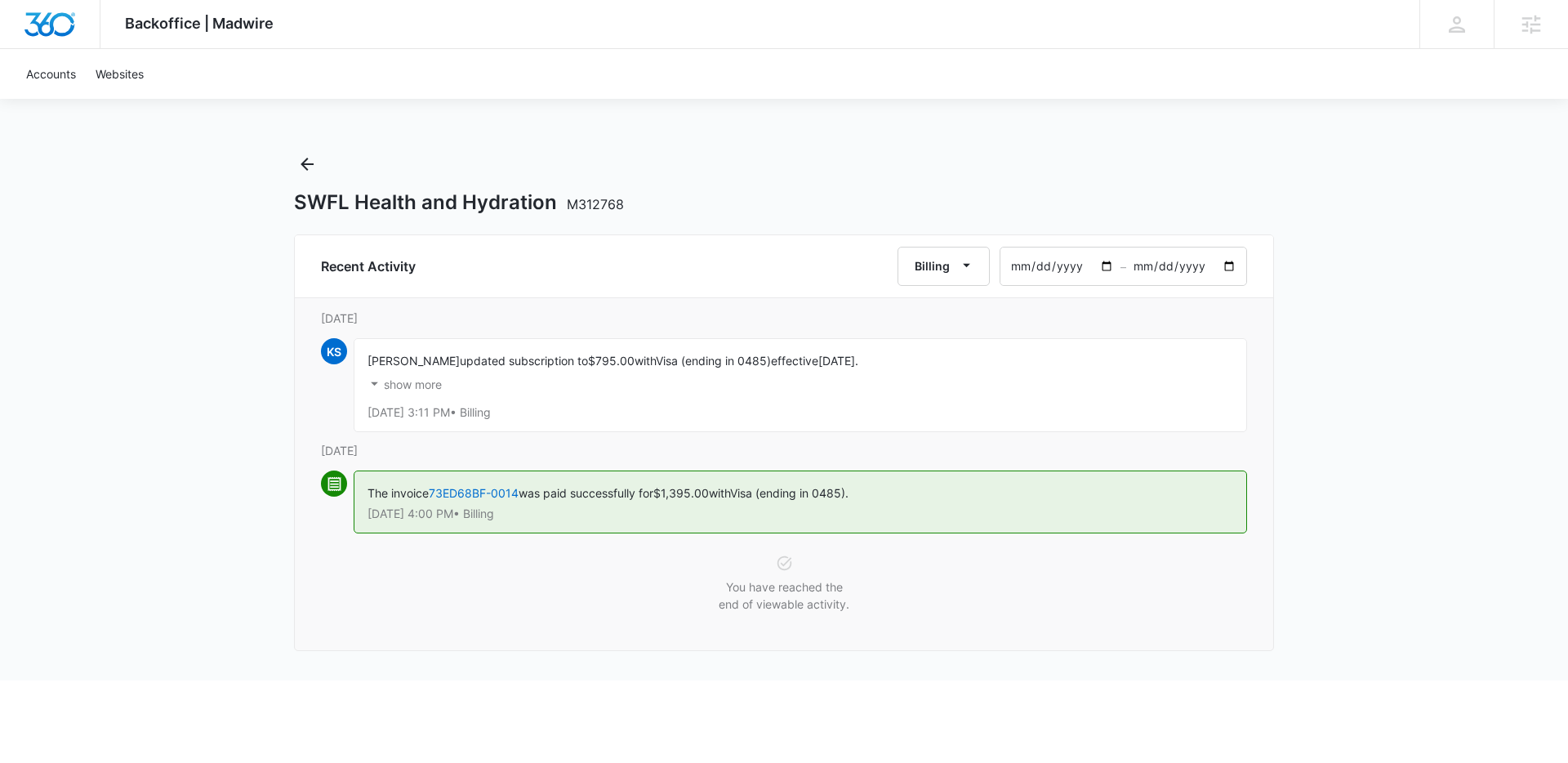
click at [408, 382] on p "show more" at bounding box center [413, 384] width 58 height 11
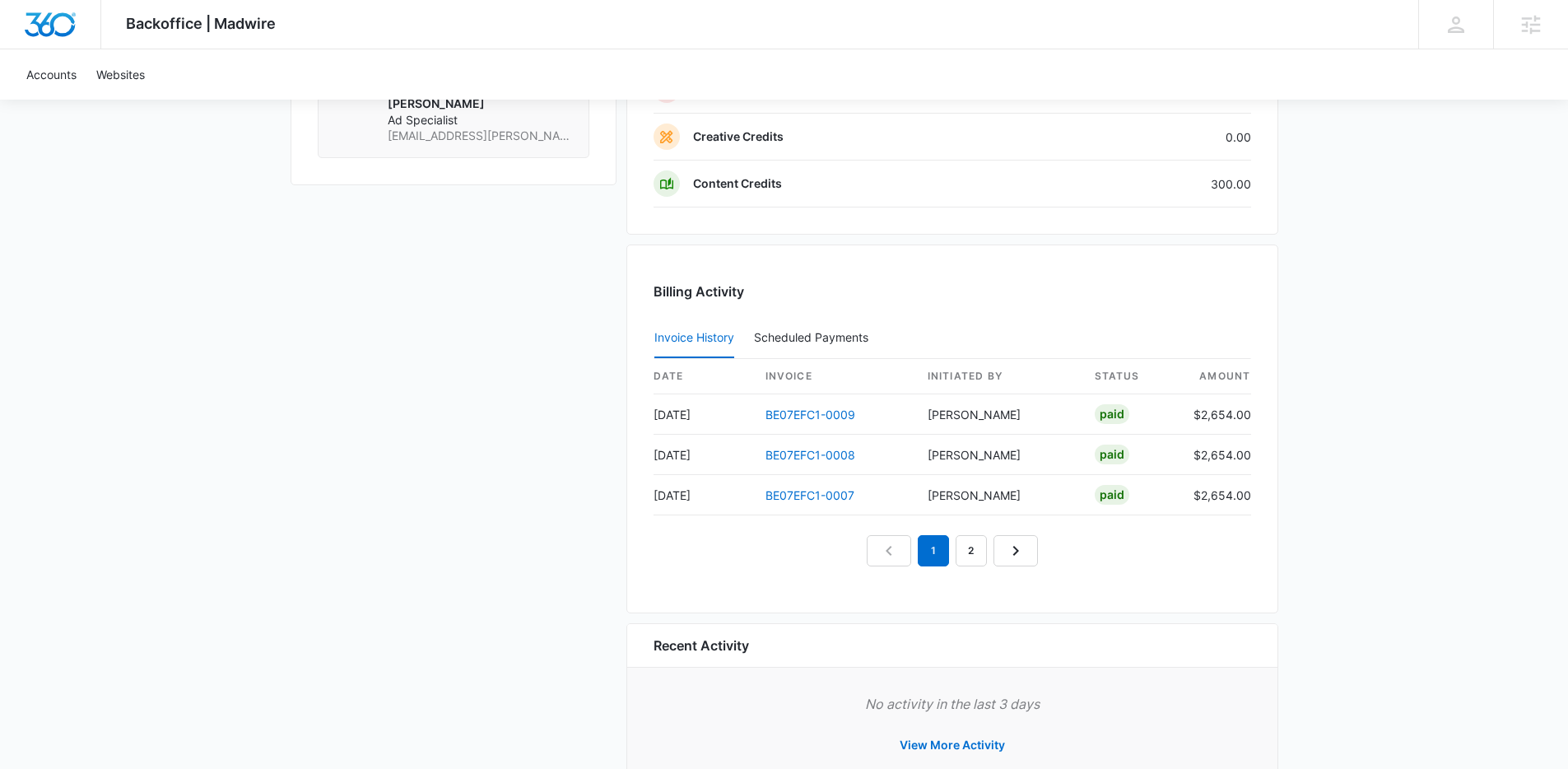
scroll to position [1723, 0]
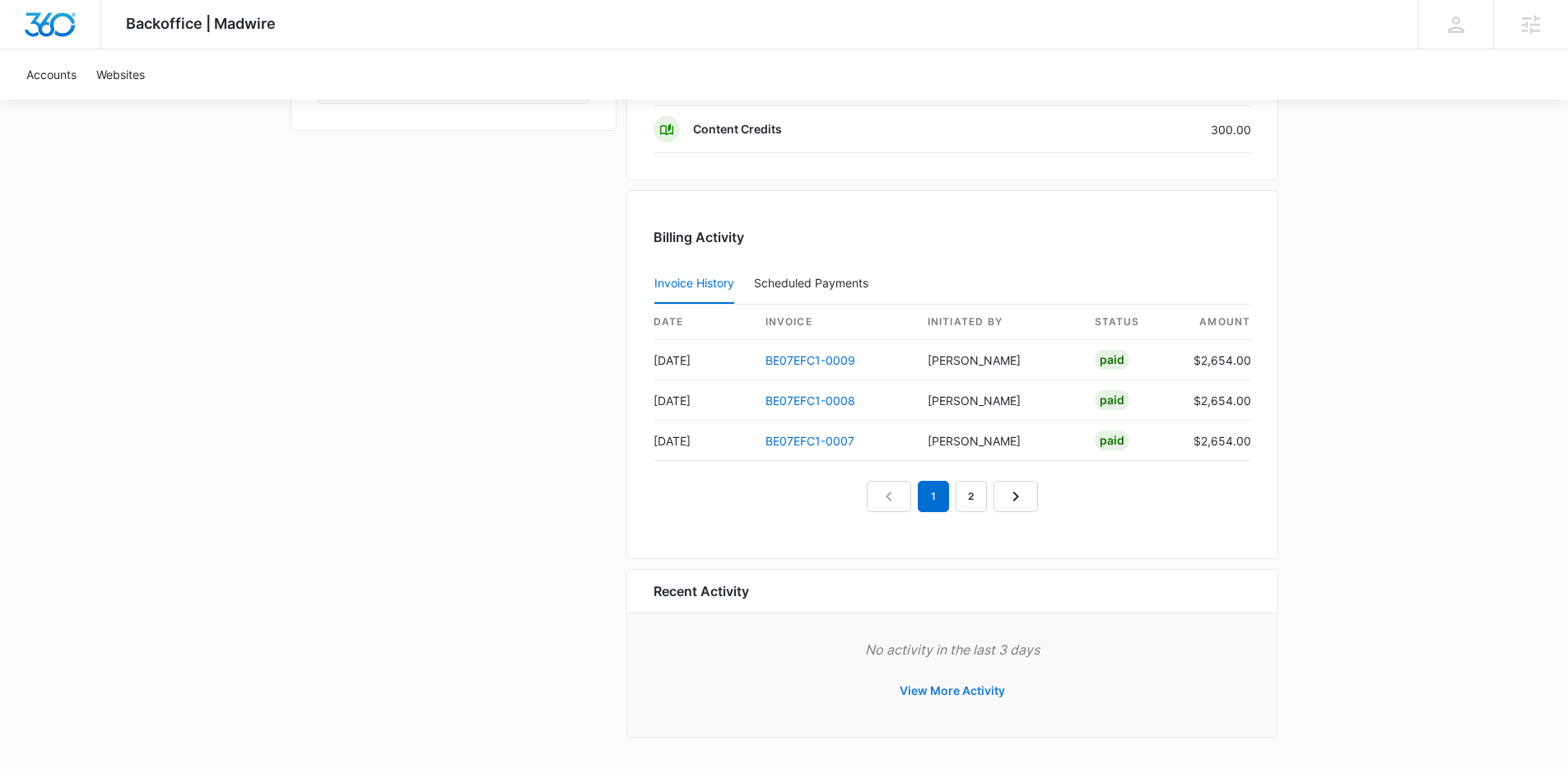
click at [941, 698] on button "View More Activity" at bounding box center [952, 690] width 138 height 40
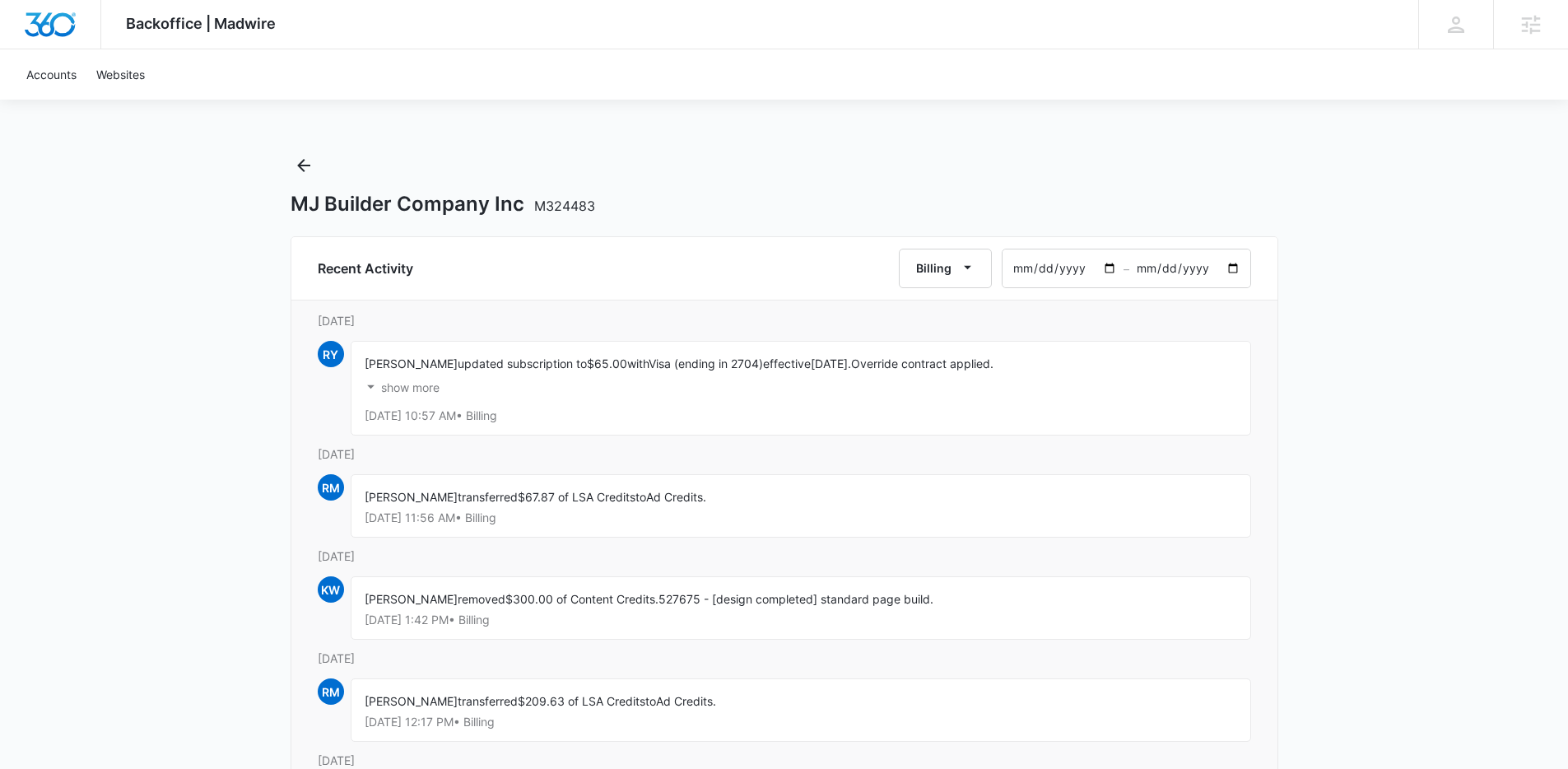
click at [392, 389] on p "show more" at bounding box center [410, 387] width 58 height 11
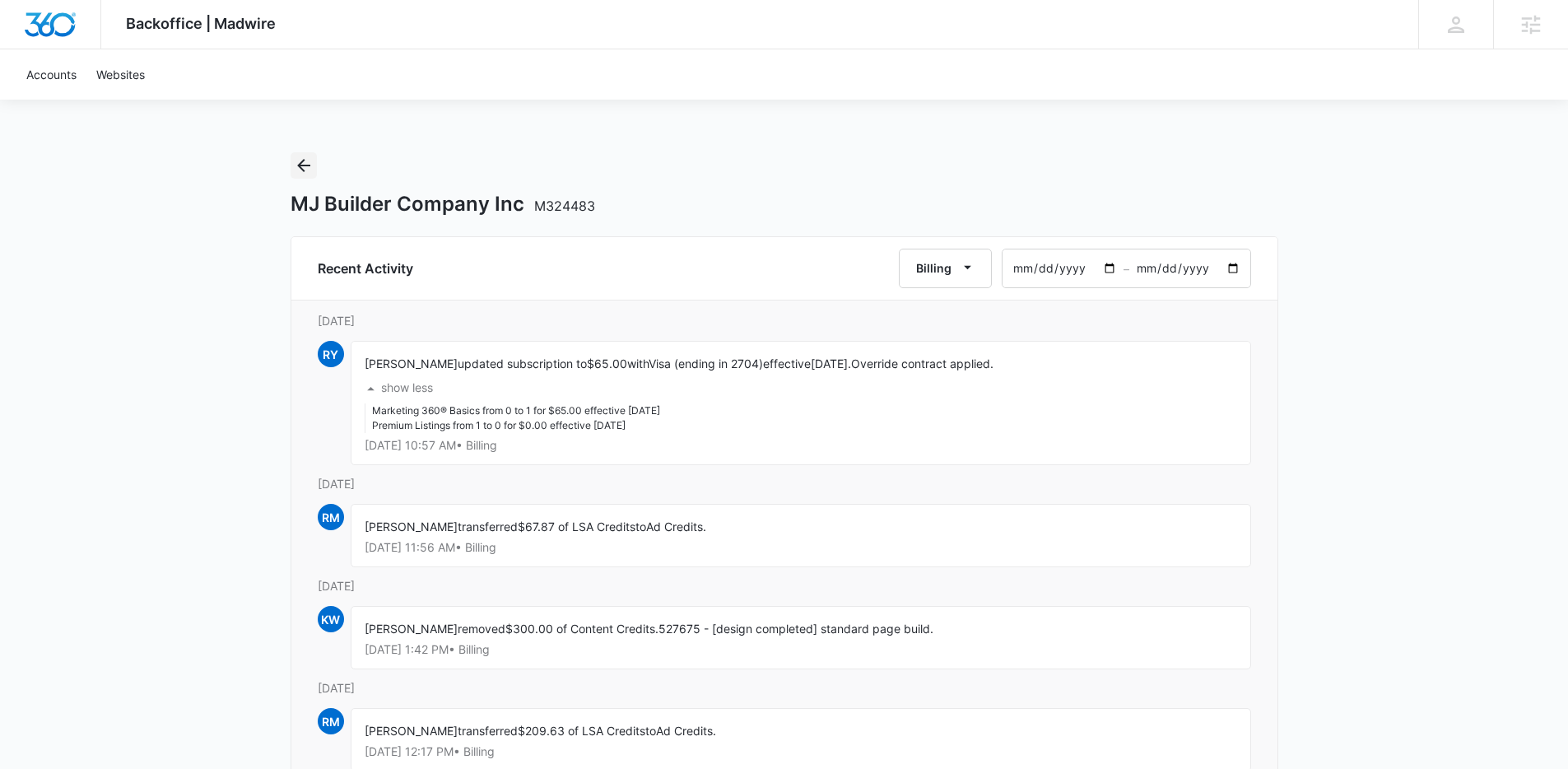
click at [310, 159] on icon "Back" at bounding box center [303, 165] width 19 height 19
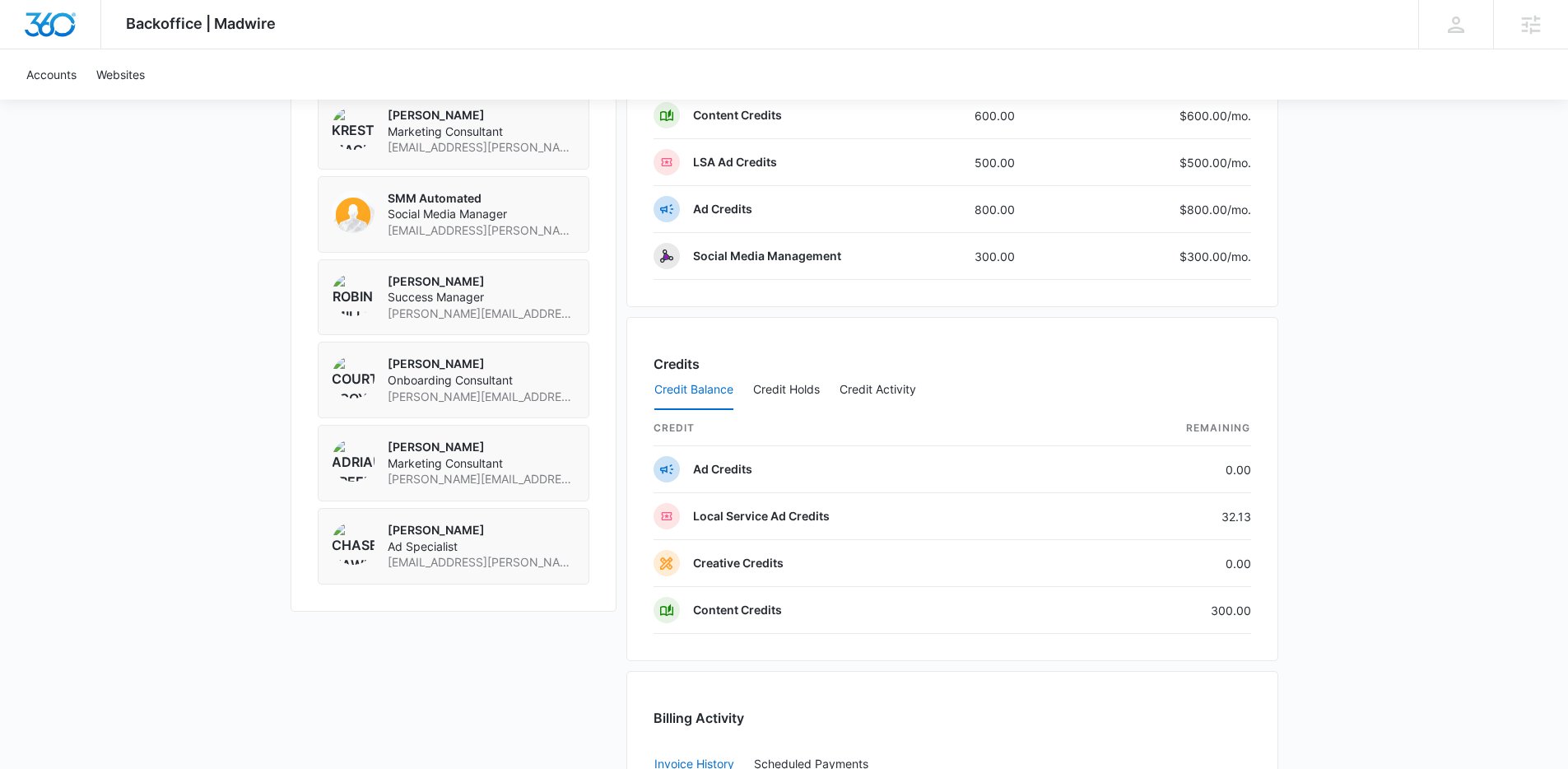
scroll to position [428, 0]
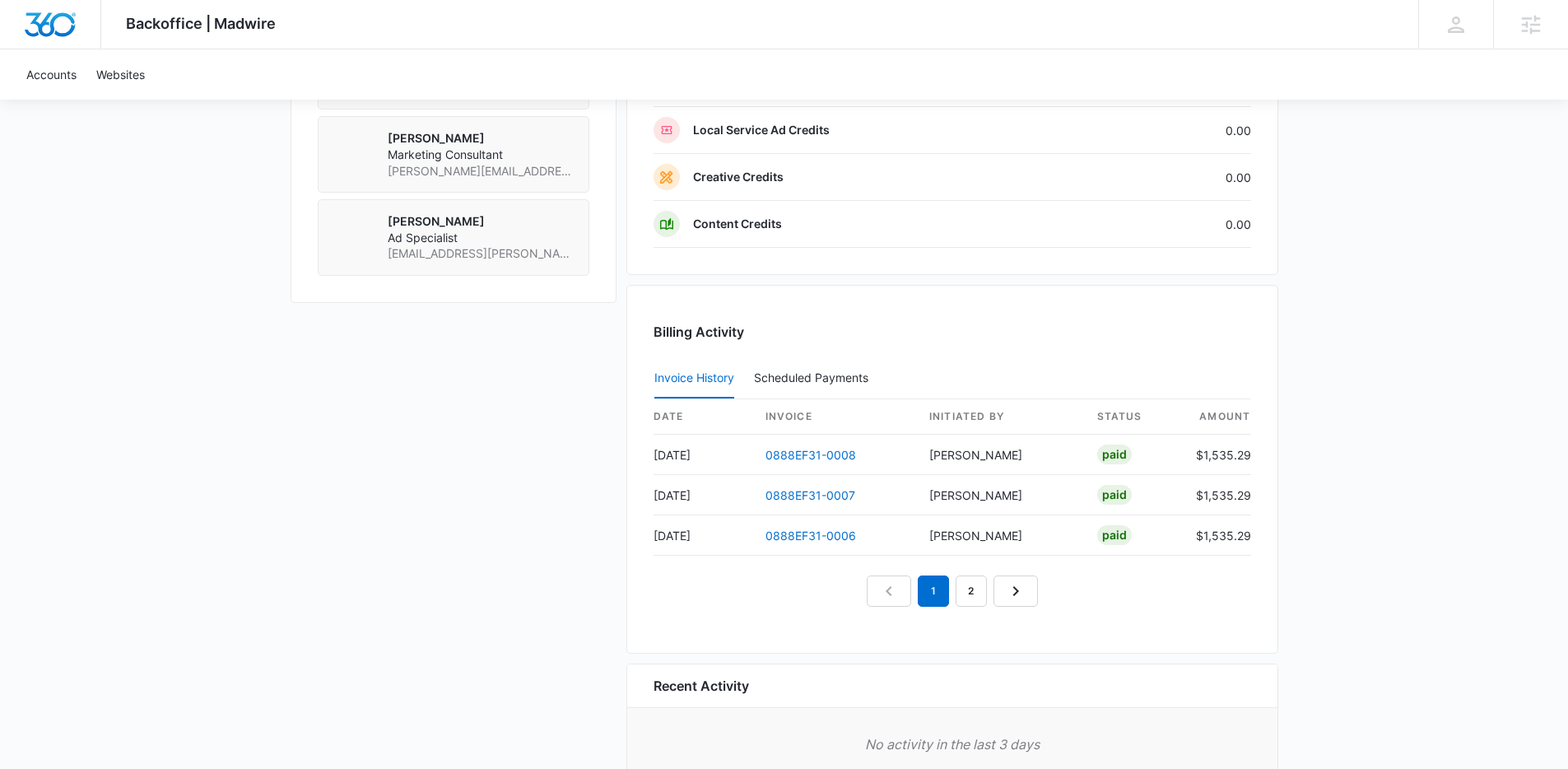
scroll to position [1545, 0]
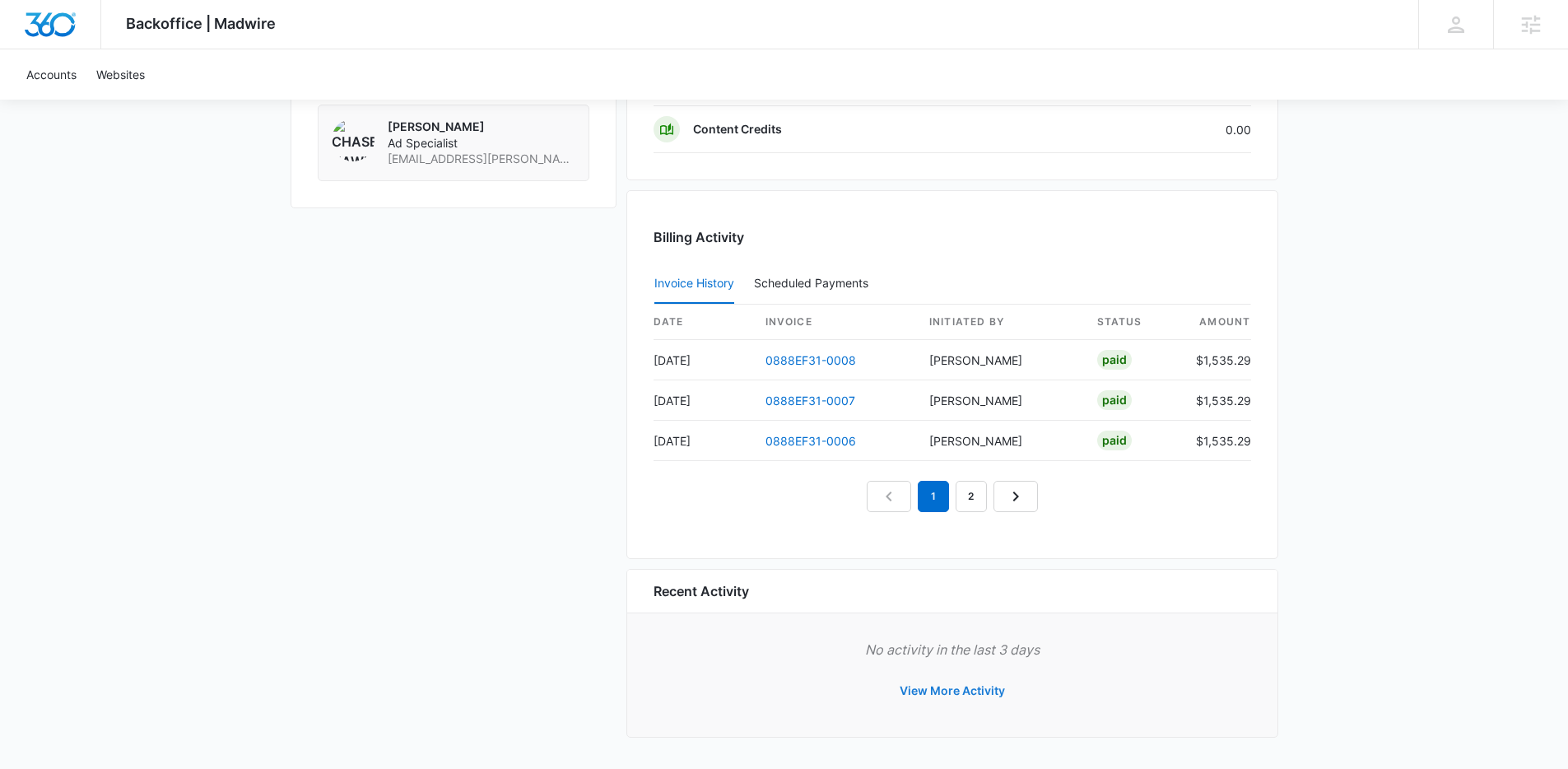
click at [975, 691] on button "View More Activity" at bounding box center [952, 690] width 138 height 40
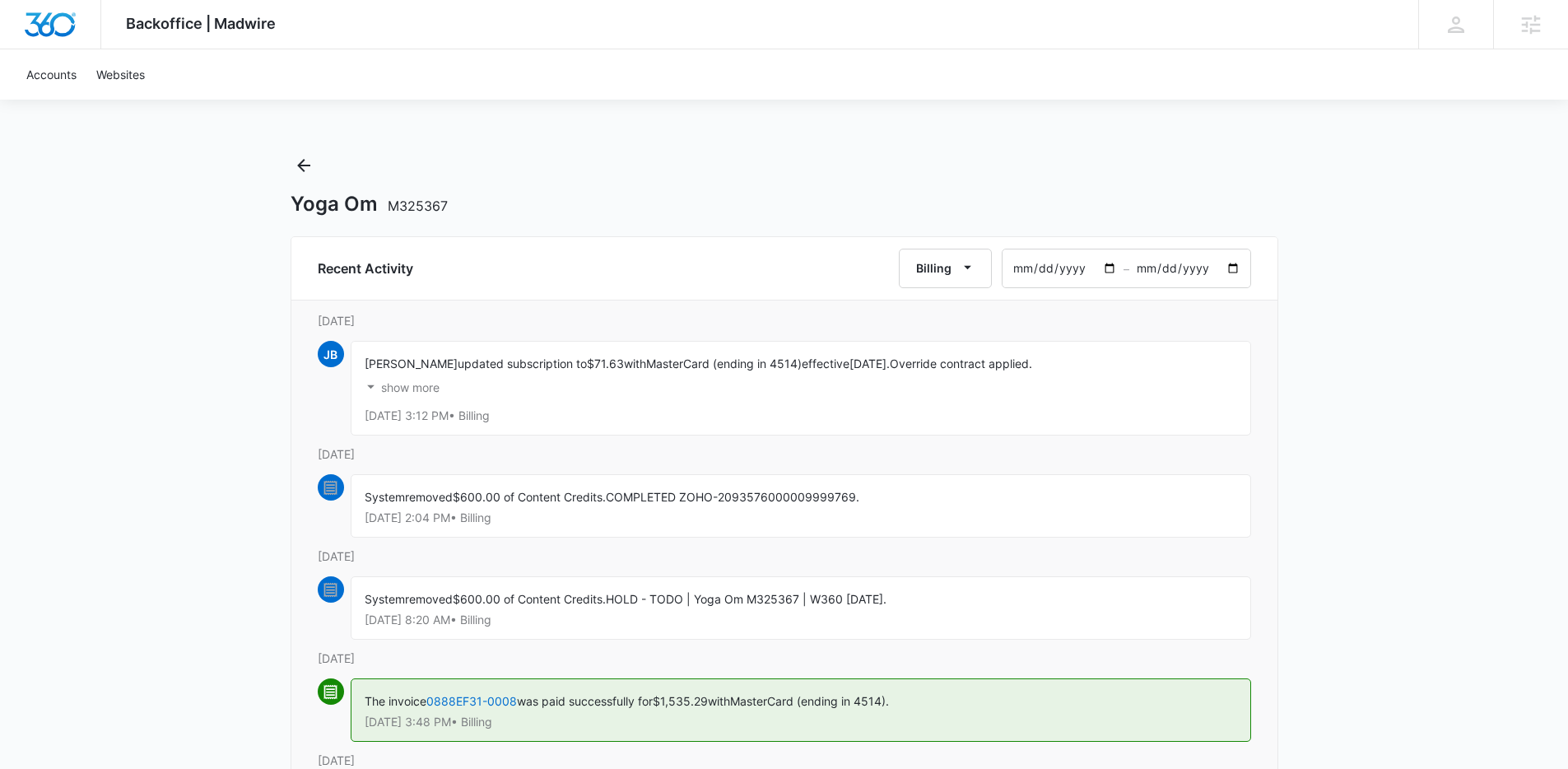
click at [408, 395] on button "show more" at bounding box center [402, 388] width 75 height 32
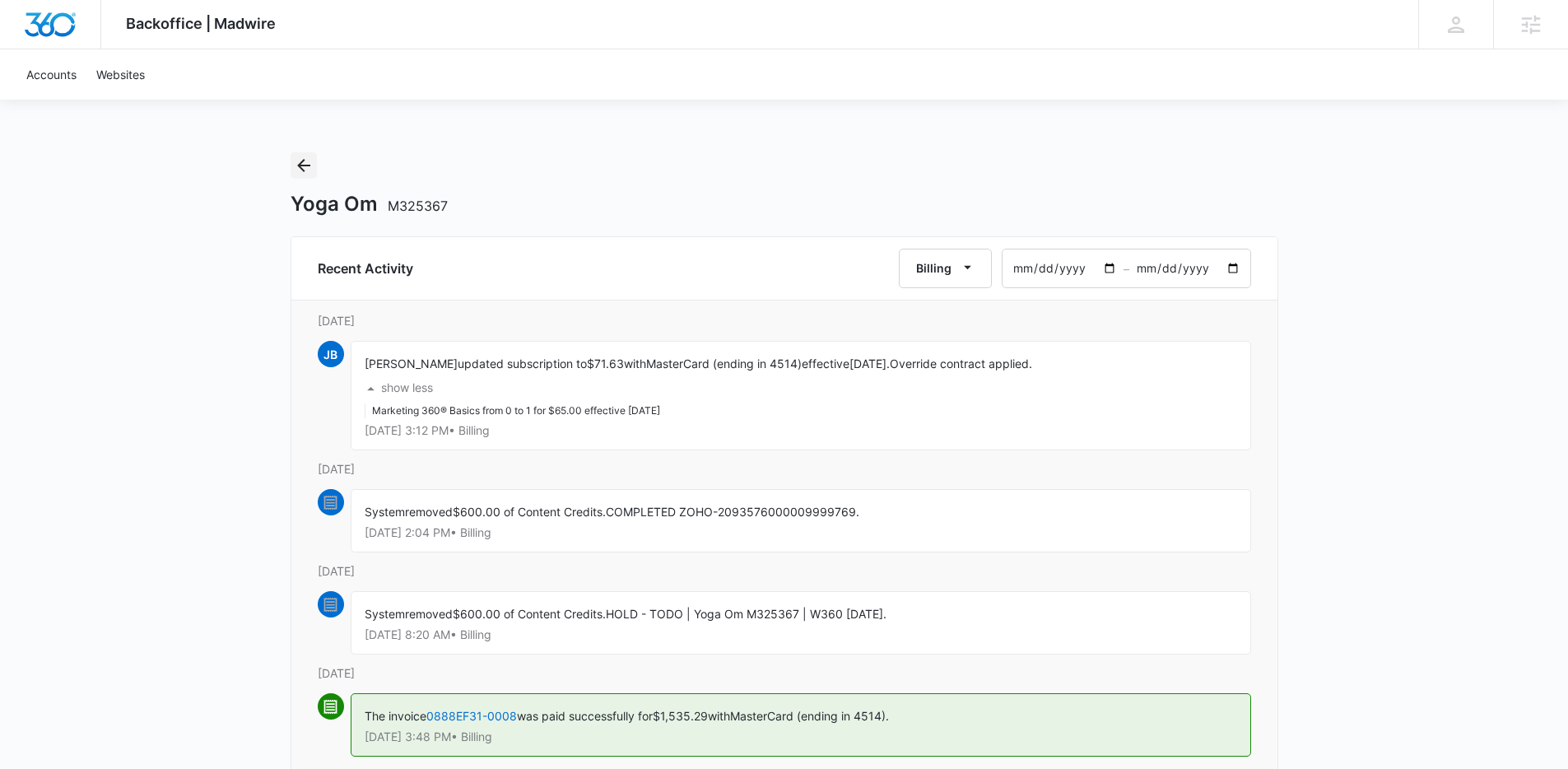
click at [291, 164] on button "Back" at bounding box center [304, 165] width 26 height 26
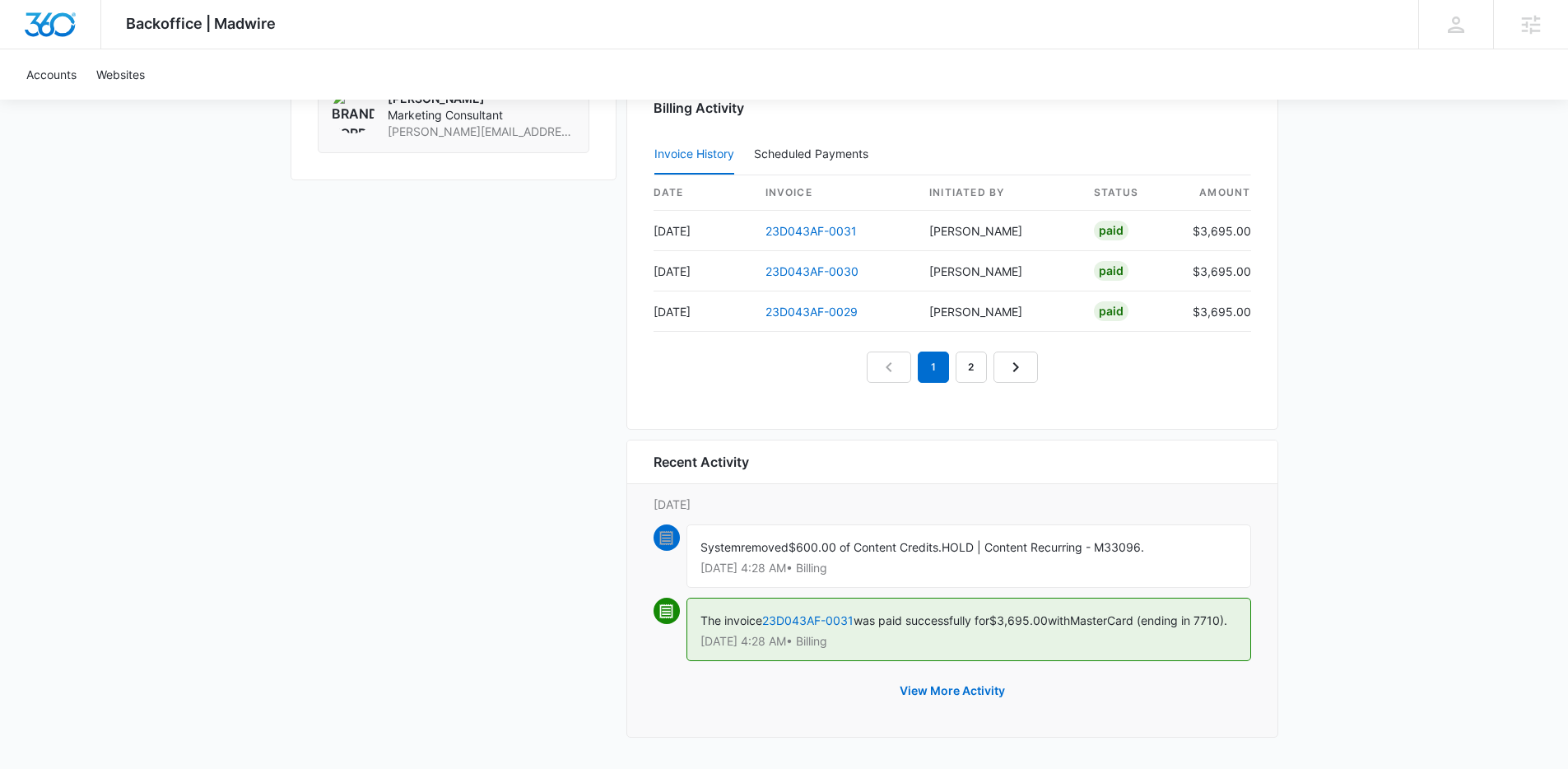
scroll to position [1615, 0]
click at [938, 678] on button "View More Activity" at bounding box center [952, 690] width 138 height 40
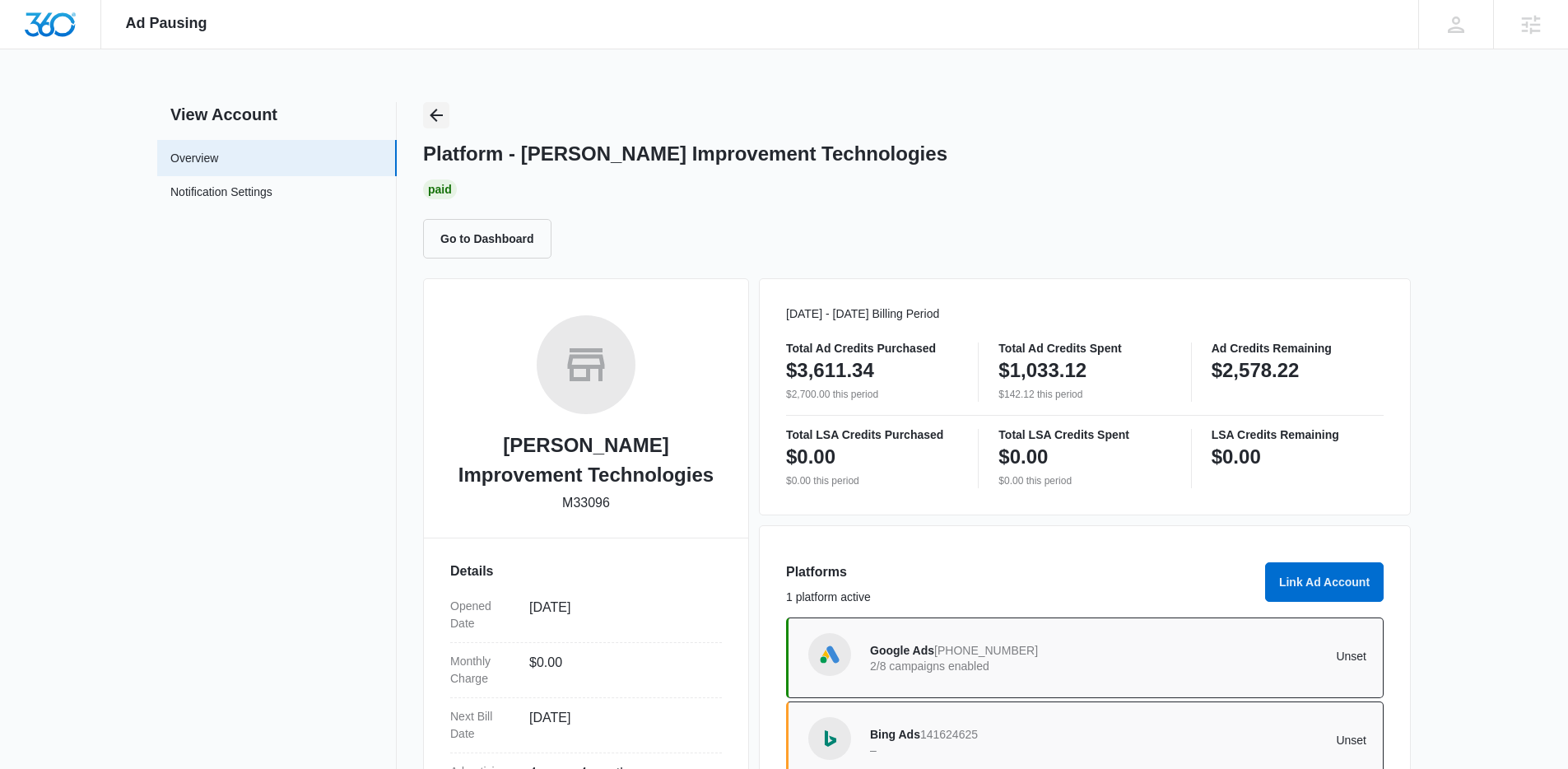
click at [447, 105] on button "Back" at bounding box center [436, 115] width 26 height 26
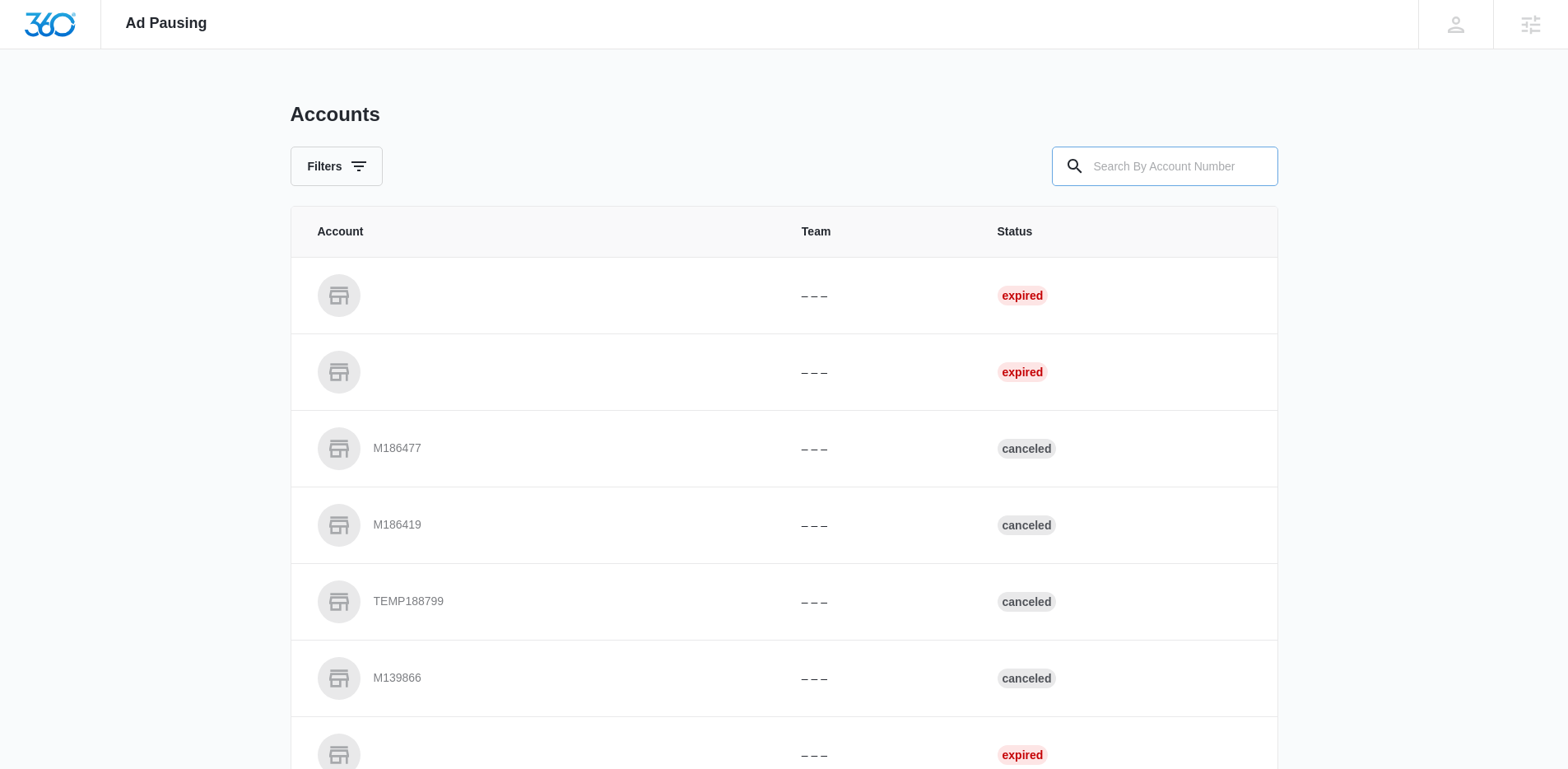
click at [1138, 165] on input "text" at bounding box center [1165, 166] width 226 height 40
paste input "M332923"
type input "M332923"
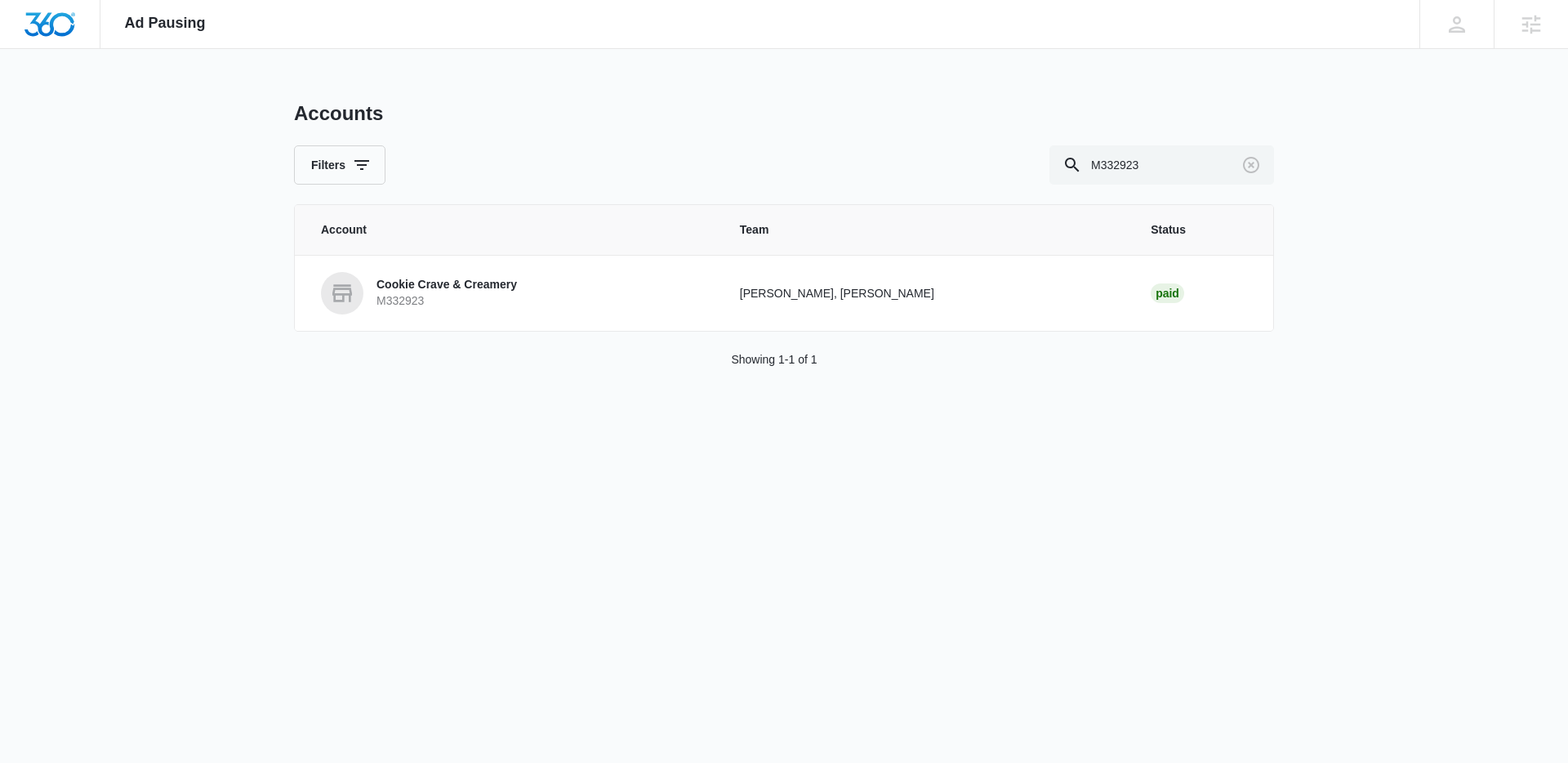
click at [386, 298] on p "M332923" at bounding box center [447, 302] width 141 height 17
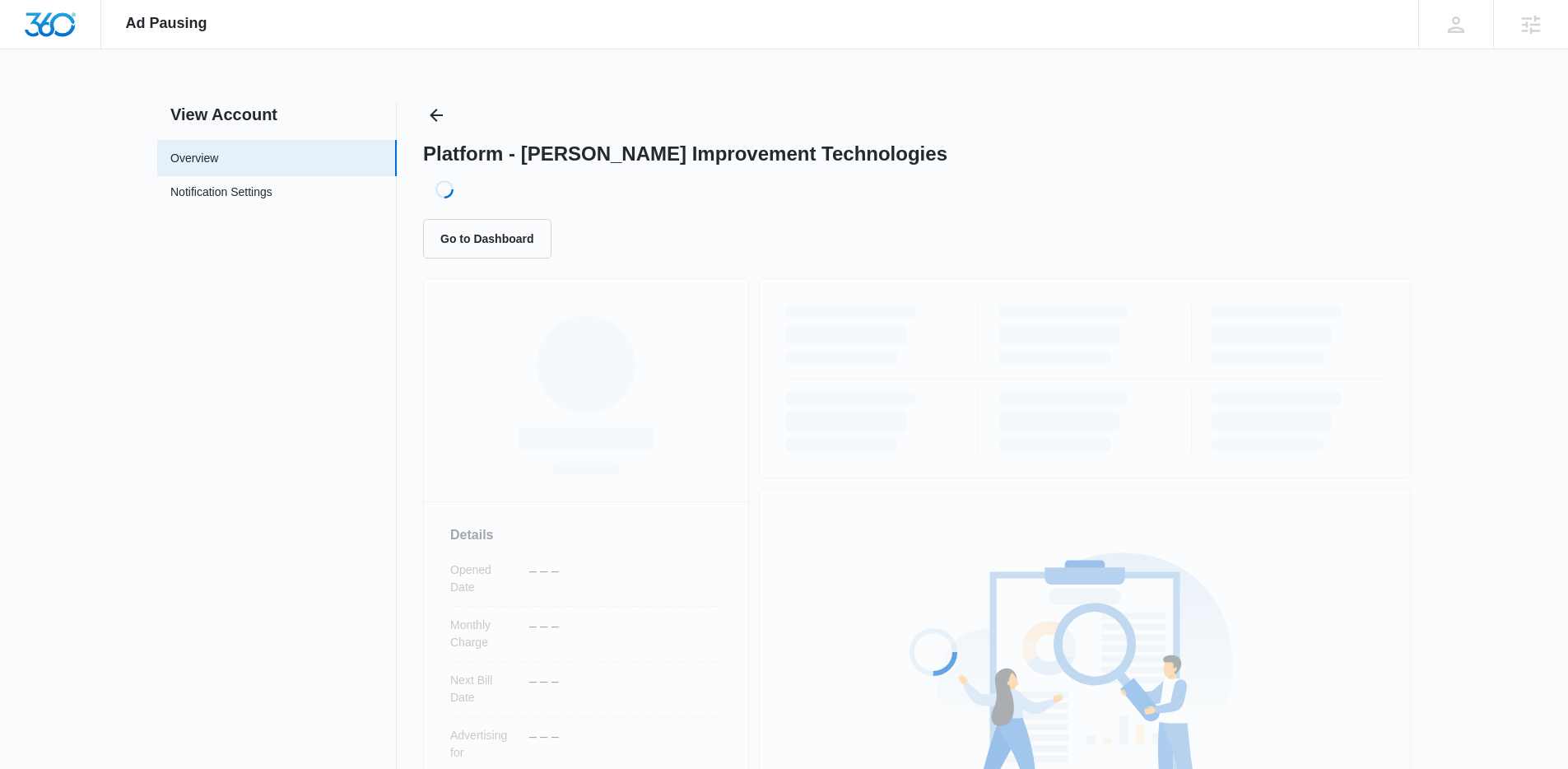
click at [420, 292] on div "View Account Overview Notification Settings 0 Platform - [PERSON_NAME] Improvem…" at bounding box center [784, 547] width 1254 height 889
